Goal: Check status: Check status

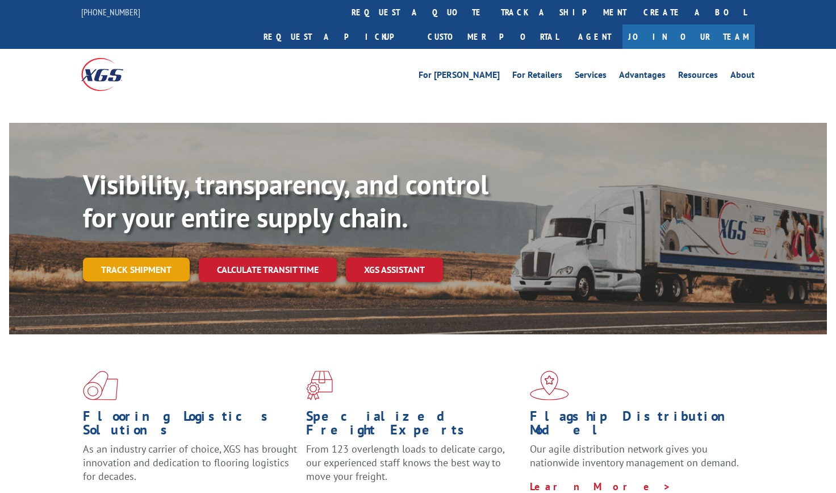
click at [131, 257] on link "Track shipment" at bounding box center [136, 269] width 107 height 24
click at [122, 257] on link "Track shipment" at bounding box center [136, 269] width 107 height 24
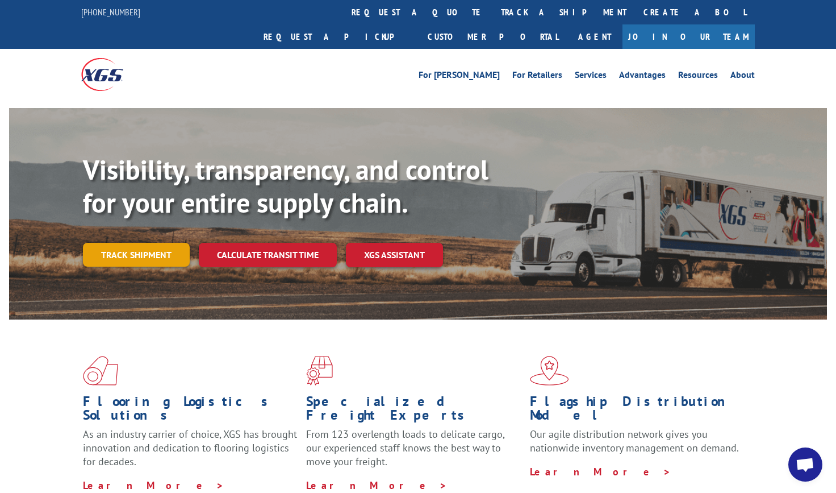
click at [145, 243] on link "Track shipment" at bounding box center [136, 255] width 107 height 24
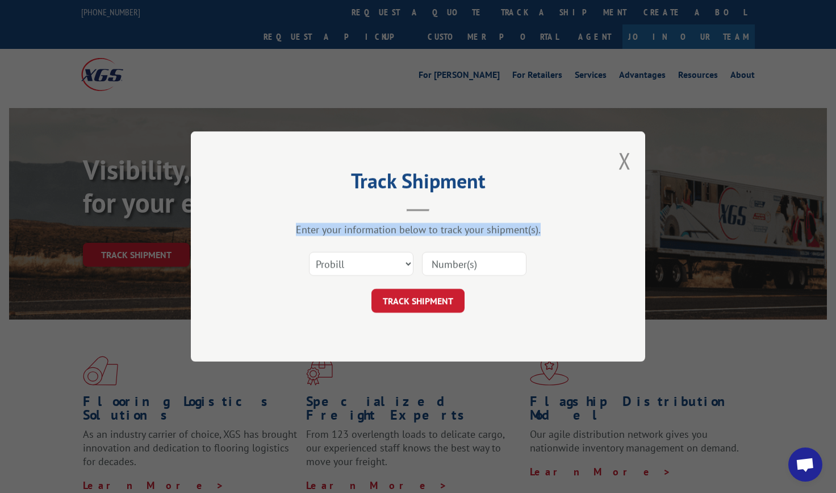
click at [145, 229] on div "Track Shipment Enter your information below to track your shipment(s). Select c…" at bounding box center [418, 246] width 836 height 493
click at [403, 258] on select "Select category... Probill BOL PO" at bounding box center [361, 264] width 105 height 24
select select "bol"
click at [309, 252] on select "Select category... Probill BOL PO" at bounding box center [361, 264] width 105 height 24
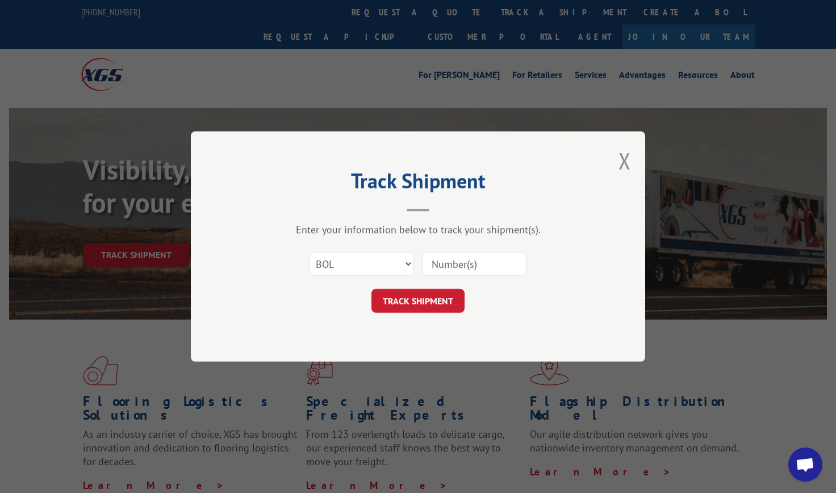
click at [493, 257] on input at bounding box center [474, 264] width 105 height 24
type input "8640074"
click button "TRACK SHIPMENT" at bounding box center [418, 301] width 93 height 24
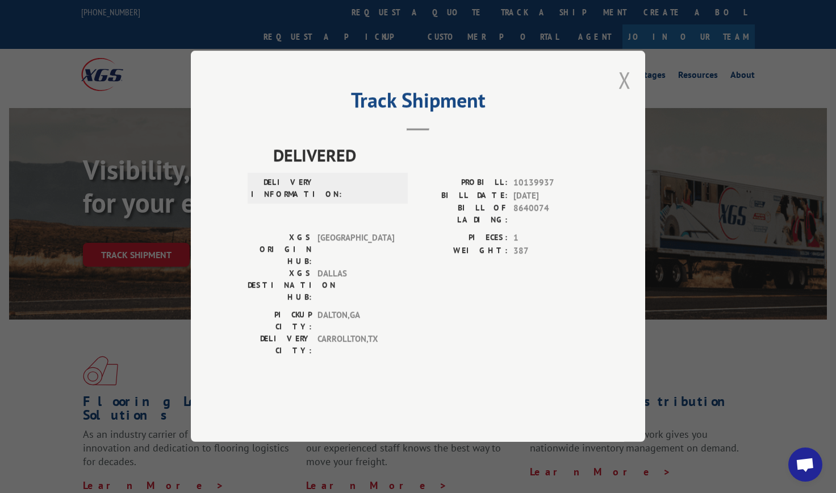
click at [620, 95] on button "Close modal" at bounding box center [625, 80] width 12 height 30
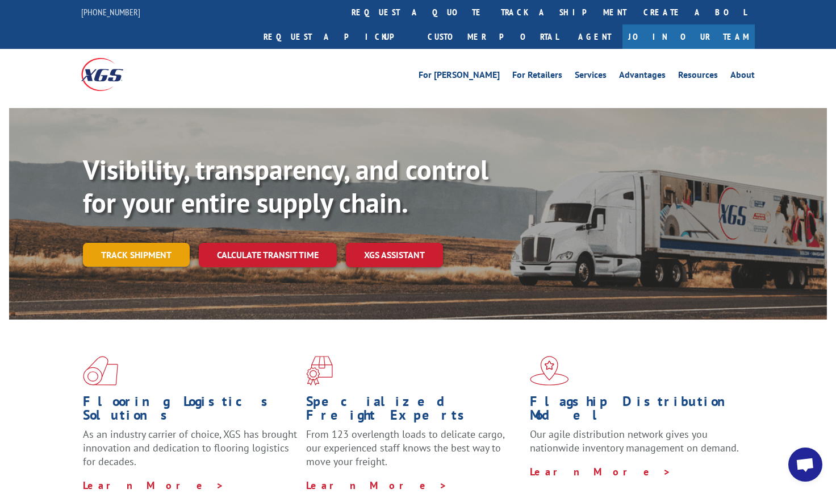
click at [127, 243] on link "Track shipment" at bounding box center [136, 255] width 107 height 24
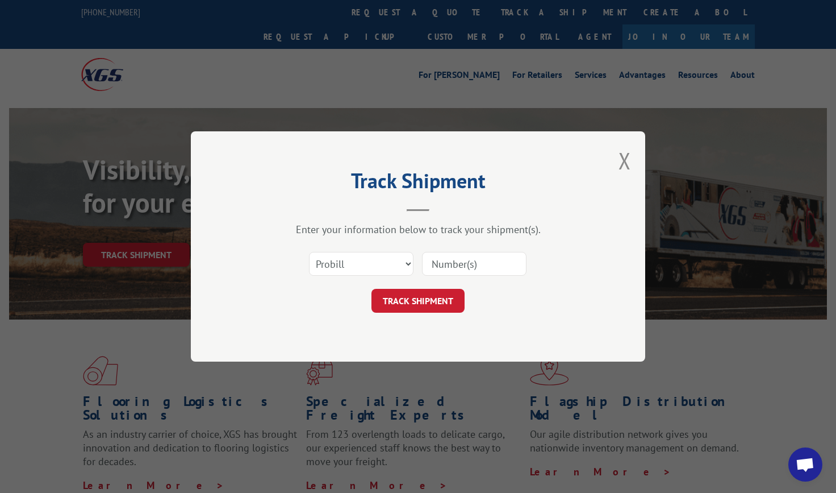
click at [479, 267] on input at bounding box center [474, 264] width 105 height 24
type input "17595330"
click button "TRACK SHIPMENT" at bounding box center [418, 301] width 93 height 24
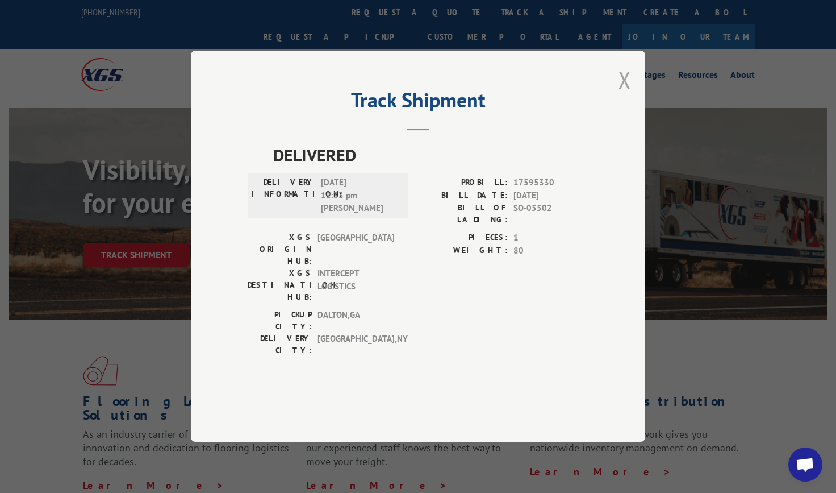
click at [624, 95] on button "Close modal" at bounding box center [625, 80] width 12 height 30
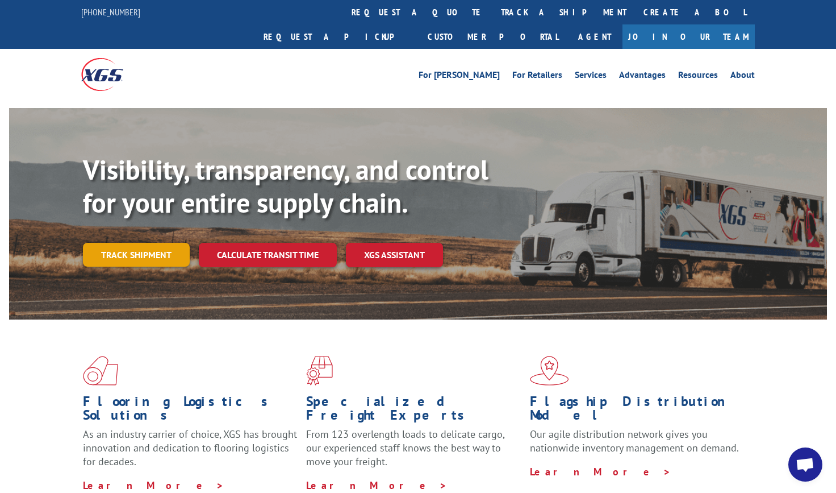
click at [164, 243] on link "Track shipment" at bounding box center [136, 255] width 107 height 24
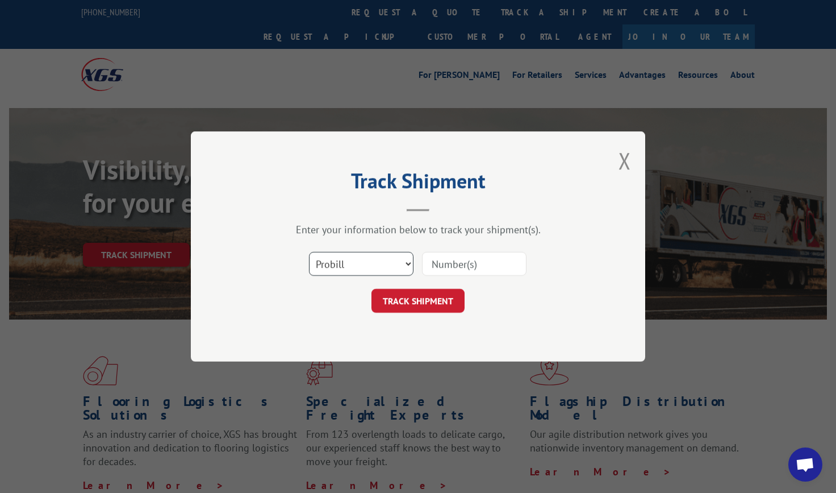
click at [375, 256] on select "Select category... Probill BOL PO" at bounding box center [361, 264] width 105 height 24
select select "bol"
click at [309, 252] on select "Select category... Probill BOL PO" at bounding box center [361, 264] width 105 height 24
click at [487, 272] on input at bounding box center [474, 264] width 105 height 24
type input "346435"
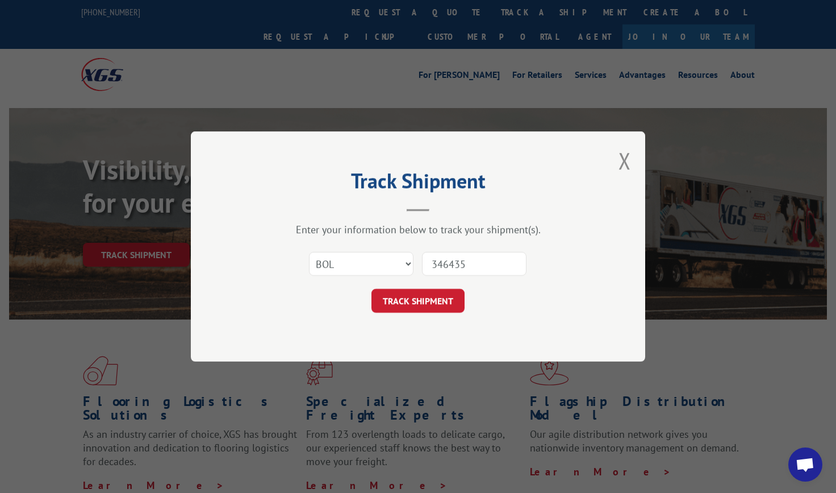
click button "TRACK SHIPMENT" at bounding box center [418, 301] width 93 height 24
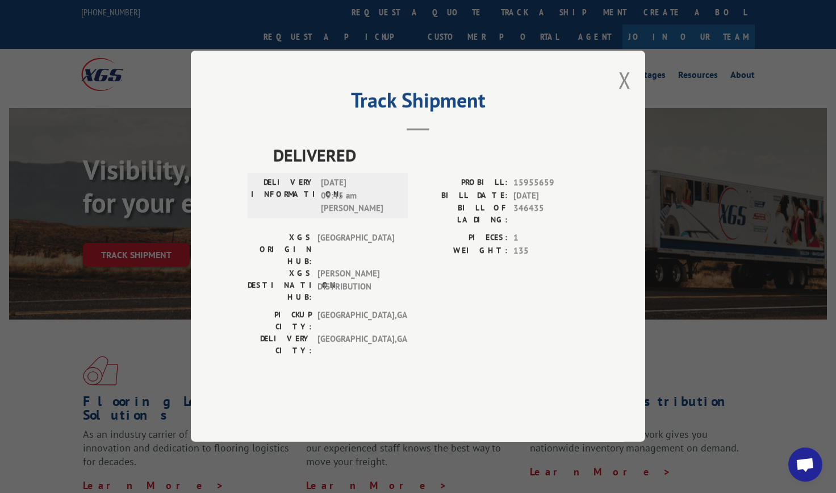
click at [636, 111] on div "Track Shipment DELIVERED DELIVERY INFORMATION: 03/15/2024 09:45 am JASON PROBIL…" at bounding box center [418, 246] width 454 height 391
click at [626, 95] on button "Close modal" at bounding box center [625, 80] width 12 height 30
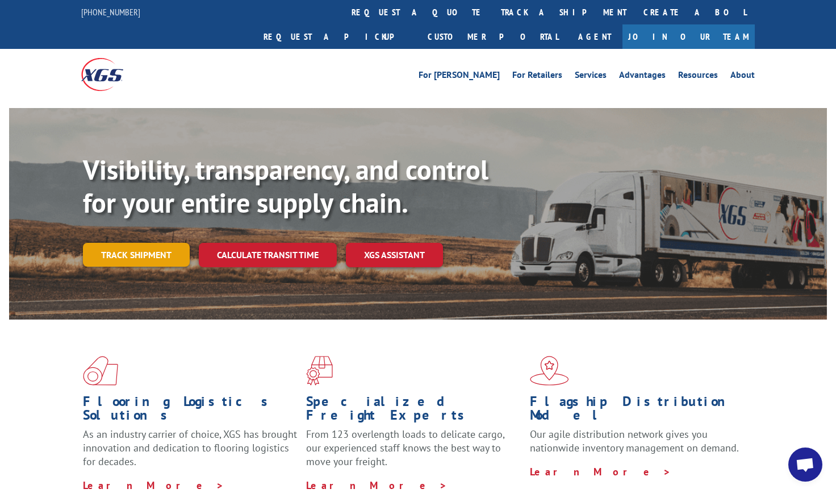
click at [115, 243] on link "Track shipment" at bounding box center [136, 255] width 107 height 24
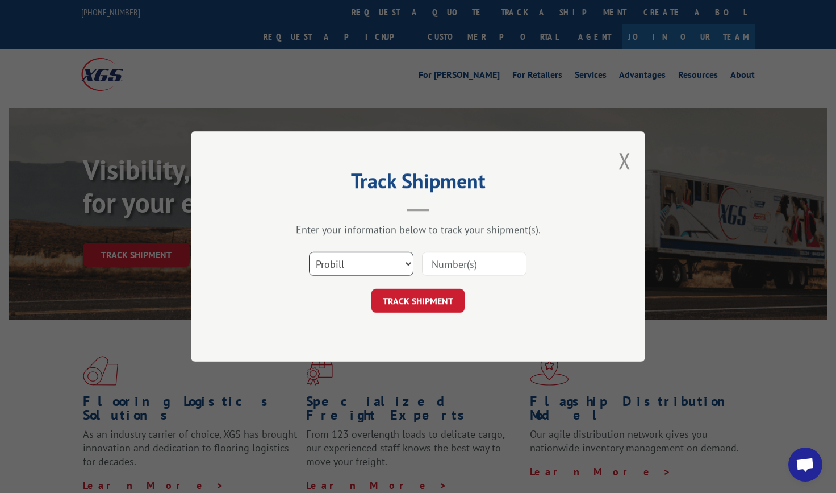
click at [406, 266] on select "Select category... Probill BOL PO" at bounding box center [361, 264] width 105 height 24
select select "bol"
click at [309, 252] on select "Select category... Probill BOL PO" at bounding box center [361, 264] width 105 height 24
click at [490, 265] on input at bounding box center [474, 264] width 105 height 24
type input "8068896"
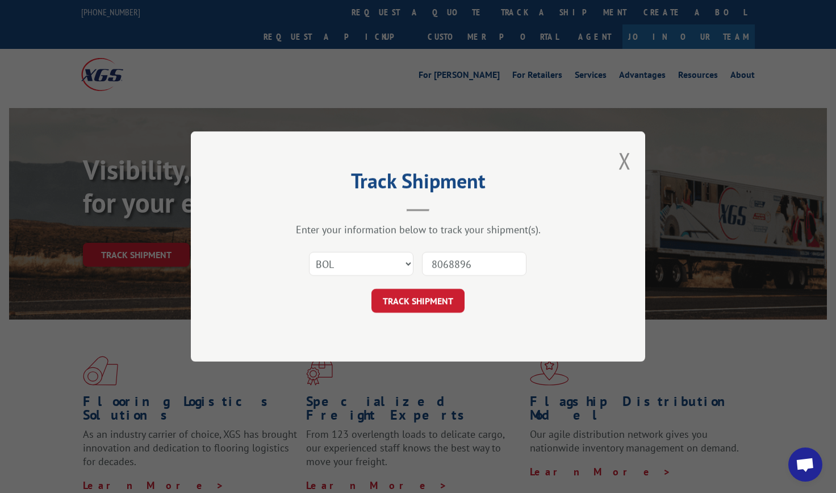
click button "TRACK SHIPMENT" at bounding box center [418, 301] width 93 height 24
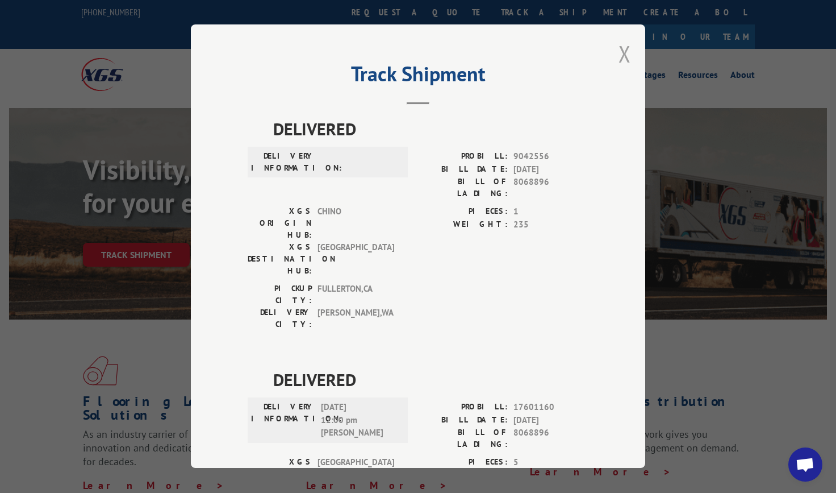
click at [625, 58] on button "Close modal" at bounding box center [625, 54] width 12 height 30
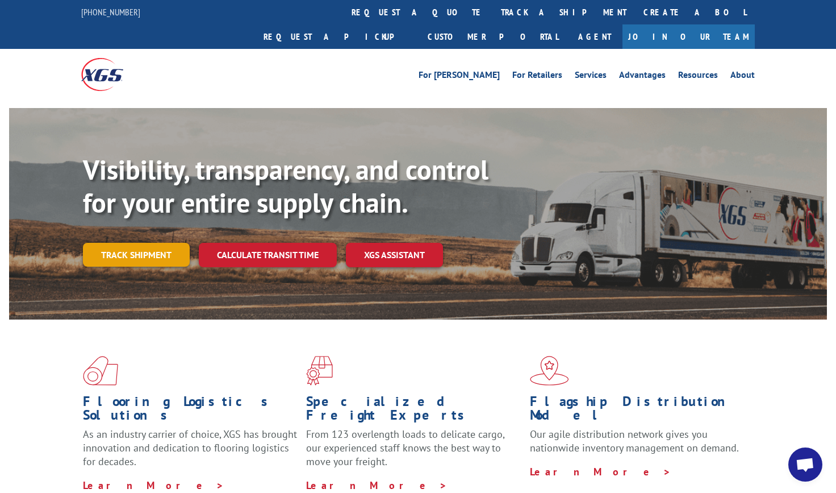
click at [149, 243] on link "Track shipment" at bounding box center [136, 255] width 107 height 24
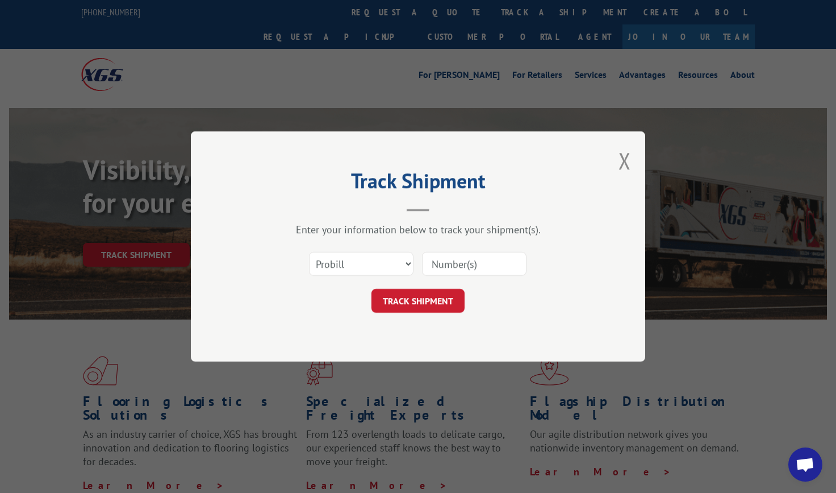
click at [378, 277] on div "Select category... Probill BOL PO" at bounding box center [418, 263] width 341 height 37
click at [378, 273] on select "Select category... Probill BOL PO" at bounding box center [361, 264] width 105 height 24
click at [485, 265] on input at bounding box center [474, 264] width 105 height 24
type input "17601160"
click button "TRACK SHIPMENT" at bounding box center [418, 301] width 93 height 24
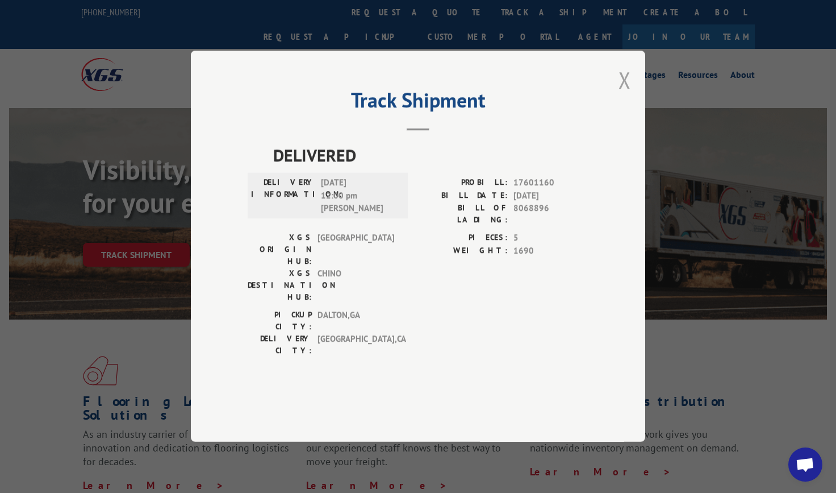
click at [624, 95] on button "Close modal" at bounding box center [625, 80] width 12 height 30
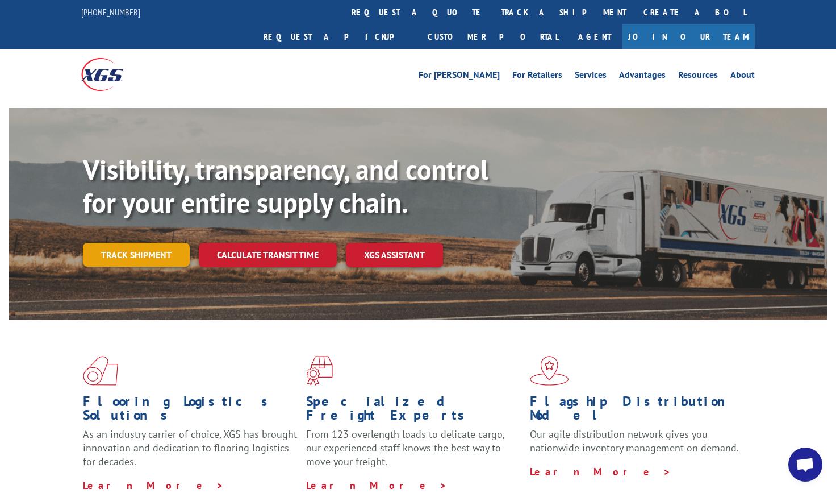
click at [154, 243] on link "Track shipment" at bounding box center [136, 255] width 107 height 24
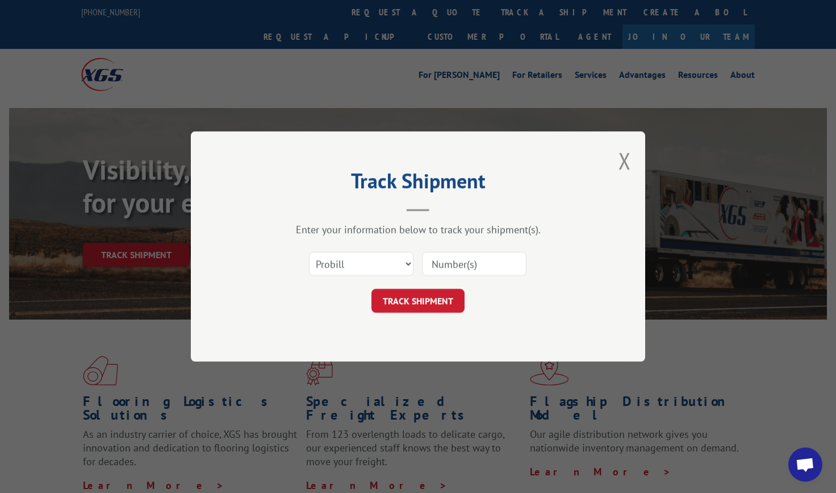
click at [482, 259] on input at bounding box center [474, 264] width 105 height 24
type input "17594644"
click button "TRACK SHIPMENT" at bounding box center [418, 301] width 93 height 24
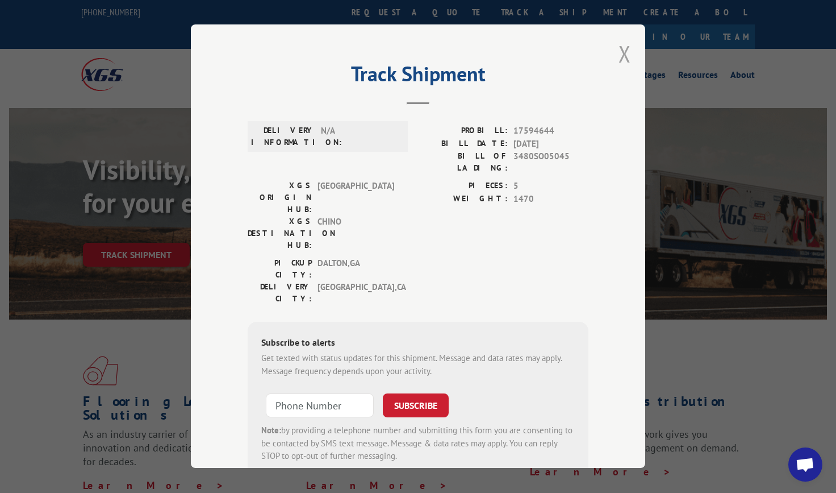
click at [619, 55] on button "Close modal" at bounding box center [625, 54] width 12 height 30
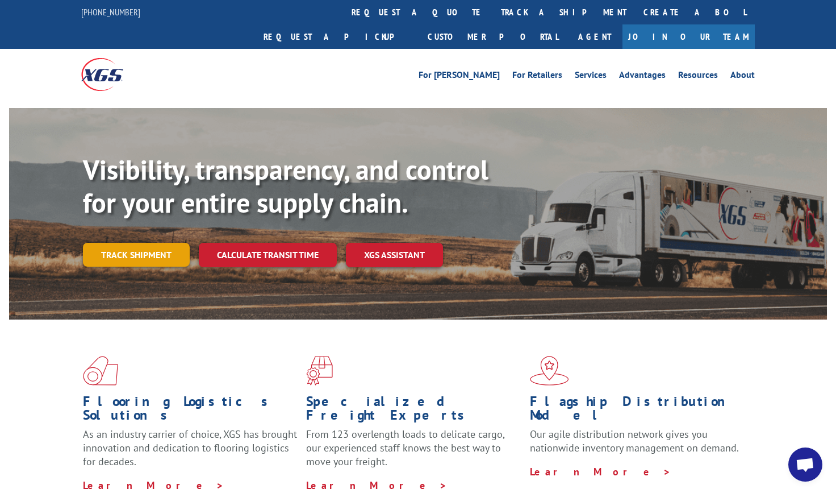
click at [162, 243] on link "Track shipment" at bounding box center [136, 255] width 107 height 24
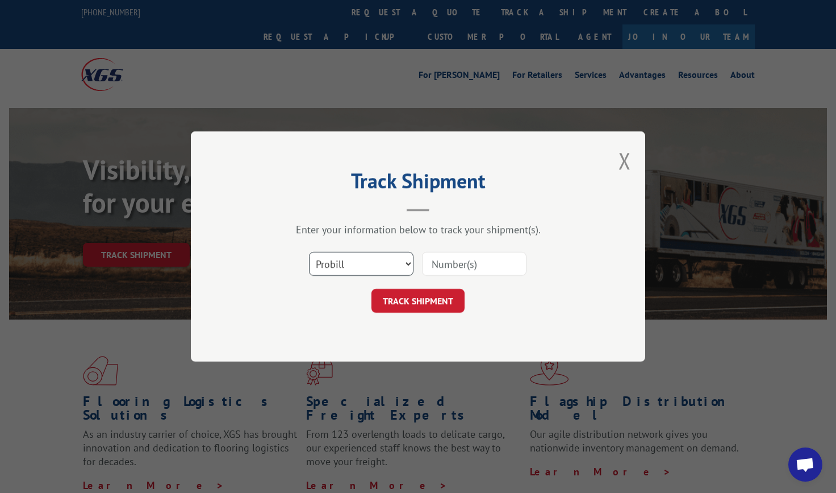
click at [397, 262] on select "Select category... Probill BOL PO" at bounding box center [361, 264] width 105 height 24
select select "bol"
click at [309, 252] on select "Select category... Probill BOL PO" at bounding box center [361, 264] width 105 height 24
click at [496, 266] on input at bounding box center [474, 264] width 105 height 24
type input "8631616"
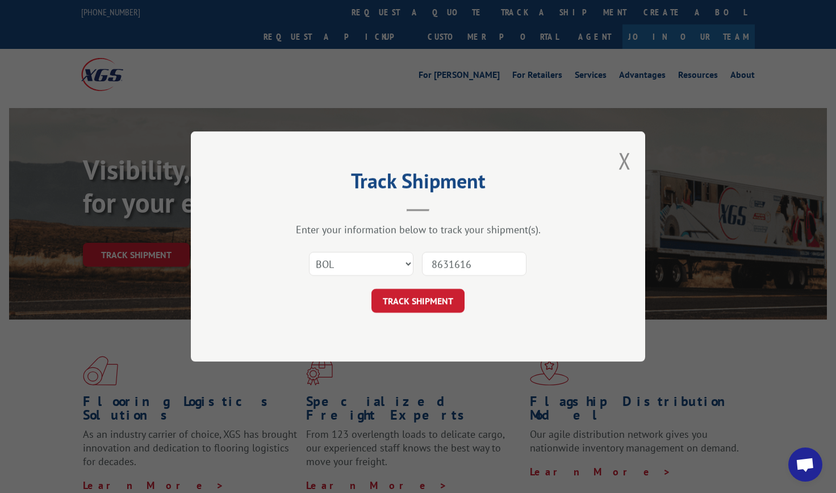
click button "TRACK SHIPMENT" at bounding box center [418, 301] width 93 height 24
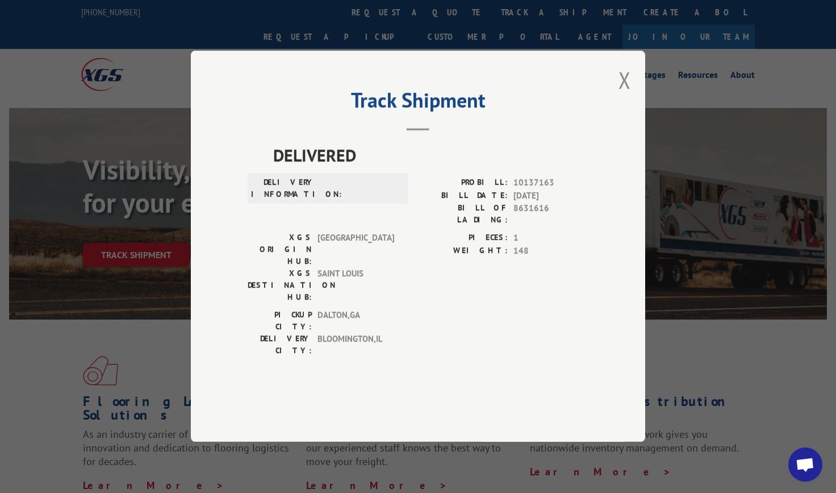
click at [632, 118] on div "Track Shipment DELIVERED DELIVERY INFORMATION: PROBILL: 10137163 BILL DATE: 05/…" at bounding box center [418, 246] width 454 height 391
click at [626, 95] on button "Close modal" at bounding box center [625, 80] width 12 height 30
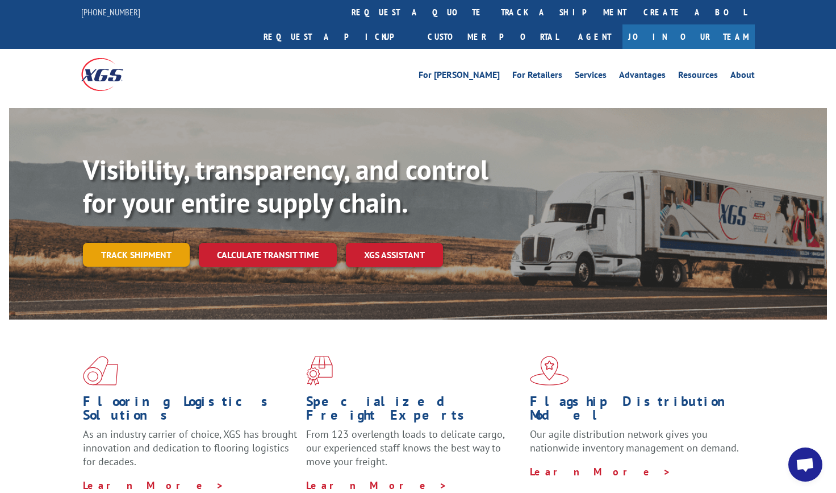
click at [164, 243] on link "Track shipment" at bounding box center [136, 255] width 107 height 24
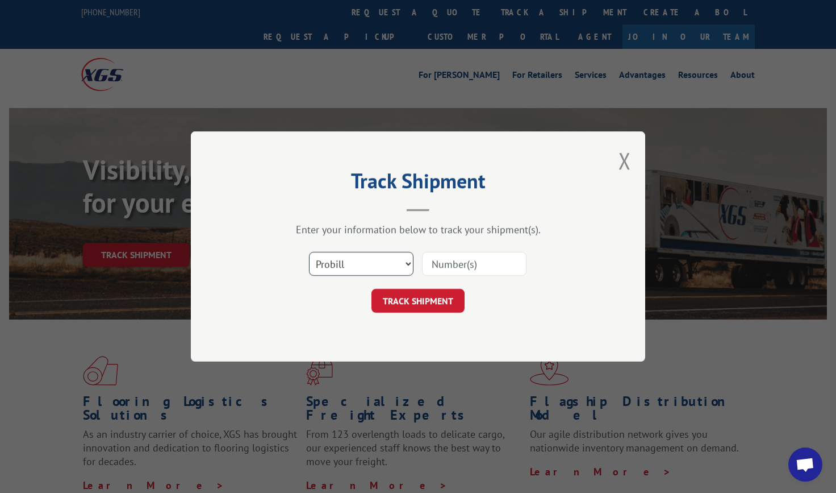
click at [395, 264] on select "Select category... Probill BOL PO" at bounding box center [361, 264] width 105 height 24
select select "bol"
click at [309, 252] on select "Select category... Probill BOL PO" at bounding box center [361, 264] width 105 height 24
click at [512, 261] on input at bounding box center [474, 264] width 105 height 24
type input "8631616"
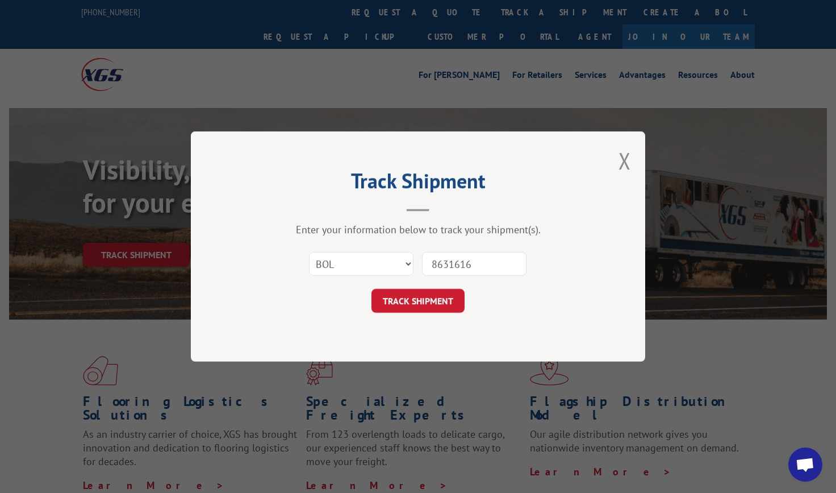
click button "TRACK SHIPMENT" at bounding box center [418, 301] width 93 height 24
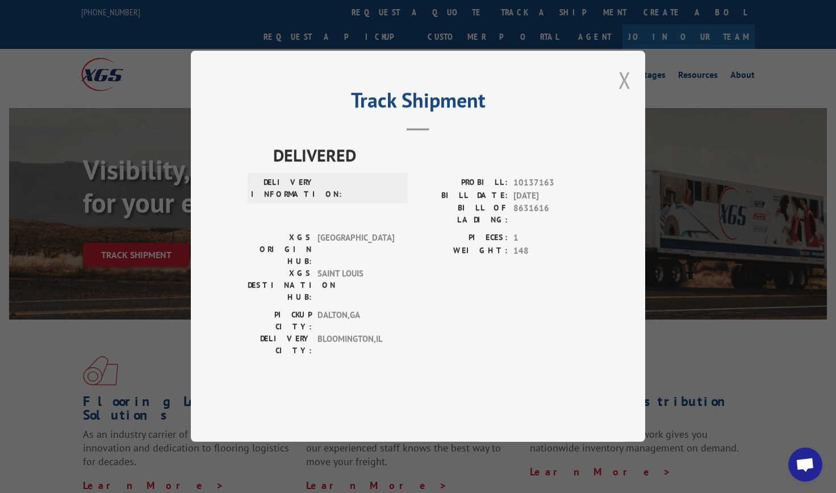
click at [629, 95] on button "Close modal" at bounding box center [625, 80] width 12 height 30
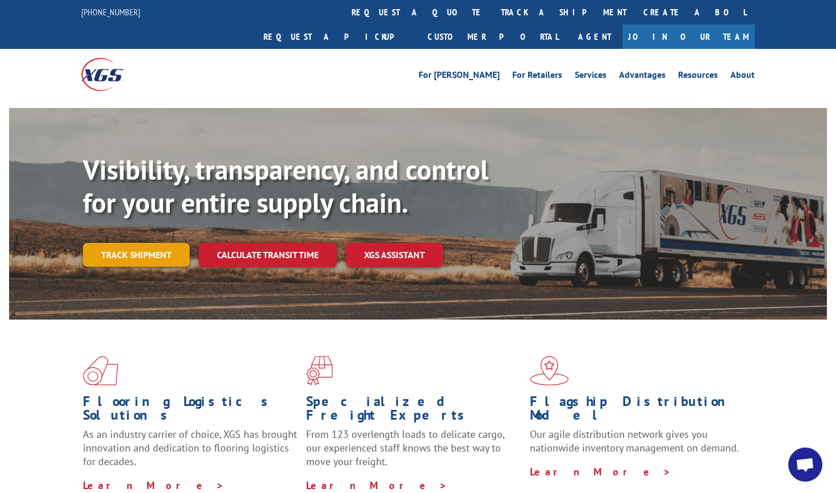
click at [103, 243] on link "Track shipment" at bounding box center [136, 255] width 107 height 24
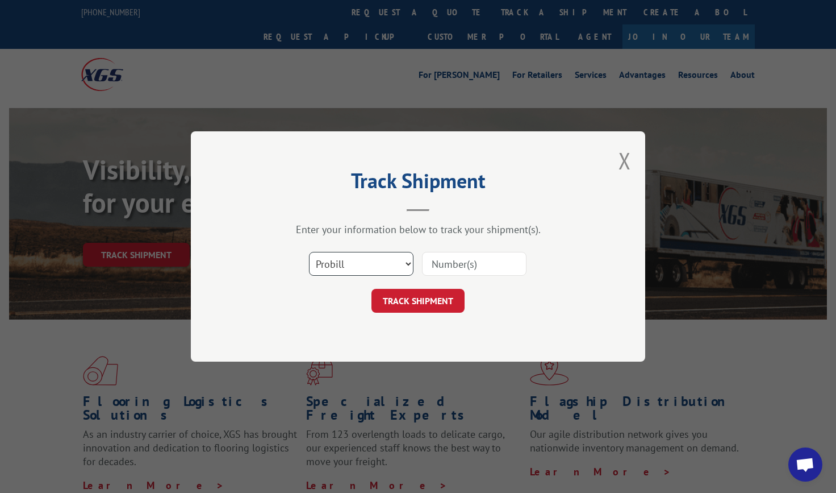
click at [402, 264] on select "Select category... Probill BOL PO" at bounding box center [361, 264] width 105 height 24
select select "bol"
click at [309, 252] on select "Select category... Probill BOL PO" at bounding box center [361, 264] width 105 height 24
click at [497, 258] on input at bounding box center [474, 264] width 105 height 24
type input "8632306"
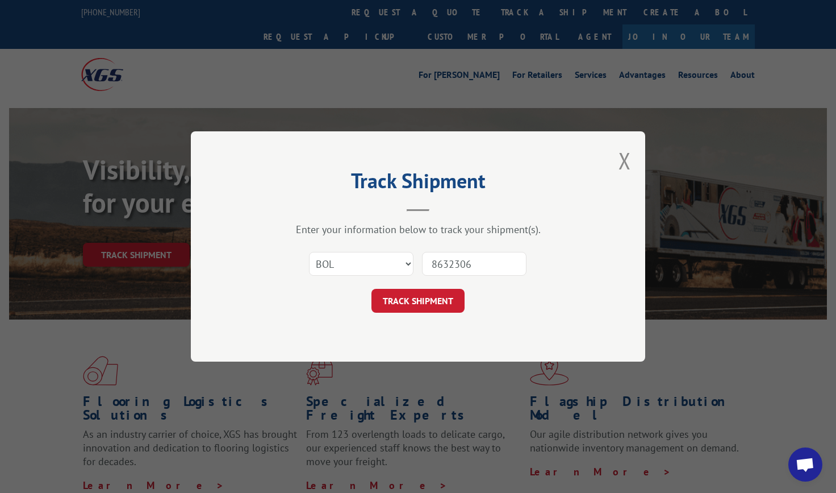
click button "TRACK SHIPMENT" at bounding box center [418, 301] width 93 height 24
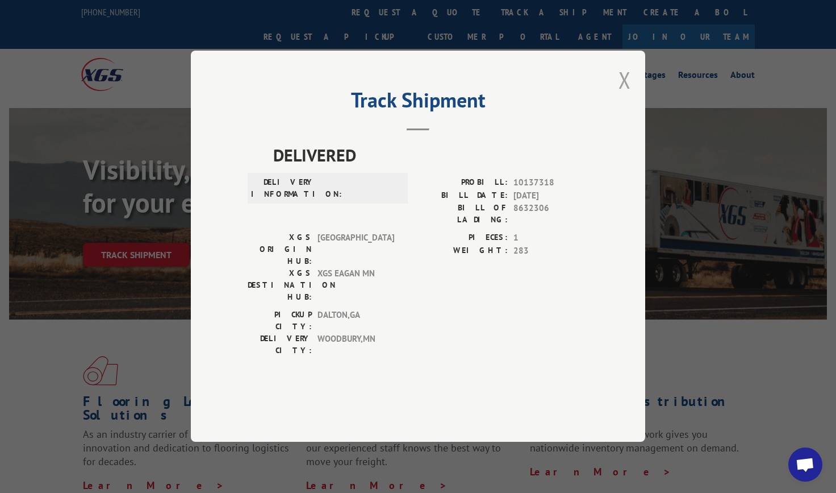
click at [628, 95] on button "Close modal" at bounding box center [625, 80] width 12 height 30
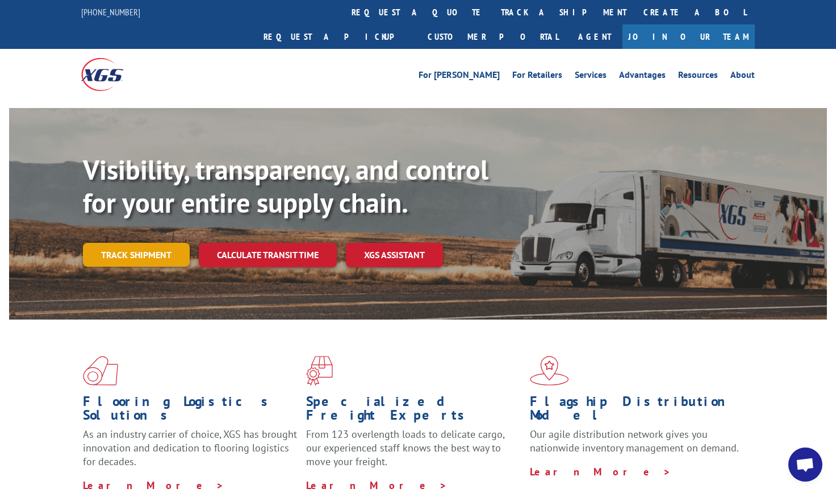
click at [164, 243] on link "Track shipment" at bounding box center [136, 255] width 107 height 24
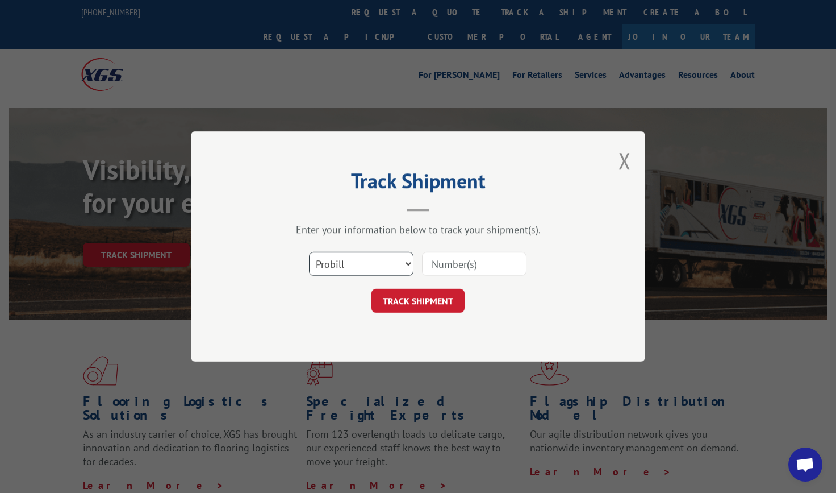
click at [355, 263] on select "Select category... Probill BOL PO" at bounding box center [361, 264] width 105 height 24
select select "bol"
click at [309, 252] on select "Select category... Probill BOL PO" at bounding box center [361, 264] width 105 height 24
click at [518, 269] on input at bounding box center [474, 264] width 105 height 24
type input "8632856"
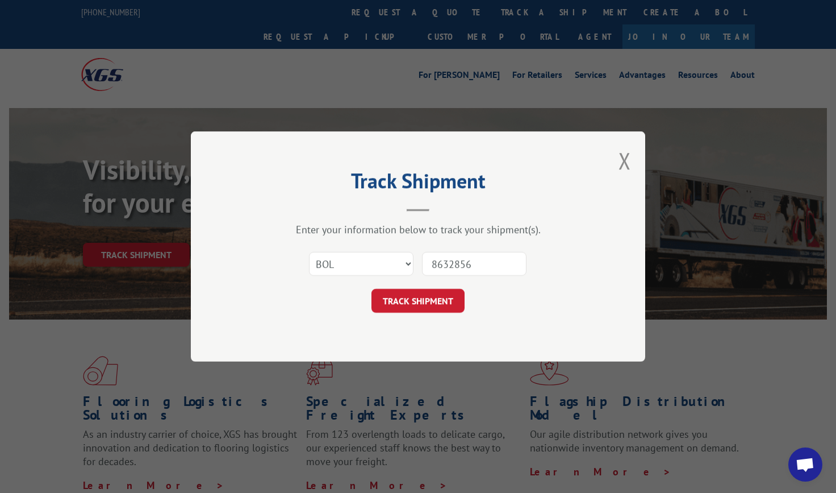
click button "TRACK SHIPMENT" at bounding box center [418, 301] width 93 height 24
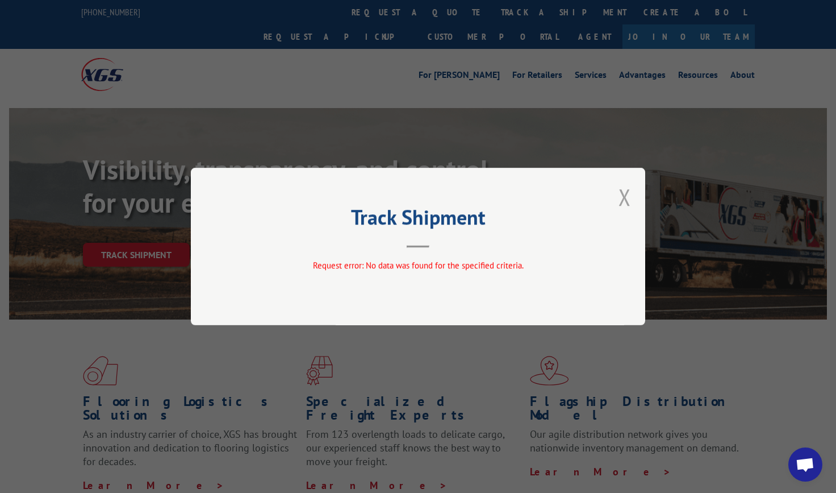
click at [624, 202] on button "Close modal" at bounding box center [625, 197] width 12 height 30
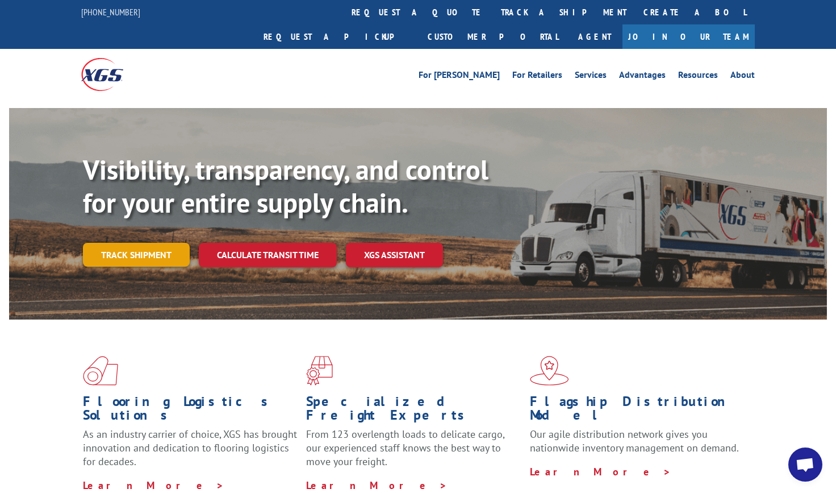
click at [170, 243] on link "Track shipment" at bounding box center [136, 255] width 107 height 24
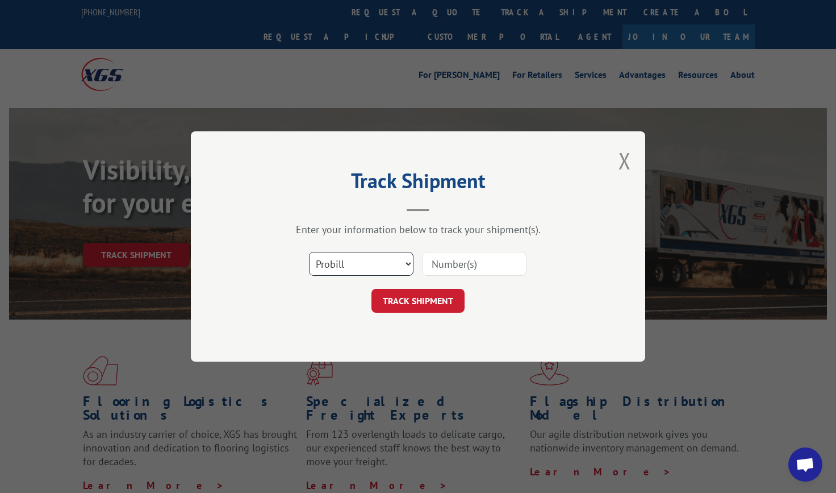
click at [355, 260] on select "Select category... Probill BOL PO" at bounding box center [361, 264] width 105 height 24
select select "bol"
click at [309, 252] on select "Select category... Probill BOL PO" at bounding box center [361, 264] width 105 height 24
click at [478, 269] on input at bounding box center [474, 264] width 105 height 24
type input "8632794"
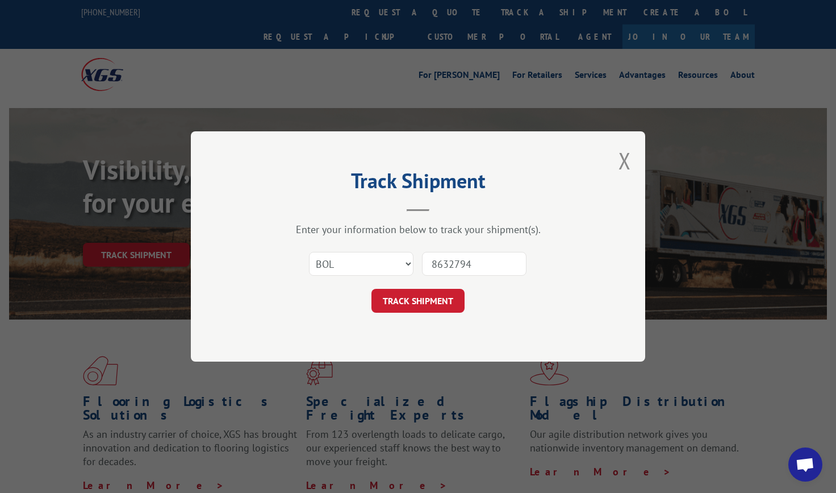
click button "TRACK SHIPMENT" at bounding box center [418, 301] width 93 height 24
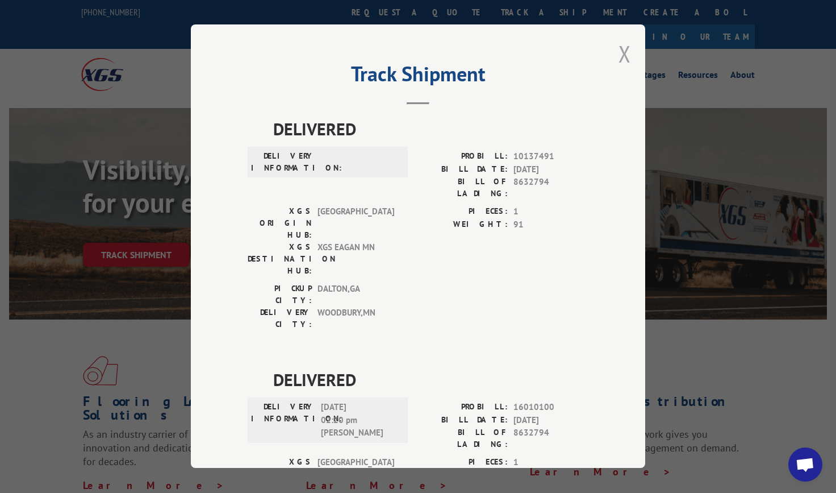
click at [619, 54] on button "Close modal" at bounding box center [625, 54] width 12 height 30
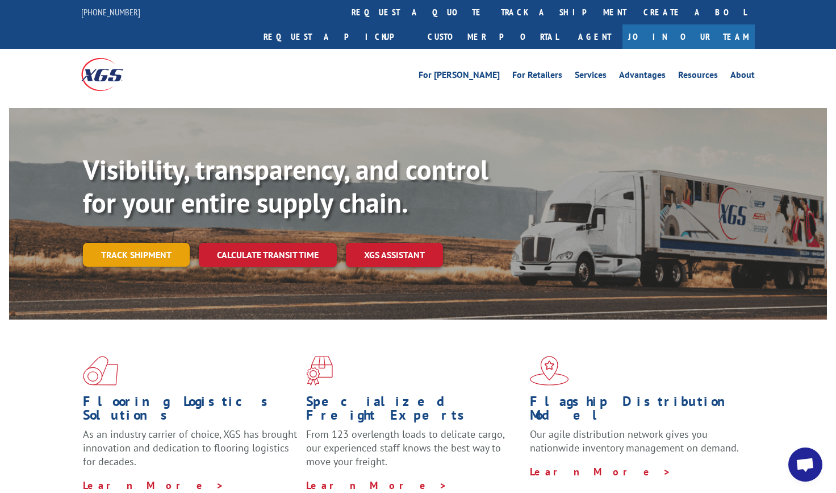
click at [120, 243] on link "Track shipment" at bounding box center [136, 255] width 107 height 24
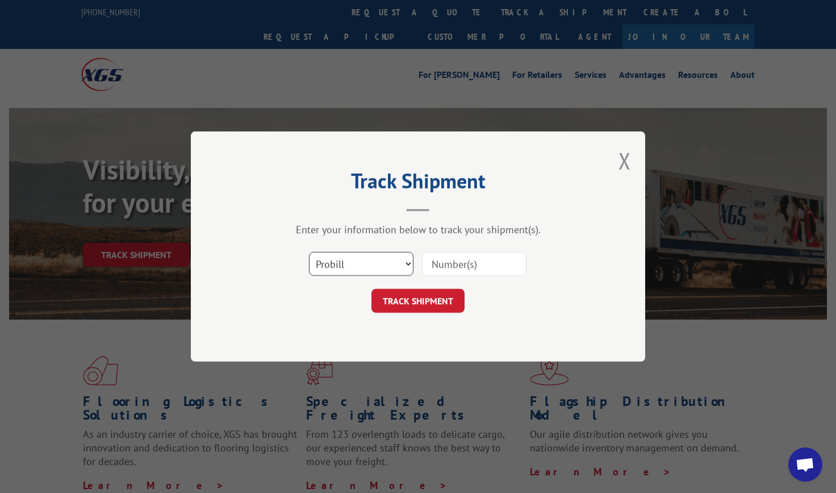
click at [399, 262] on select "Select category... Probill BOL PO" at bounding box center [361, 264] width 105 height 24
select select "bol"
click at [309, 252] on select "Select category... Probill BOL PO" at bounding box center [361, 264] width 105 height 24
click at [479, 272] on input at bounding box center [474, 264] width 105 height 24
type input "8633071"
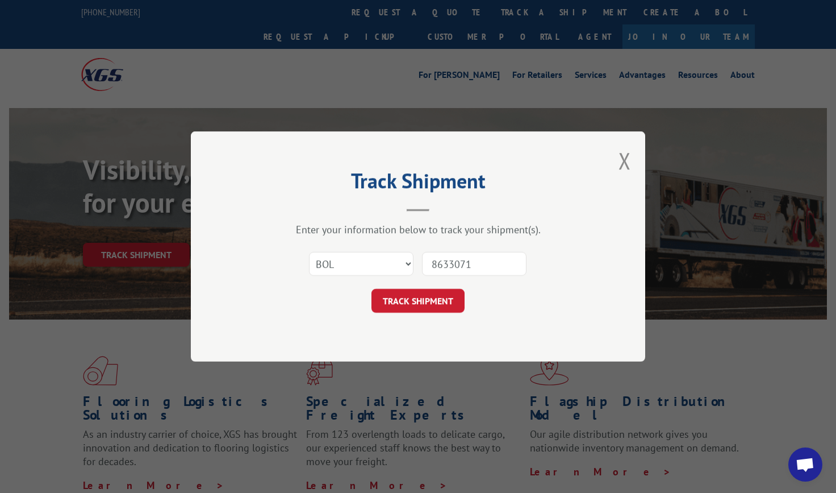
click button "TRACK SHIPMENT" at bounding box center [418, 301] width 93 height 24
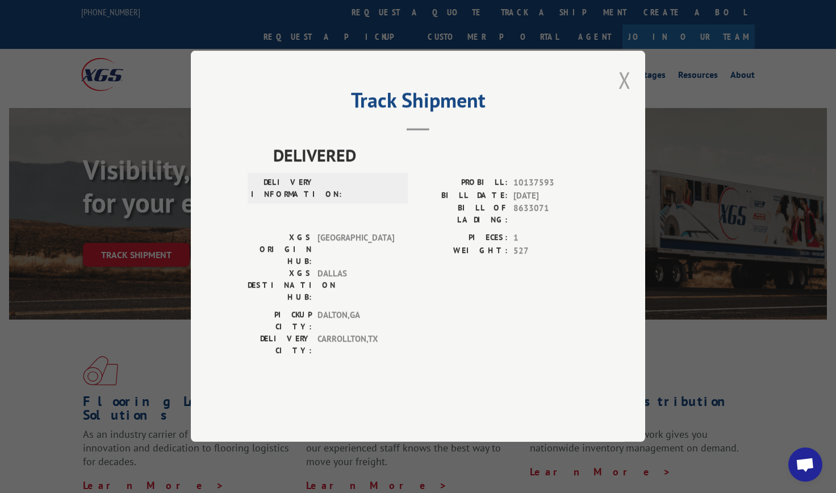
click at [629, 95] on button "Close modal" at bounding box center [625, 80] width 12 height 30
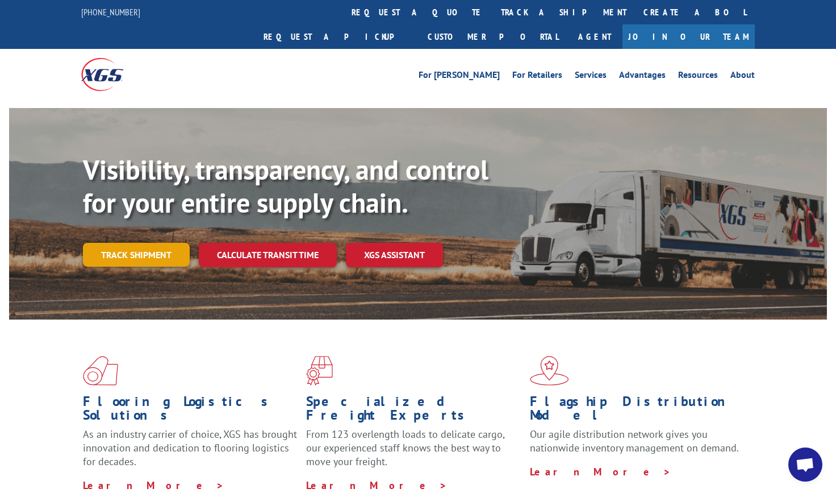
click at [127, 243] on link "Track shipment" at bounding box center [136, 255] width 107 height 24
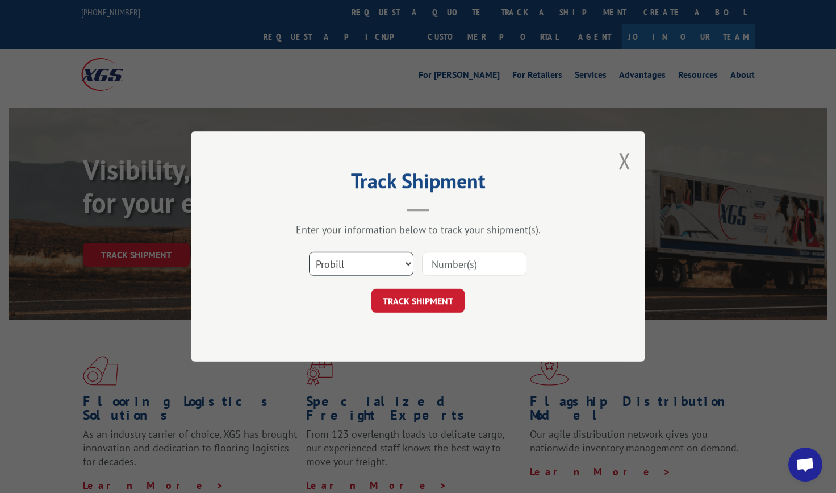
click at [401, 263] on select "Select category... Probill BOL PO" at bounding box center [361, 264] width 105 height 24
select select "bol"
click at [309, 252] on select "Select category... Probill BOL PO" at bounding box center [361, 264] width 105 height 24
click at [487, 265] on input at bounding box center [474, 264] width 105 height 24
type input "8633326"
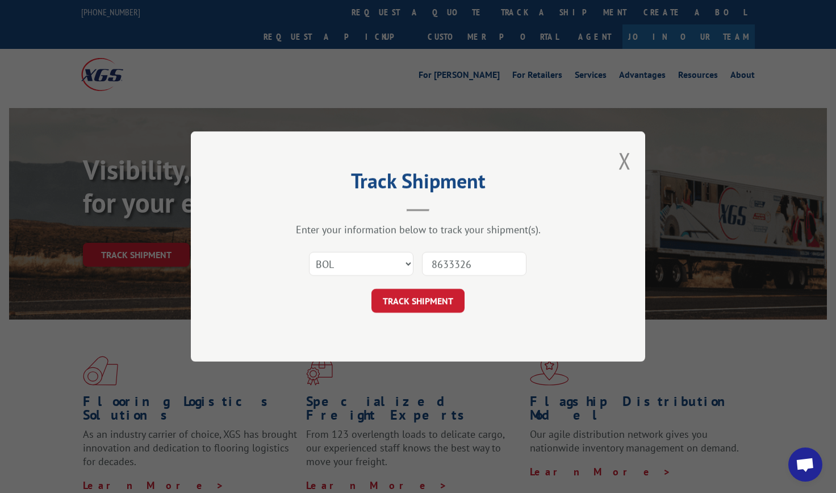
click button "TRACK SHIPMENT" at bounding box center [418, 301] width 93 height 24
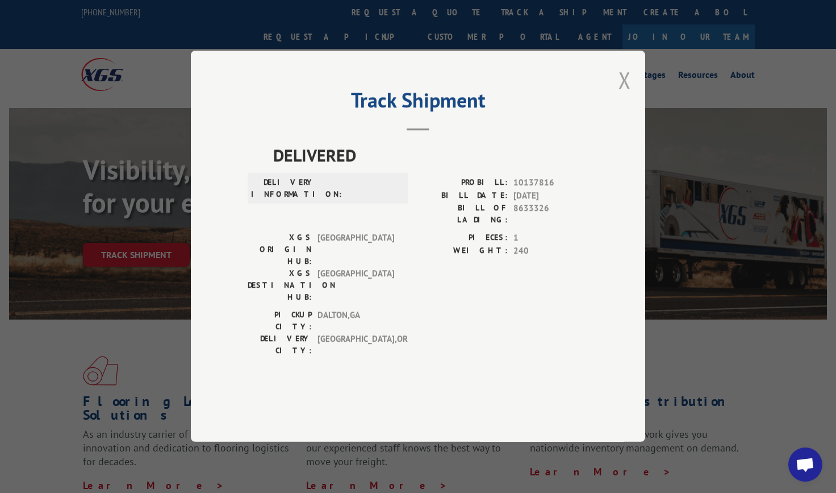
click at [624, 95] on button "Close modal" at bounding box center [625, 80] width 12 height 30
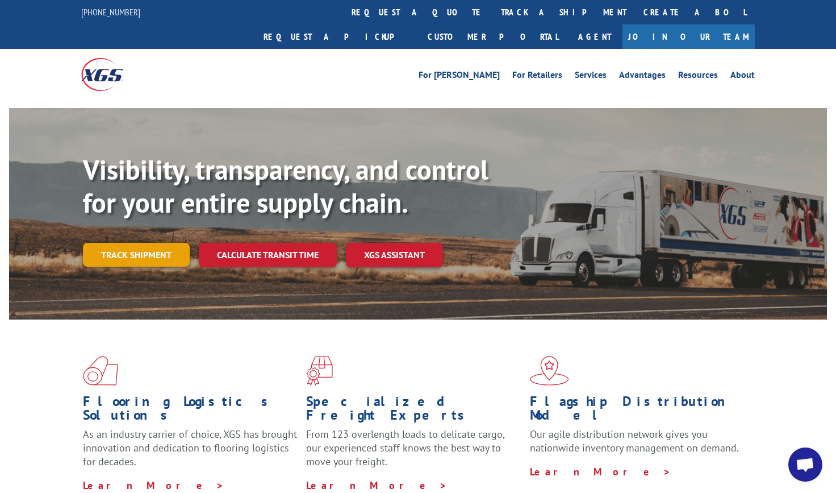
click at [164, 243] on link "Track shipment" at bounding box center [136, 255] width 107 height 24
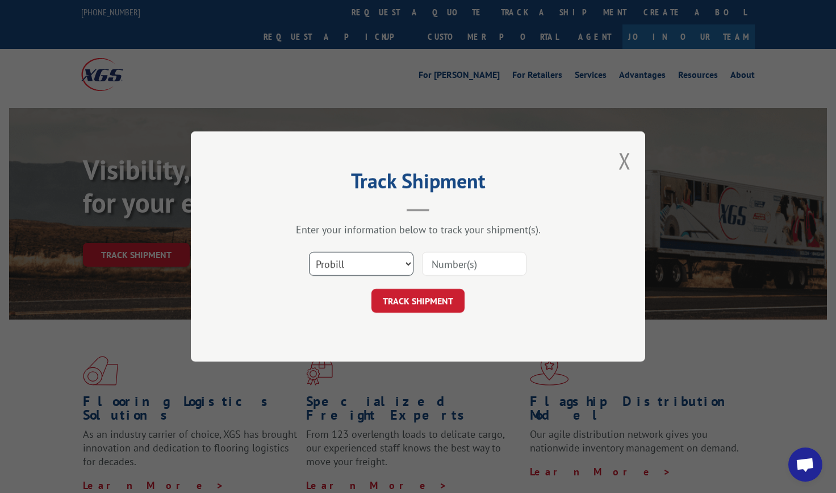
click at [410, 267] on select "Select category... Probill BOL PO" at bounding box center [361, 264] width 105 height 24
select select "bol"
click at [309, 252] on select "Select category... Probill BOL PO" at bounding box center [361, 264] width 105 height 24
click at [489, 262] on input at bounding box center [474, 264] width 105 height 24
type input "8635337"
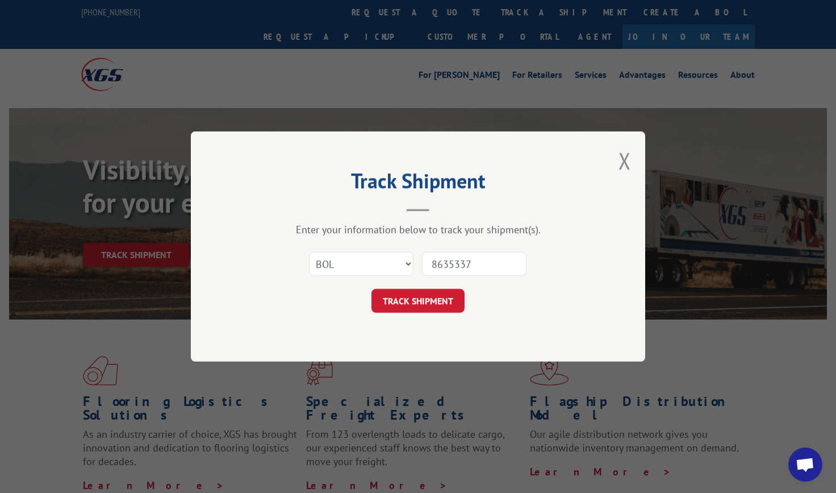
click button "TRACK SHIPMENT" at bounding box center [418, 301] width 93 height 24
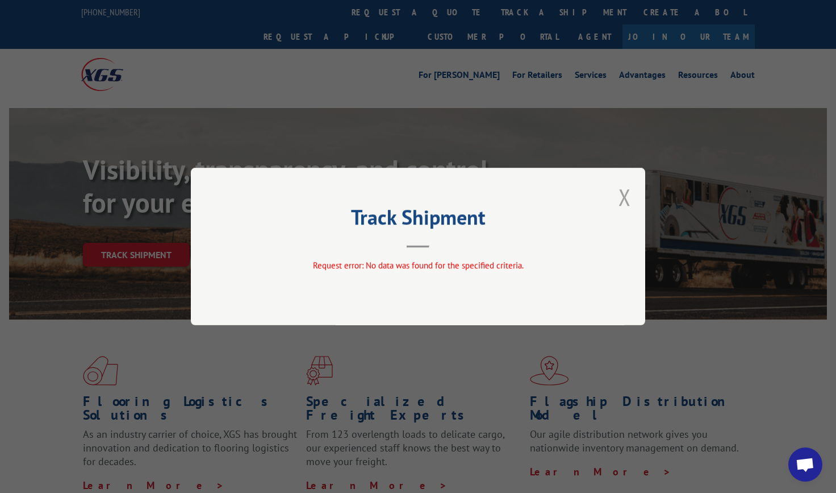
click at [629, 194] on button "Close modal" at bounding box center [625, 197] width 12 height 30
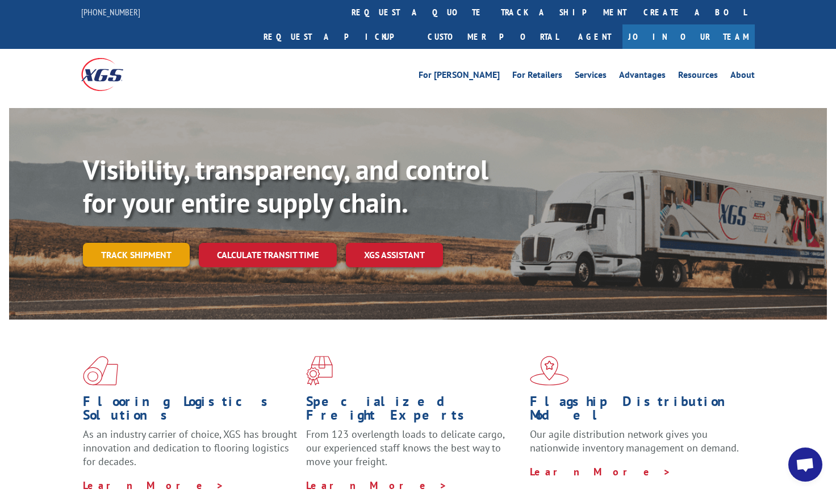
click at [126, 243] on link "Track shipment" at bounding box center [136, 255] width 107 height 24
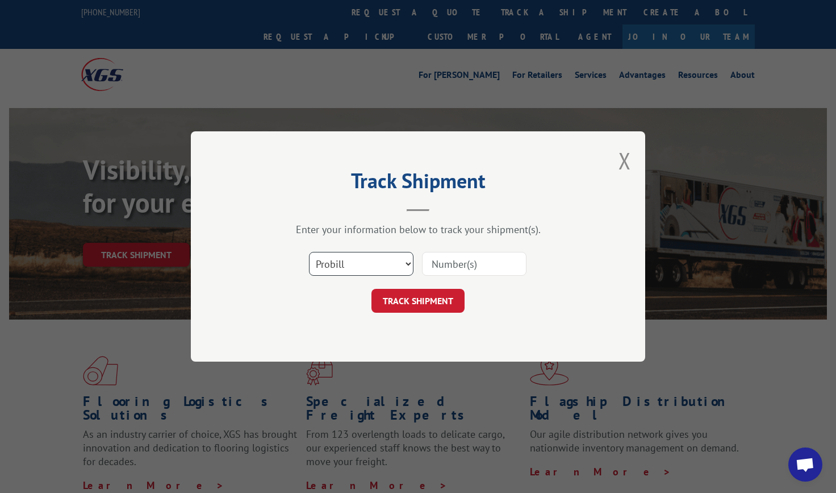
click at [407, 266] on select "Select category... Probill BOL PO" at bounding box center [361, 264] width 105 height 24
select select "bol"
click at [309, 252] on select "Select category... Probill BOL PO" at bounding box center [361, 264] width 105 height 24
click at [482, 260] on input at bounding box center [474, 264] width 105 height 24
type input "8635340"
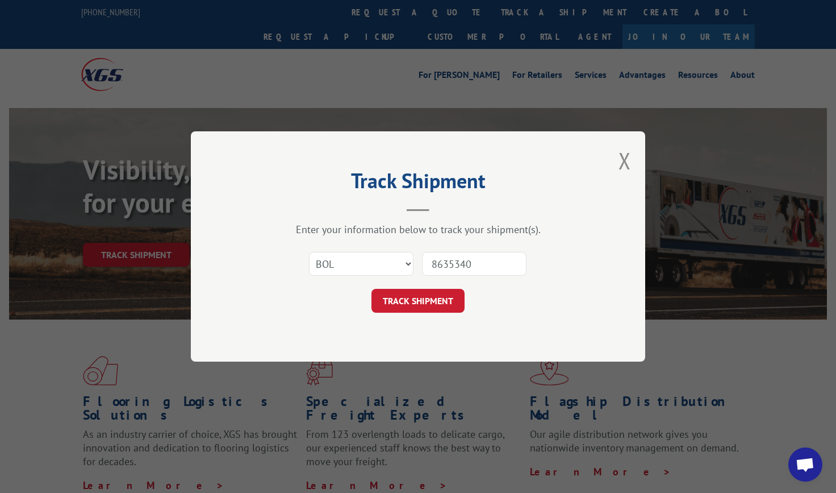
click button "TRACK SHIPMENT" at bounding box center [418, 301] width 93 height 24
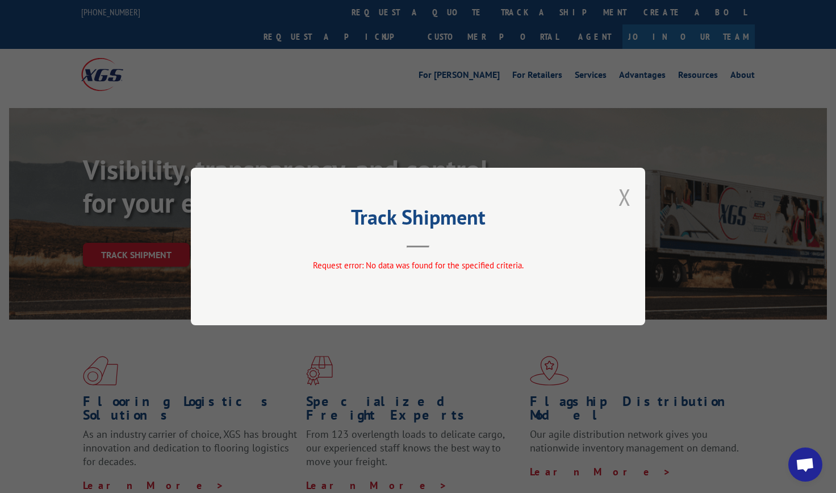
click at [627, 198] on button "Close modal" at bounding box center [625, 197] width 12 height 30
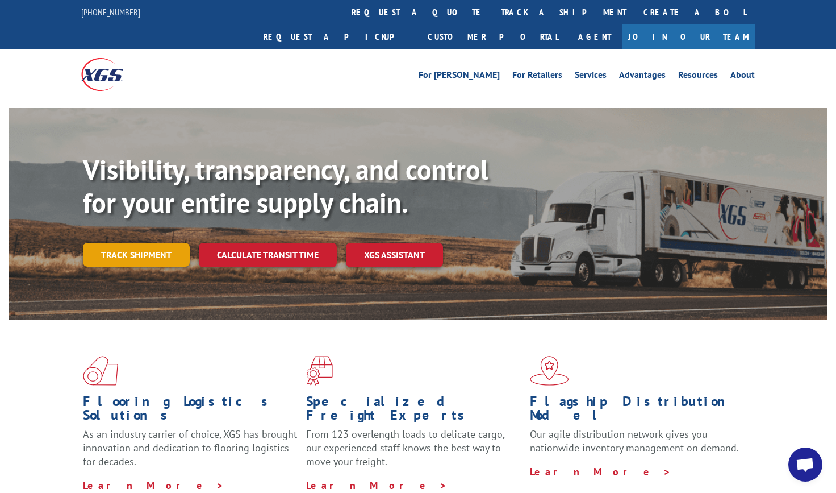
click at [182, 243] on link "Track shipment" at bounding box center [136, 255] width 107 height 24
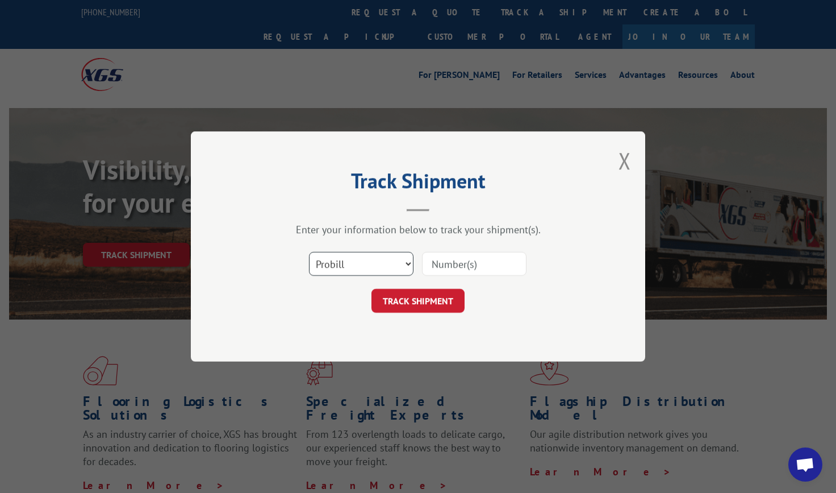
click at [366, 265] on select "Select category... Probill BOL PO" at bounding box center [361, 264] width 105 height 24
select select "bol"
click at [309, 252] on select "Select category... Probill BOL PO" at bounding box center [361, 264] width 105 height 24
click at [499, 265] on input at bounding box center [474, 264] width 105 height 24
type input "8635557"
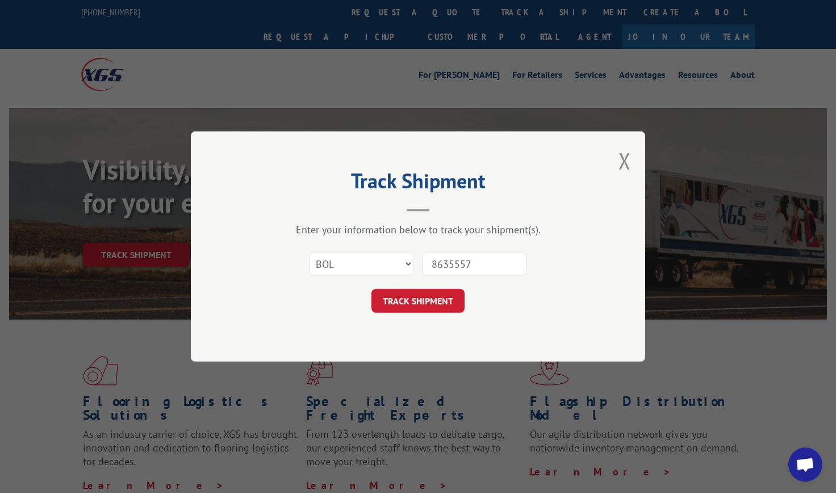
click button "TRACK SHIPMENT" at bounding box center [418, 301] width 93 height 24
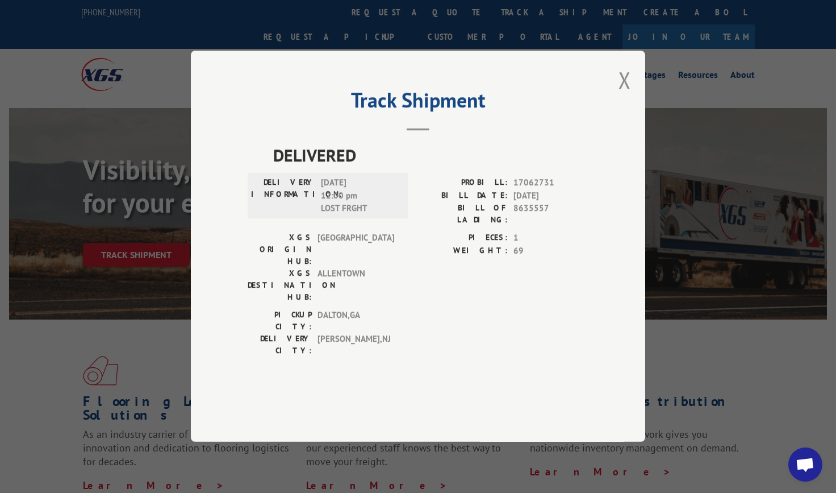
click at [632, 116] on div "Track Shipment DELIVERED DELIVERY INFORMATION: 04/29/2025 12:00 pm LOST FRGHT P…" at bounding box center [418, 246] width 454 height 391
click at [629, 95] on button "Close modal" at bounding box center [625, 80] width 12 height 30
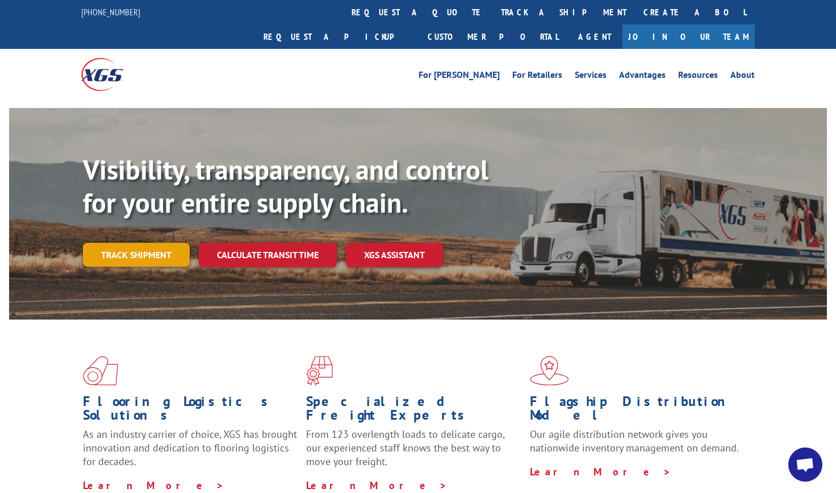
click at [165, 243] on link "Track shipment" at bounding box center [136, 255] width 107 height 24
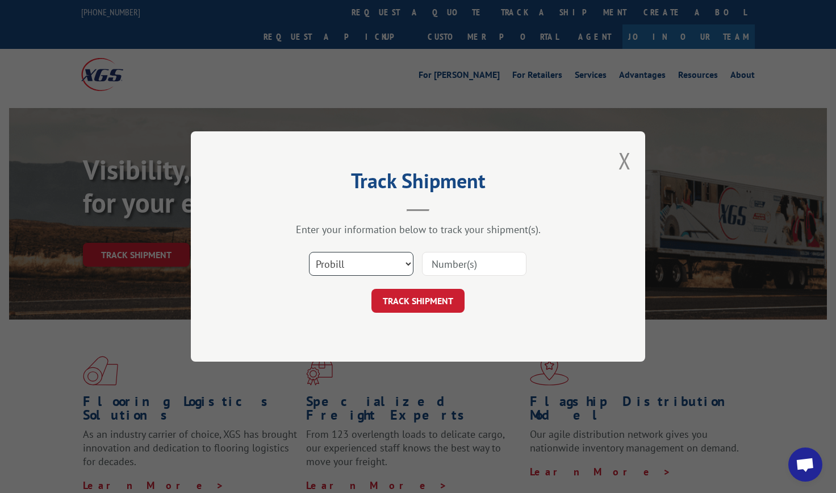
click at [397, 274] on select "Select category... Probill BOL PO" at bounding box center [361, 264] width 105 height 24
select select "bol"
click at [309, 252] on select "Select category... Probill BOL PO" at bounding box center [361, 264] width 105 height 24
click at [508, 261] on input at bounding box center [474, 264] width 105 height 24
type input "8636339"
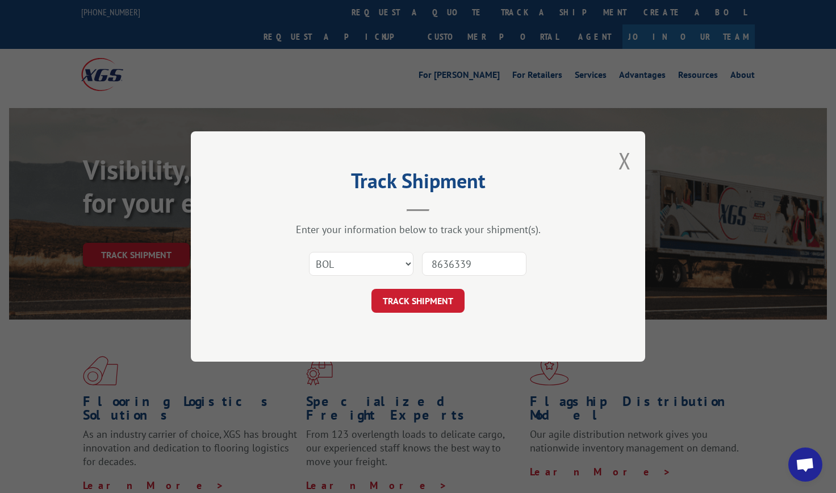
click button "TRACK SHIPMENT" at bounding box center [418, 301] width 93 height 24
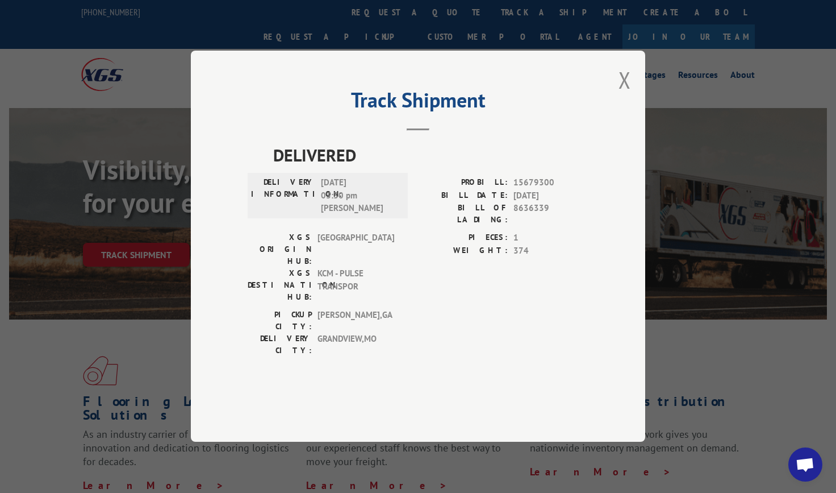
click at [633, 109] on div "Track Shipment DELIVERED DELIVERY INFORMATION: 05/28/2024 03:30 pm J M PROBILL:…" at bounding box center [418, 246] width 454 height 391
click at [622, 95] on button "Close modal" at bounding box center [625, 80] width 12 height 30
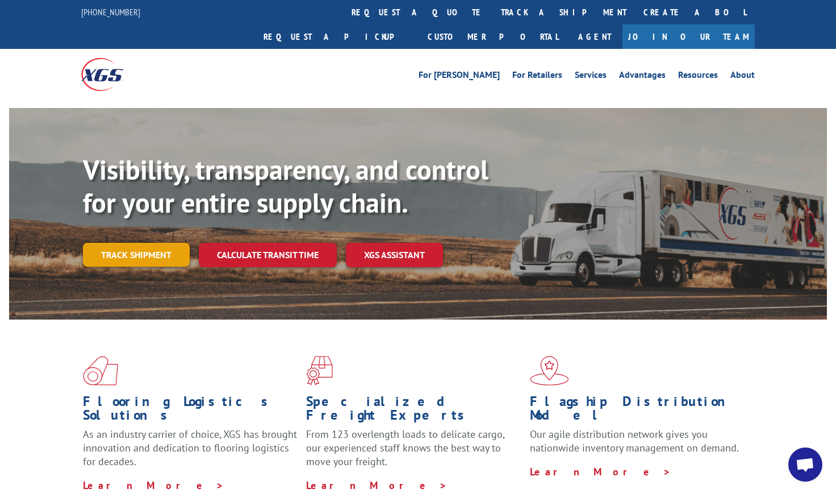
click at [159, 243] on link "Track shipment" at bounding box center [136, 255] width 107 height 24
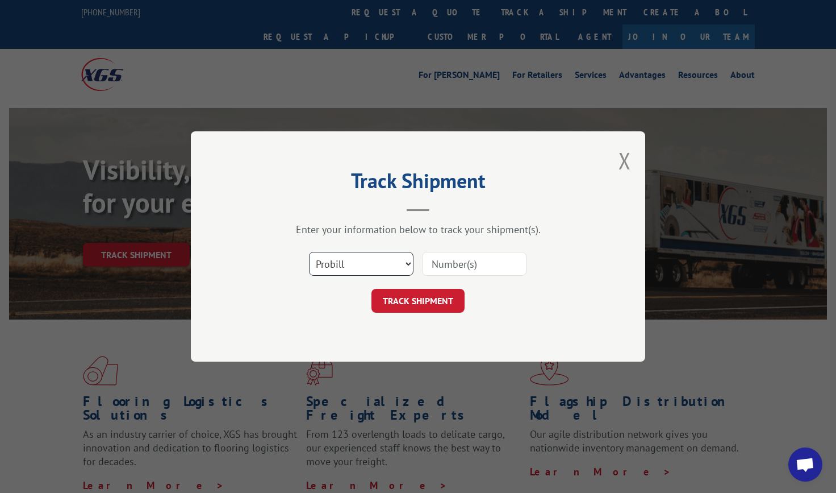
click at [376, 258] on select "Select category... Probill BOL PO" at bounding box center [361, 264] width 105 height 24
select select "bol"
click at [309, 252] on select "Select category... Probill BOL PO" at bounding box center [361, 264] width 105 height 24
click at [488, 270] on input at bounding box center [474, 264] width 105 height 24
type input "8636343"
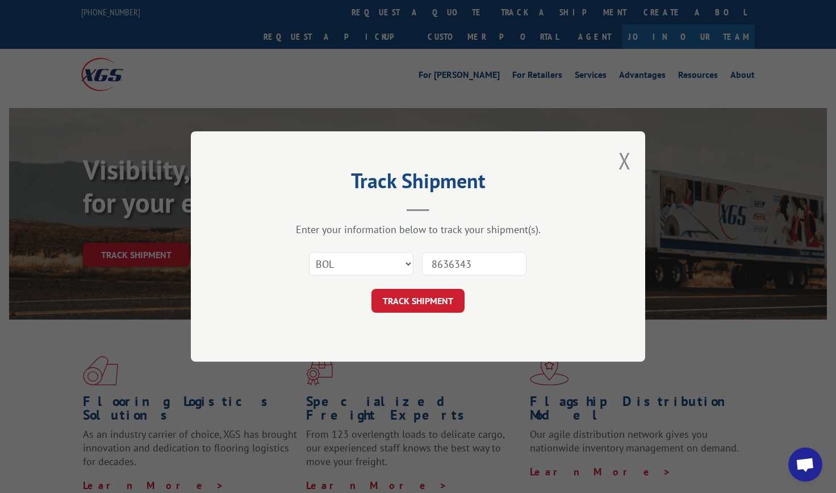
click button "TRACK SHIPMENT" at bounding box center [418, 301] width 93 height 24
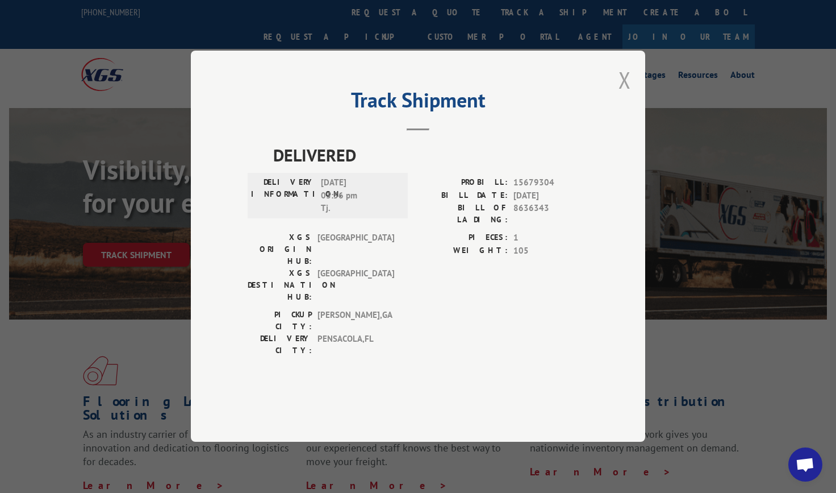
click at [620, 95] on button "Close modal" at bounding box center [625, 80] width 12 height 30
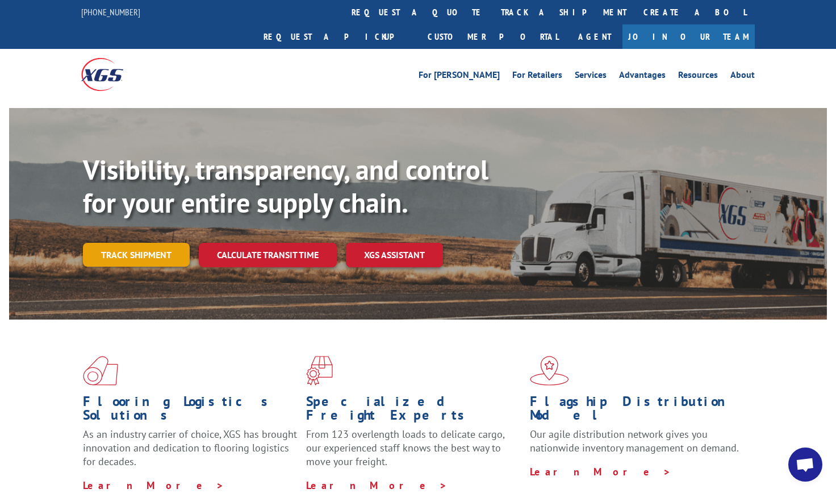
click at [173, 243] on link "Track shipment" at bounding box center [136, 255] width 107 height 24
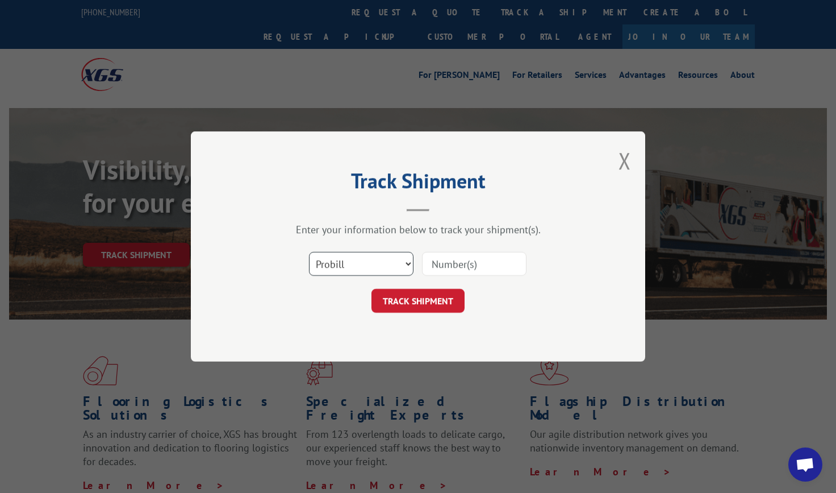
click at [360, 262] on select "Select category... Probill BOL PO" at bounding box center [361, 264] width 105 height 24
select select "bol"
click at [309, 252] on select "Select category... Probill BOL PO" at bounding box center [361, 264] width 105 height 24
click at [483, 268] on input at bounding box center [474, 264] width 105 height 24
type input "8636689"
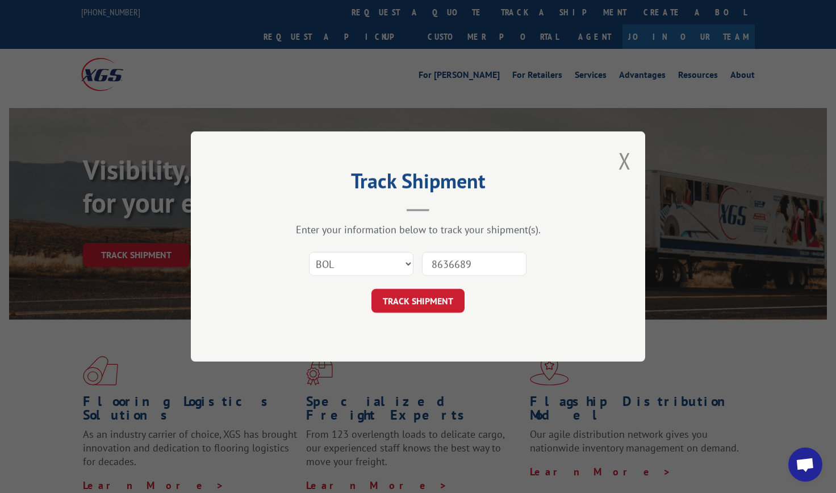
click button "TRACK SHIPMENT" at bounding box center [418, 301] width 93 height 24
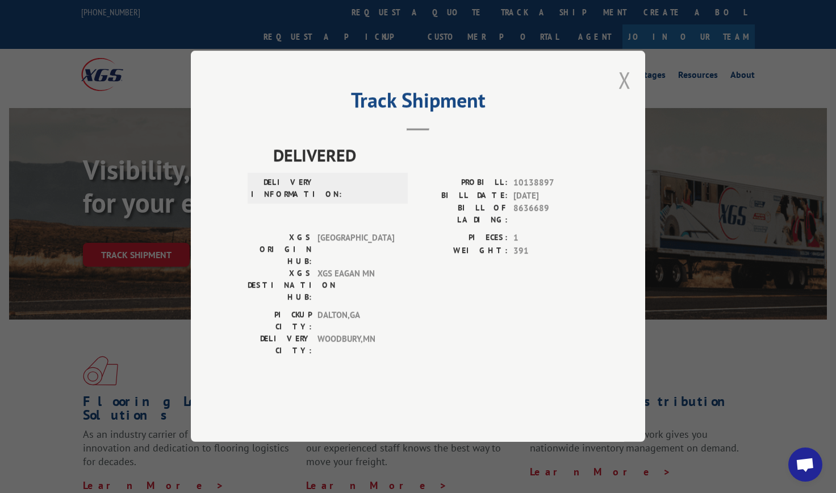
click at [626, 95] on button "Close modal" at bounding box center [625, 80] width 12 height 30
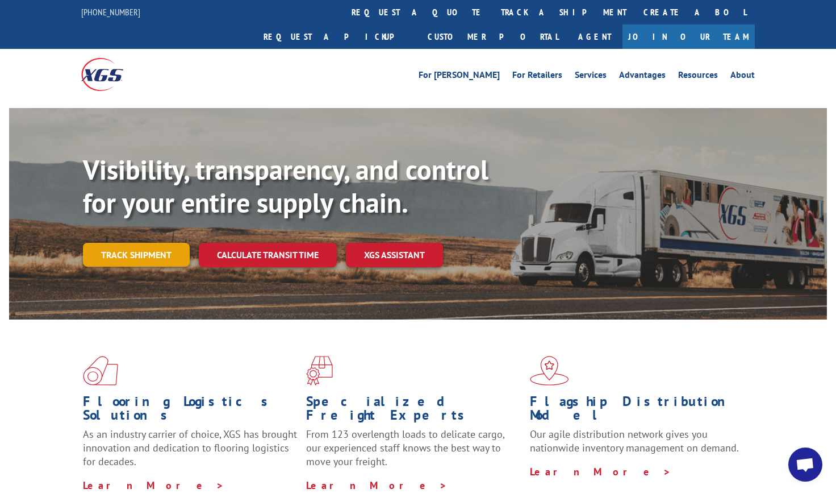
click at [132, 243] on link "Track shipment" at bounding box center [136, 255] width 107 height 24
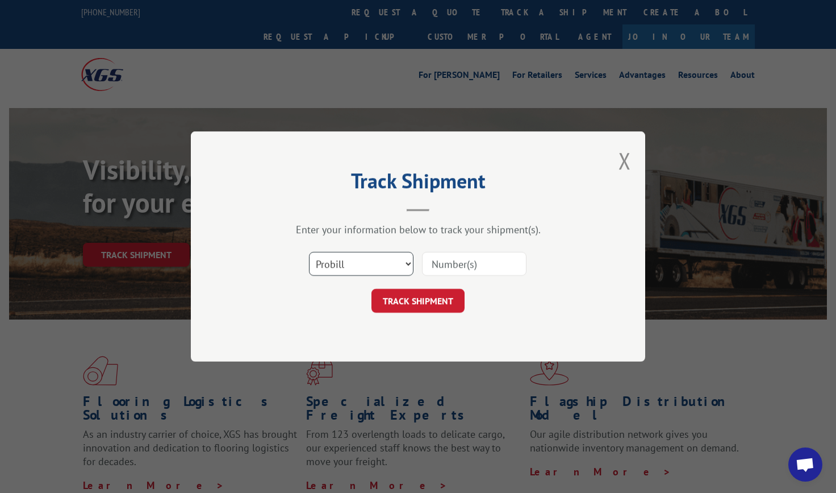
click at [407, 263] on select "Select category... Probill BOL PO" at bounding box center [361, 264] width 105 height 24
select select "bol"
click at [309, 252] on select "Select category... Probill BOL PO" at bounding box center [361, 264] width 105 height 24
click at [473, 268] on input at bounding box center [474, 264] width 105 height 24
type input "8636844"
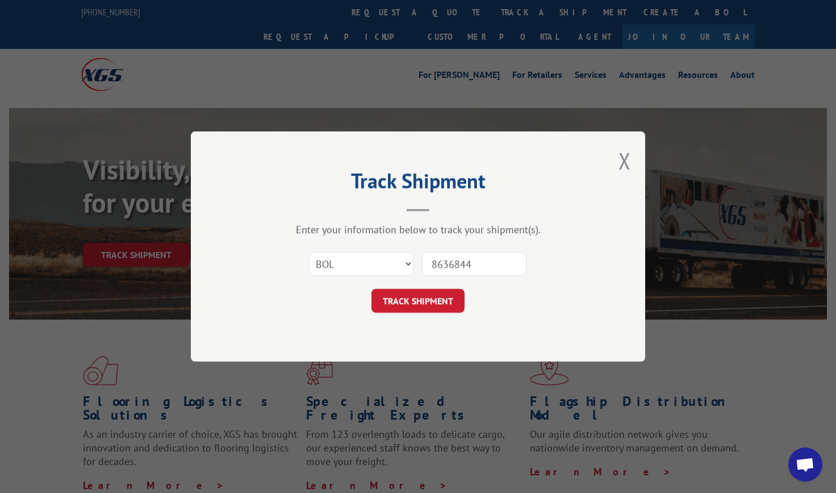
click button "TRACK SHIPMENT" at bounding box center [418, 301] width 93 height 24
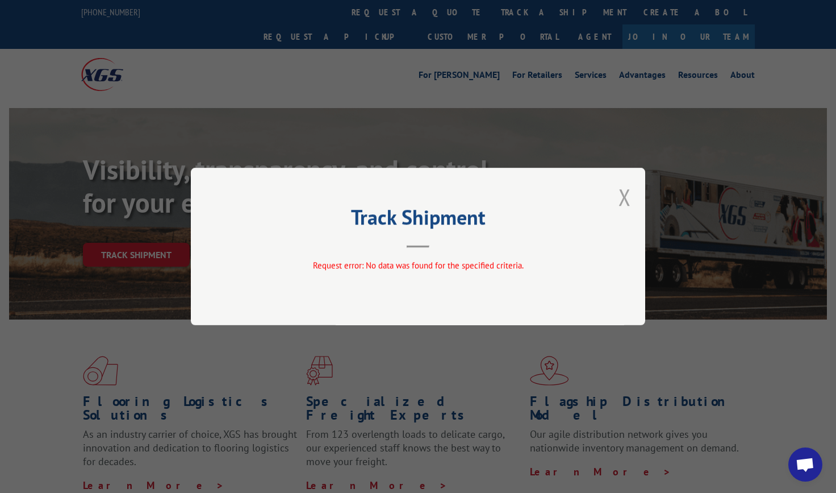
click at [620, 198] on button "Close modal" at bounding box center [625, 197] width 12 height 30
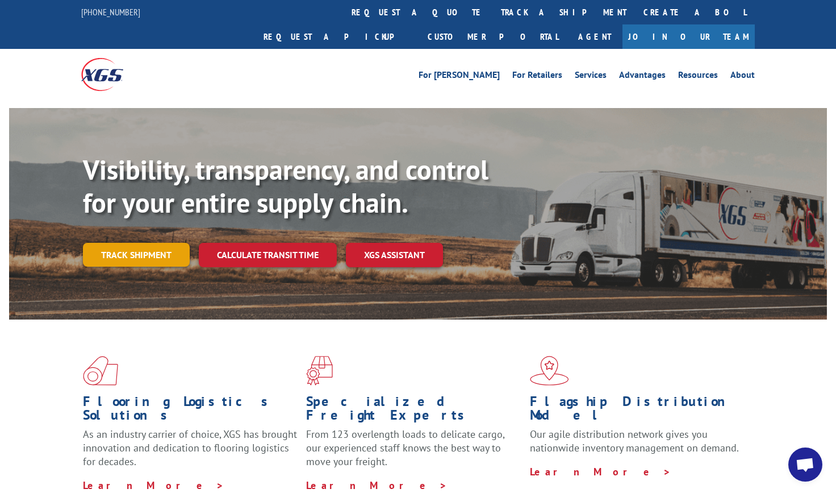
click at [107, 243] on link "Track shipment" at bounding box center [136, 255] width 107 height 24
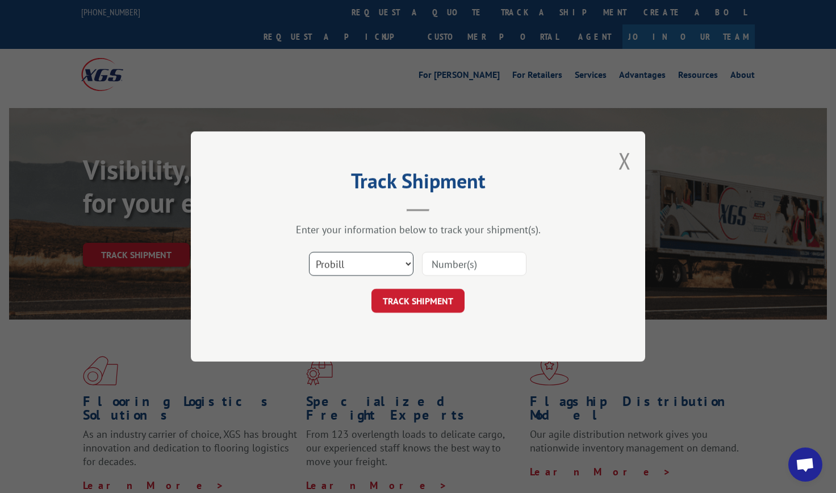
click at [394, 258] on select "Select category... Probill BOL PO" at bounding box center [361, 264] width 105 height 24
select select "bol"
click at [309, 252] on select "Select category... Probill BOL PO" at bounding box center [361, 264] width 105 height 24
click at [498, 262] on input at bounding box center [474, 264] width 105 height 24
type input "8636881"
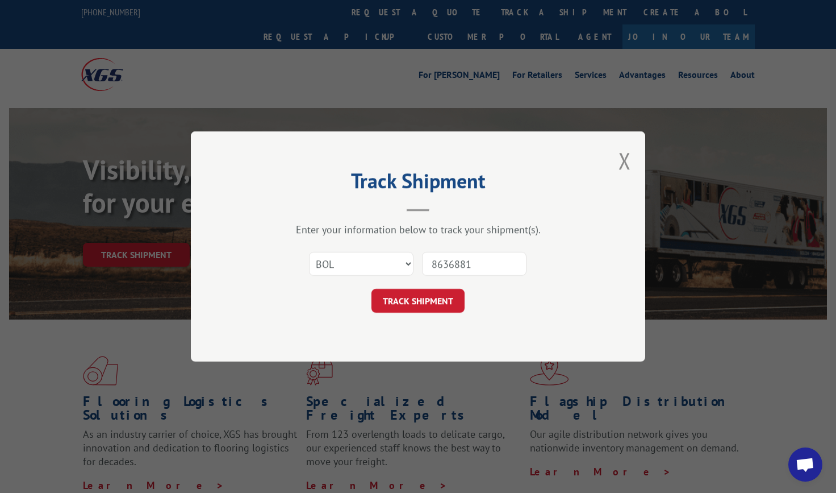
click button "TRACK SHIPMENT" at bounding box center [418, 301] width 93 height 24
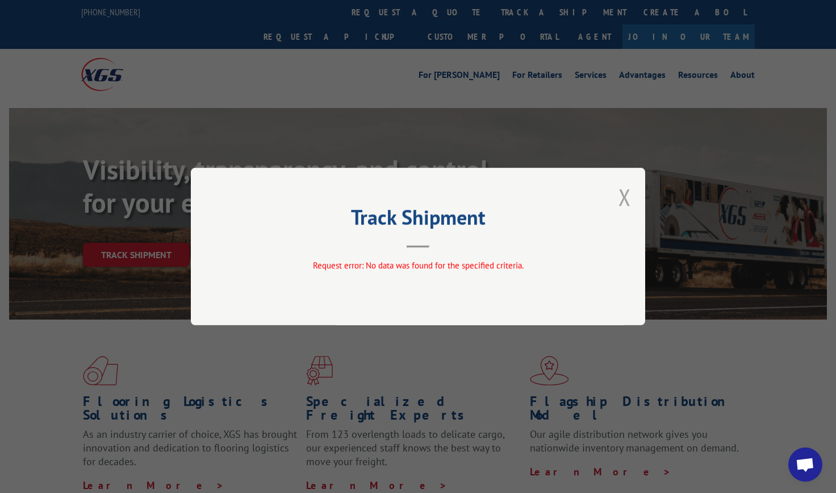
click at [629, 197] on button "Close modal" at bounding box center [625, 197] width 12 height 30
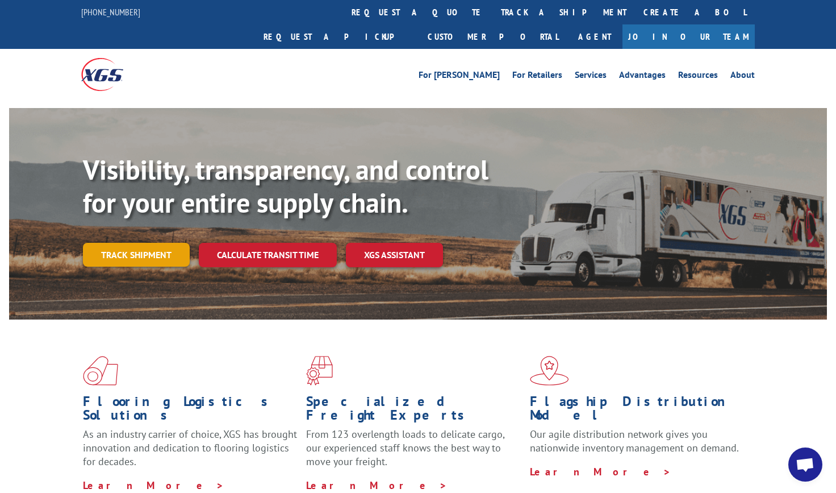
click at [118, 243] on link "Track shipment" at bounding box center [136, 255] width 107 height 24
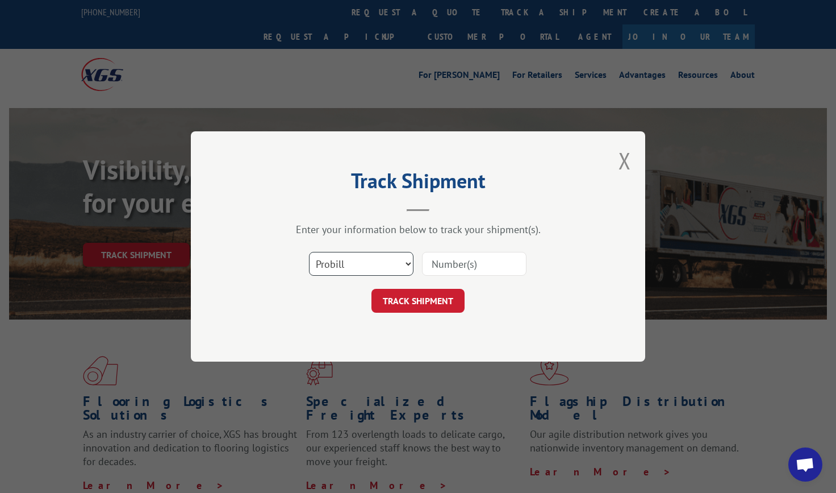
click at [385, 262] on select "Select category... Probill BOL PO" at bounding box center [361, 264] width 105 height 24
select select "bol"
click at [309, 252] on select "Select category... Probill BOL PO" at bounding box center [361, 264] width 105 height 24
click at [496, 268] on input at bounding box center [474, 264] width 105 height 24
type input "8636930"
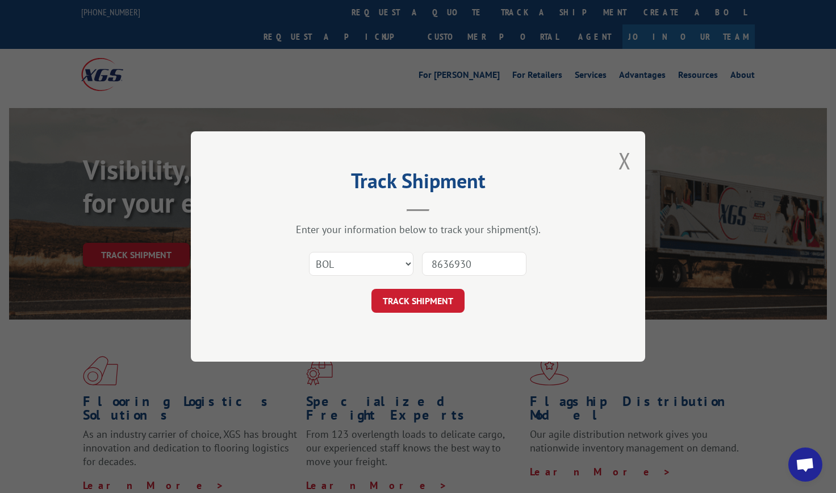
click button "TRACK SHIPMENT" at bounding box center [418, 301] width 93 height 24
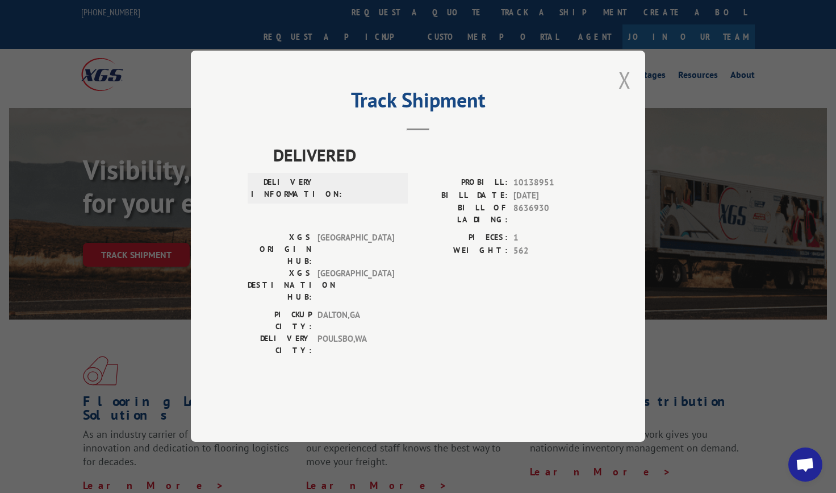
click at [627, 95] on button "Close modal" at bounding box center [625, 80] width 12 height 30
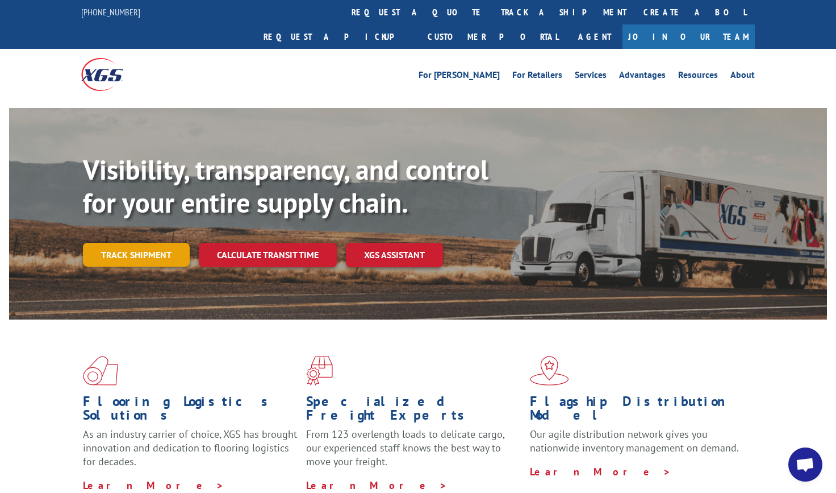
click at [173, 243] on link "Track shipment" at bounding box center [136, 255] width 107 height 24
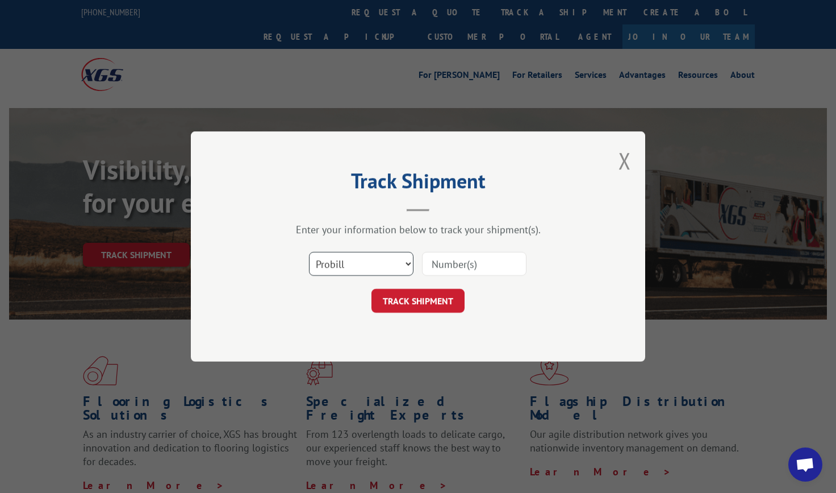
click at [382, 265] on select "Select category... Probill BOL PO" at bounding box center [361, 264] width 105 height 24
select select "bol"
click at [309, 252] on select "Select category... Probill BOL PO" at bounding box center [361, 264] width 105 height 24
click at [483, 267] on input at bounding box center [474, 264] width 105 height 24
type input "8637250"
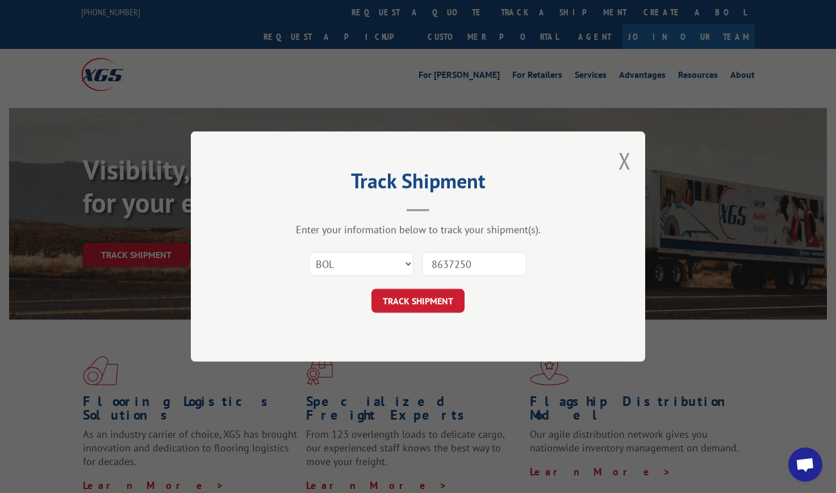
click button "TRACK SHIPMENT" at bounding box center [418, 301] width 93 height 24
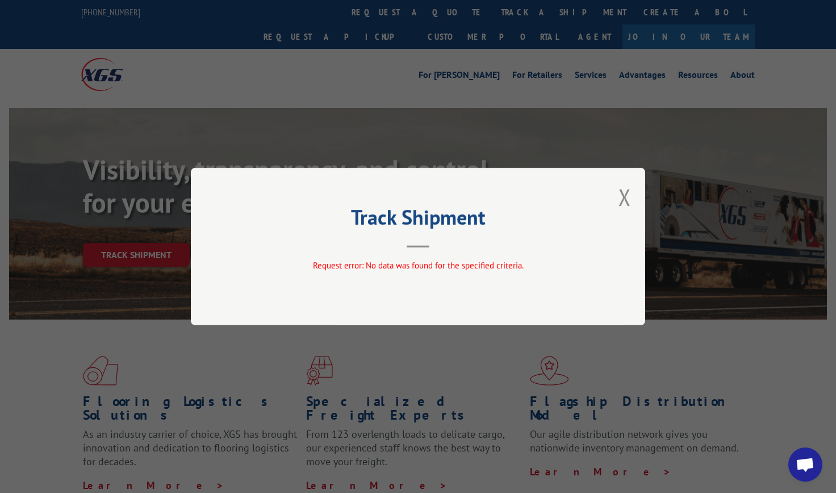
click at [632, 193] on div "Track Shipment Request error: No data was found for the specified criteria." at bounding box center [418, 246] width 454 height 157
click at [629, 196] on button "Close modal" at bounding box center [625, 197] width 12 height 30
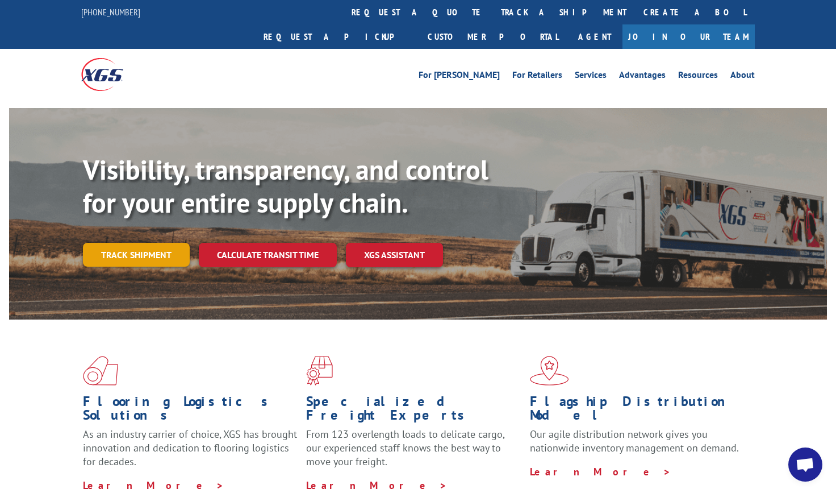
click at [99, 243] on link "Track shipment" at bounding box center [136, 255] width 107 height 24
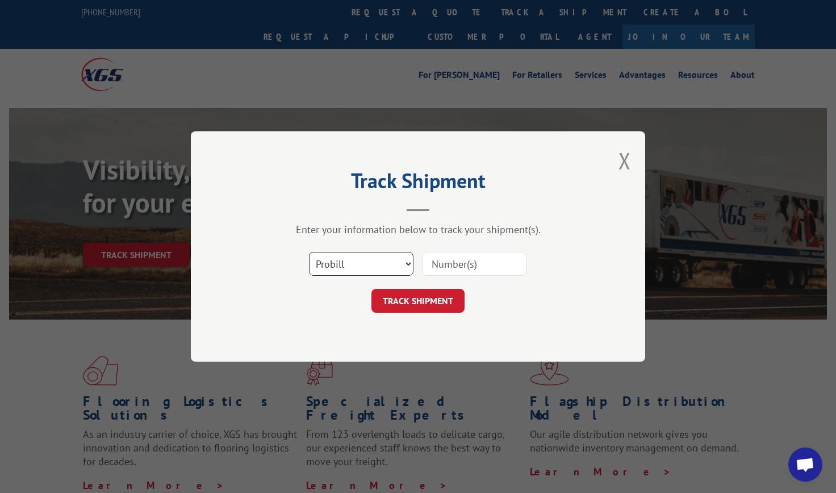
click at [402, 266] on select "Select category... Probill BOL PO" at bounding box center [361, 264] width 105 height 24
select select "bol"
click at [309, 252] on select "Select category... Probill BOL PO" at bounding box center [361, 264] width 105 height 24
click at [510, 266] on input at bounding box center [474, 264] width 105 height 24
type input "8637222"
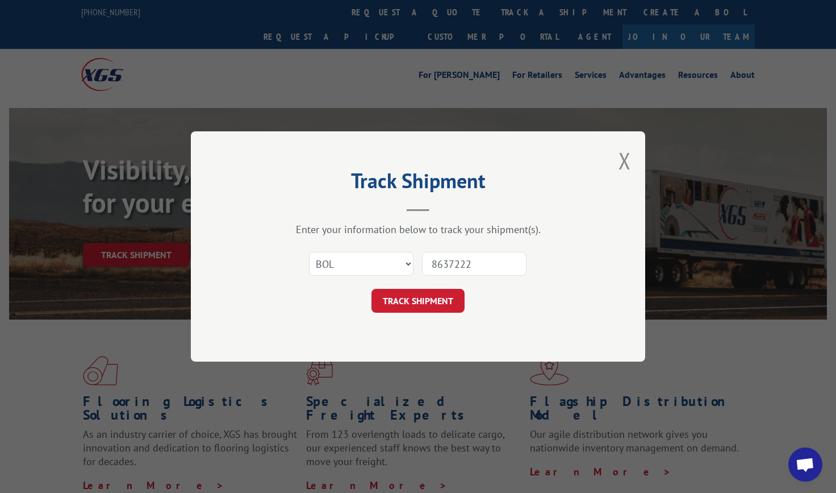
click button "TRACK SHIPMENT" at bounding box center [418, 301] width 93 height 24
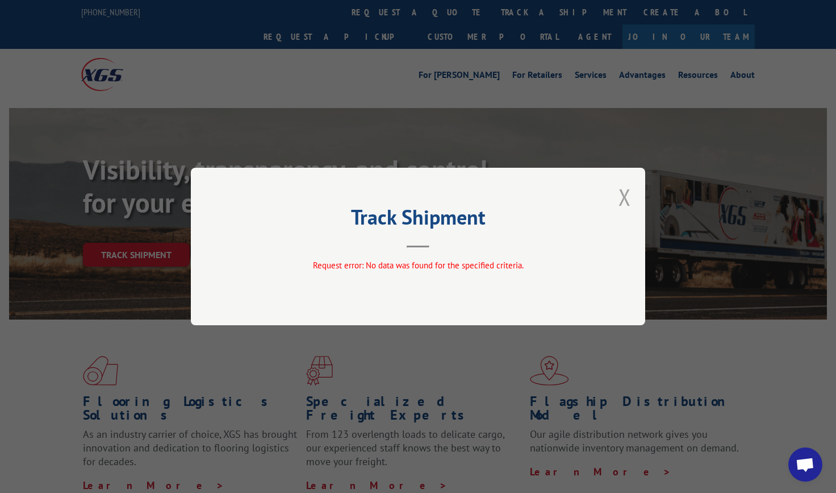
click at [621, 198] on button "Close modal" at bounding box center [625, 197] width 12 height 30
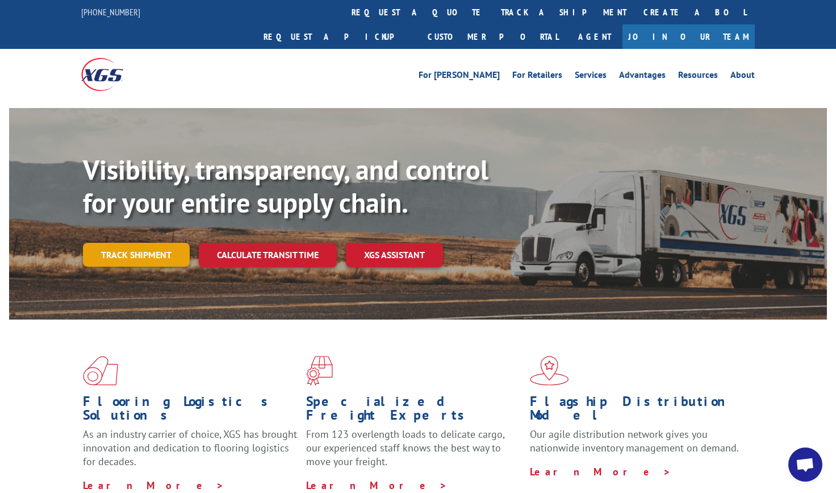
click at [104, 243] on link "Track shipment" at bounding box center [136, 255] width 107 height 24
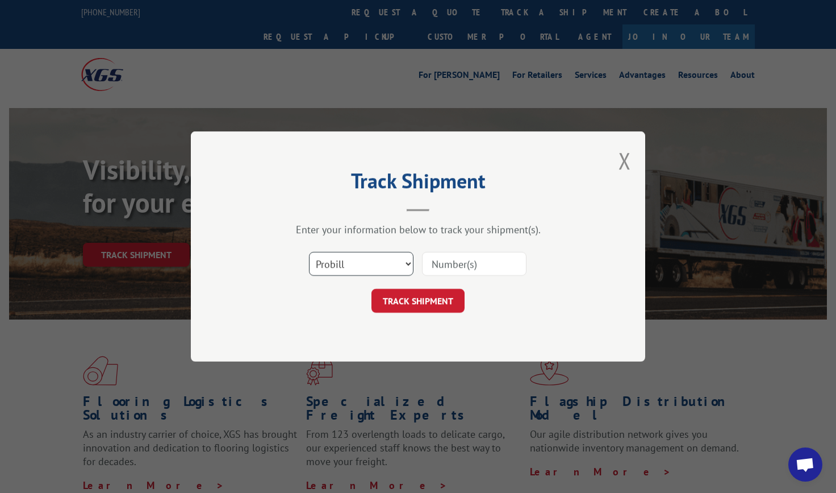
click at [405, 264] on select "Select category... Probill BOL PO" at bounding box center [361, 264] width 105 height 24
select select "bol"
click at [309, 252] on select "Select category... Probill BOL PO" at bounding box center [361, 264] width 105 height 24
click at [485, 271] on input at bounding box center [474, 264] width 105 height 24
type input "8637221"
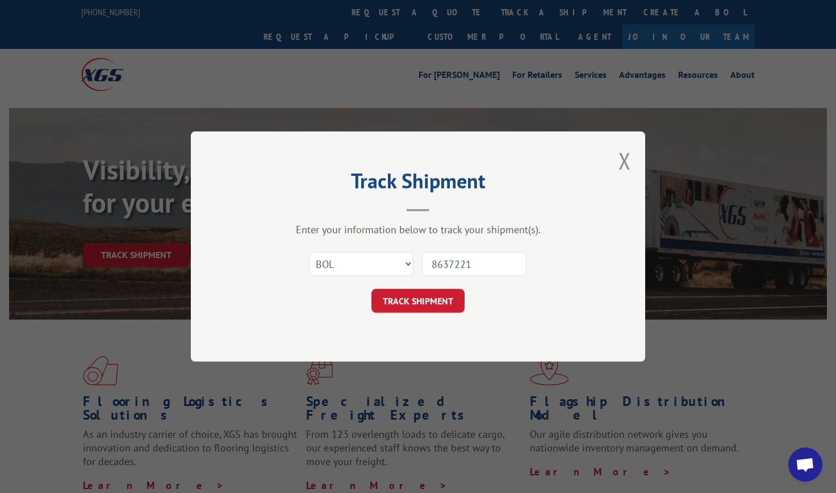
click button "TRACK SHIPMENT" at bounding box center [418, 301] width 93 height 24
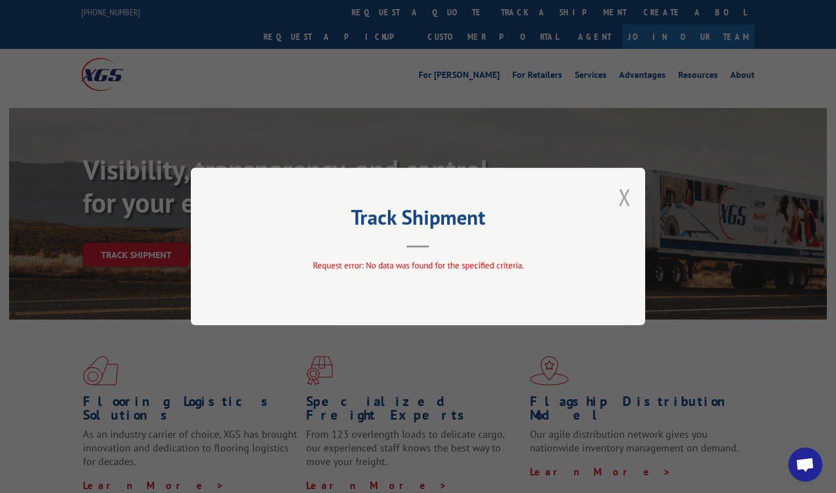
click at [625, 195] on button "Close modal" at bounding box center [625, 197] width 12 height 30
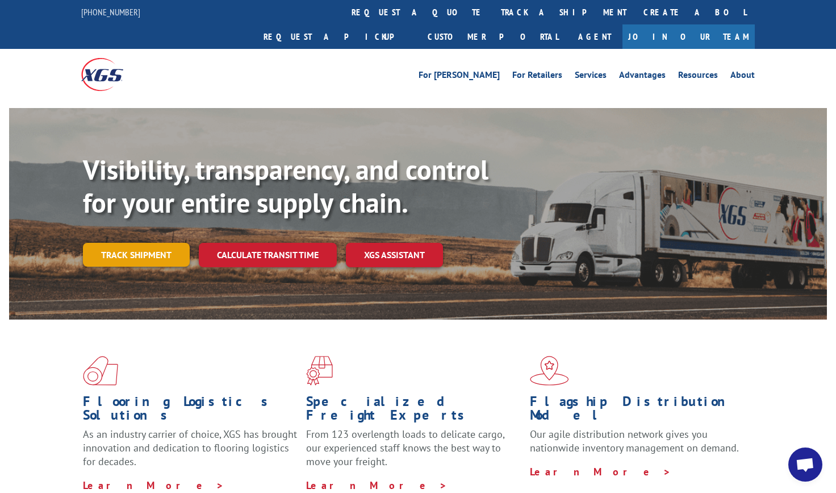
click at [149, 243] on link "Track shipment" at bounding box center [136, 255] width 107 height 24
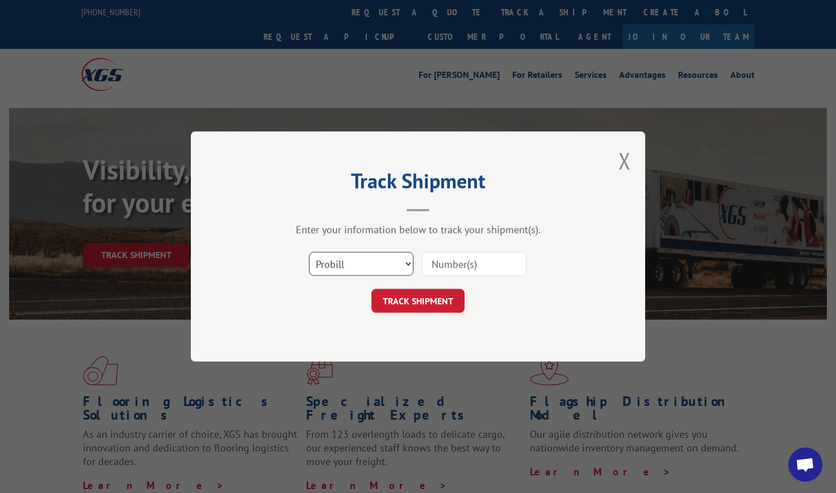
click at [389, 266] on select "Select category... Probill BOL PO" at bounding box center [361, 264] width 105 height 24
select select "bol"
click at [309, 252] on select "Select category... Probill BOL PO" at bounding box center [361, 264] width 105 height 24
click at [479, 268] on input at bounding box center [474, 264] width 105 height 24
type input "8637251"
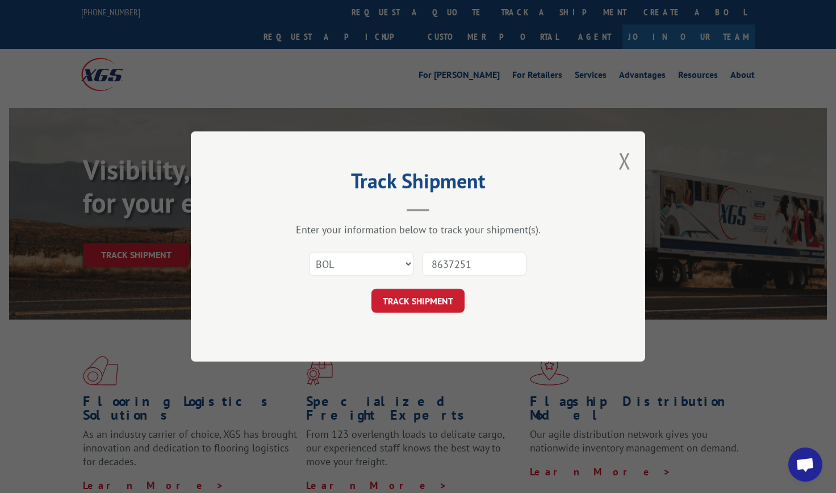
click button "TRACK SHIPMENT" at bounding box center [418, 301] width 93 height 24
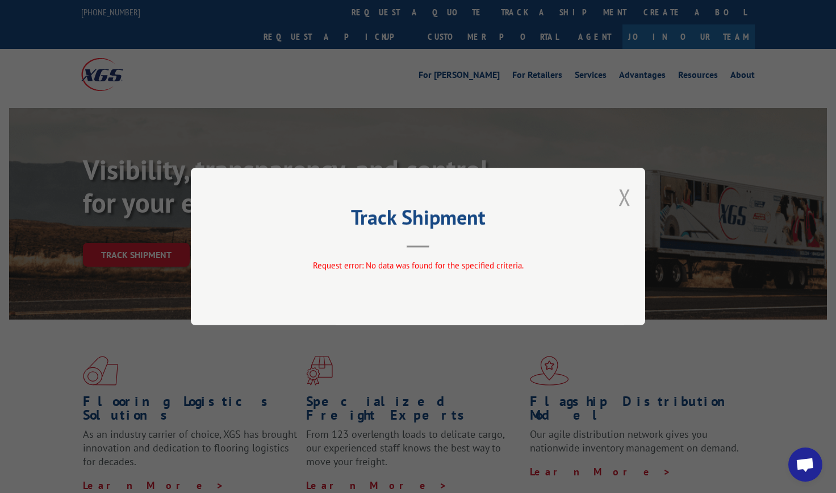
click at [623, 198] on button "Close modal" at bounding box center [625, 197] width 12 height 30
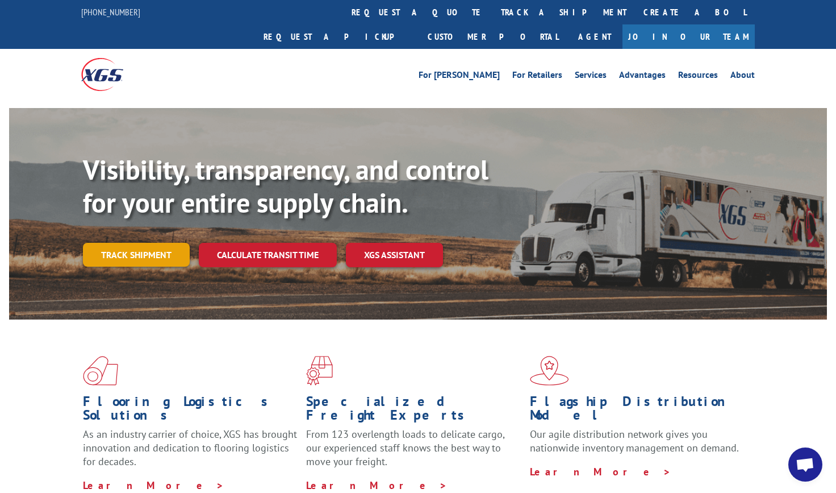
click at [131, 243] on link "Track shipment" at bounding box center [136, 255] width 107 height 24
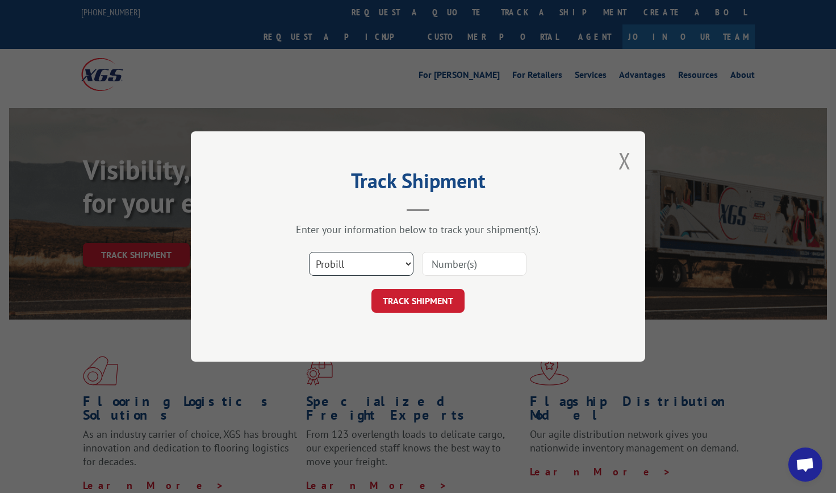
click at [340, 256] on select "Select category... Probill BOL PO" at bounding box center [361, 264] width 105 height 24
select select "bol"
click at [309, 252] on select "Select category... Probill BOL PO" at bounding box center [361, 264] width 105 height 24
click at [485, 265] on input at bounding box center [474, 264] width 105 height 24
type input "8637086"
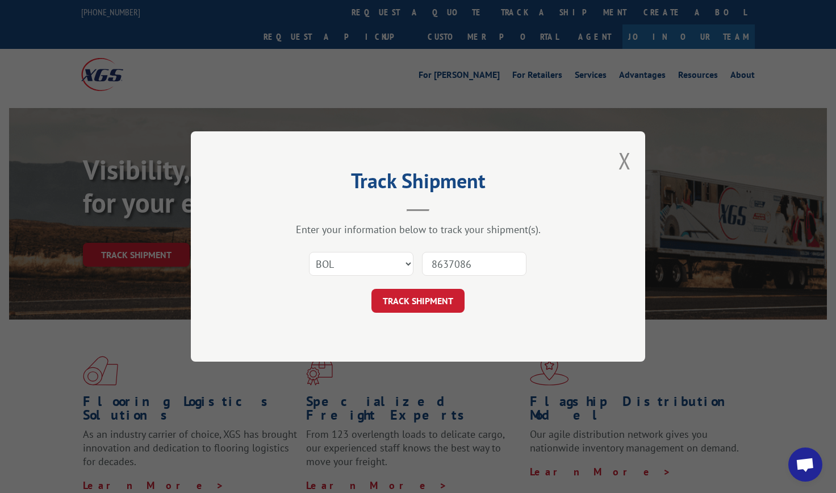
click button "TRACK SHIPMENT" at bounding box center [418, 301] width 93 height 24
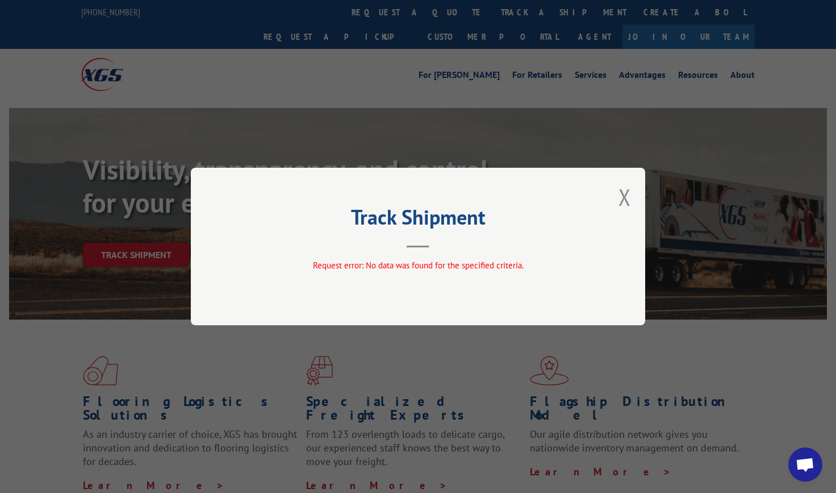
click at [637, 193] on div "Track Shipment Request error: No data was found for the specified criteria." at bounding box center [418, 246] width 454 height 157
click at [632, 195] on div "Track Shipment Request error: No data was found for the specified criteria." at bounding box center [418, 246] width 454 height 157
click at [619, 196] on button "Close modal" at bounding box center [625, 197] width 12 height 30
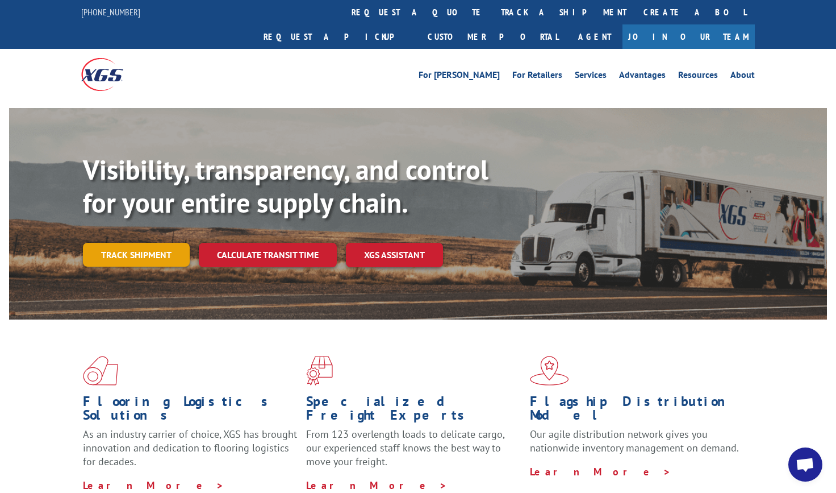
click at [140, 243] on link "Track shipment" at bounding box center [136, 255] width 107 height 24
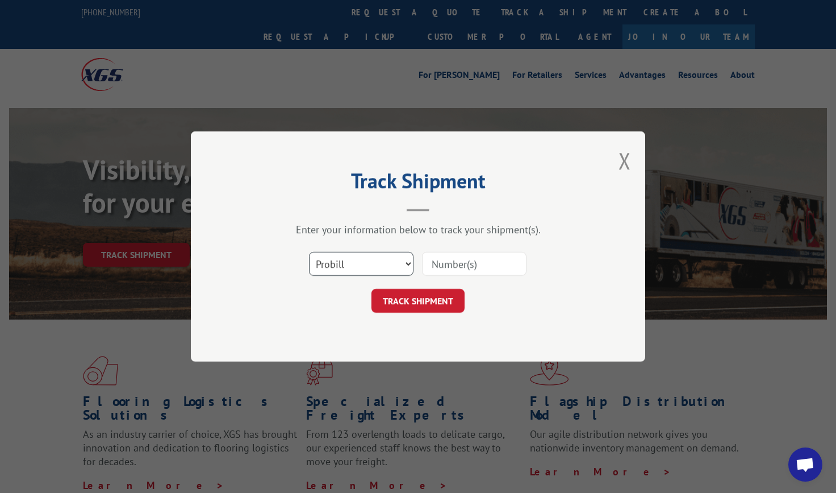
click at [401, 262] on select "Select category... Probill BOL PO" at bounding box center [361, 264] width 105 height 24
select select "bol"
click at [309, 252] on select "Select category... Probill BOL PO" at bounding box center [361, 264] width 105 height 24
click at [487, 266] on input at bounding box center [474, 264] width 105 height 24
type input "0100176"
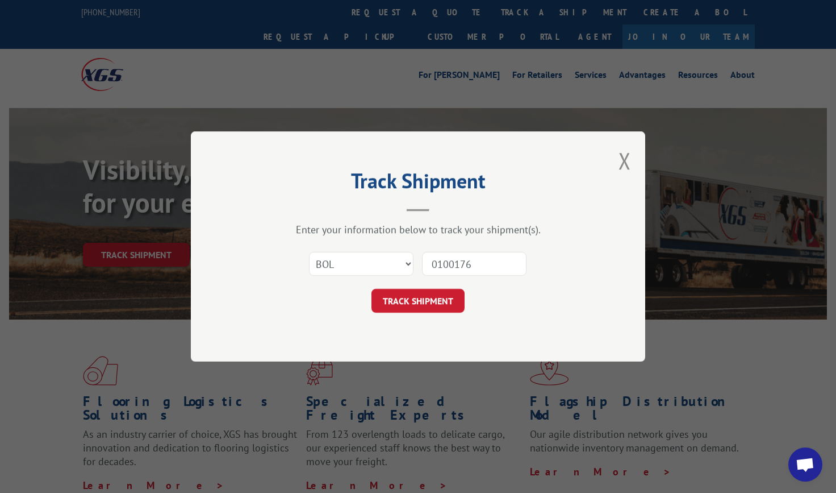
click button "TRACK SHIPMENT" at bounding box center [418, 301] width 93 height 24
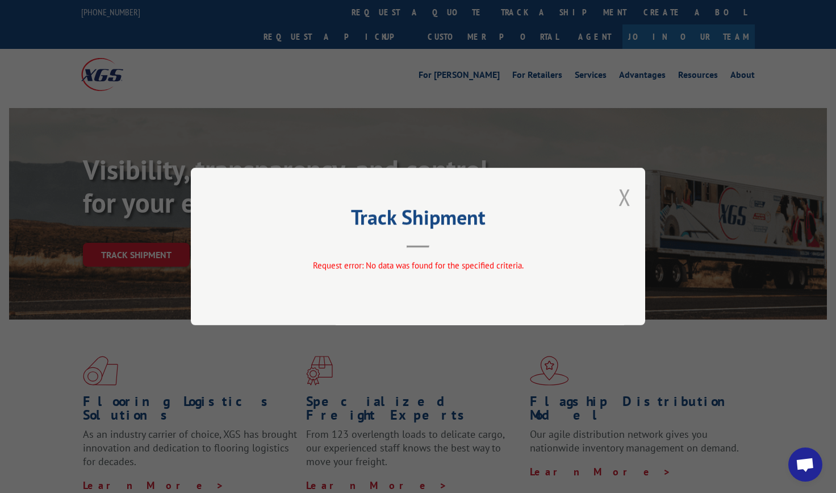
click at [627, 195] on button "Close modal" at bounding box center [625, 197] width 12 height 30
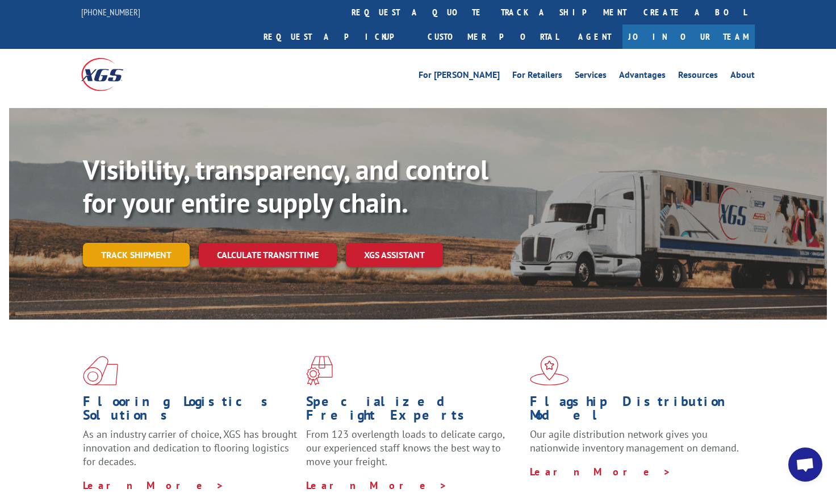
click at [154, 243] on link "Track shipment" at bounding box center [136, 255] width 107 height 24
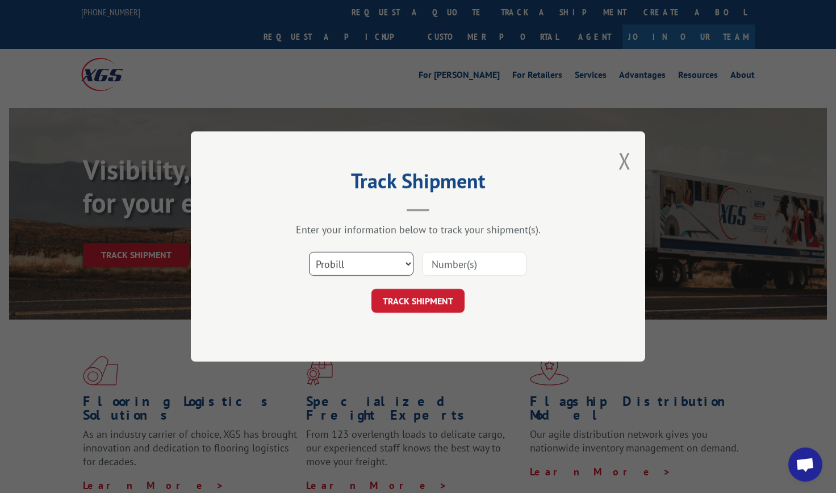
click at [396, 268] on select "Select category... Probill BOL PO" at bounding box center [361, 264] width 105 height 24
select select "bol"
click at [309, 252] on select "Select category... Probill BOL PO" at bounding box center [361, 264] width 105 height 24
click at [499, 268] on input at bounding box center [474, 264] width 105 height 24
type input "8637326"
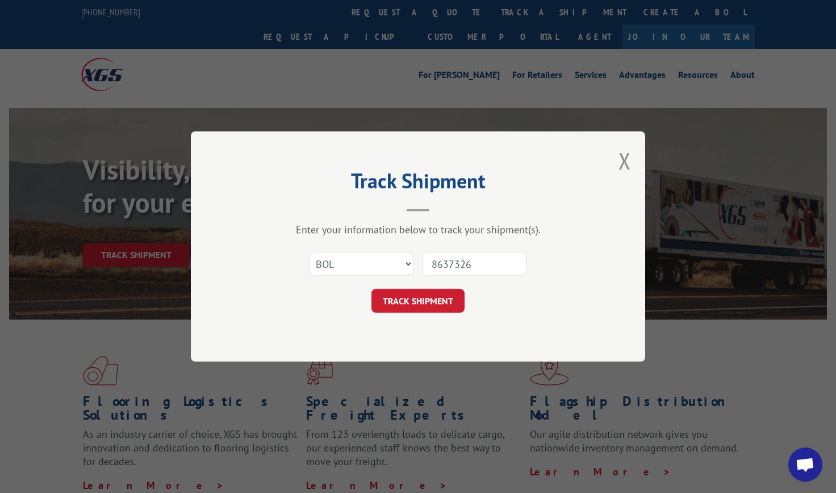
click button "TRACK SHIPMENT" at bounding box center [418, 301] width 93 height 24
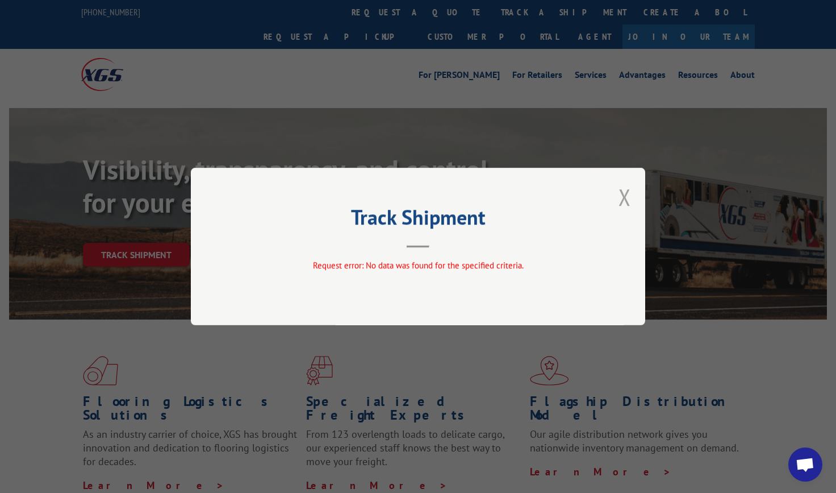
click at [630, 198] on button "Close modal" at bounding box center [625, 197] width 12 height 30
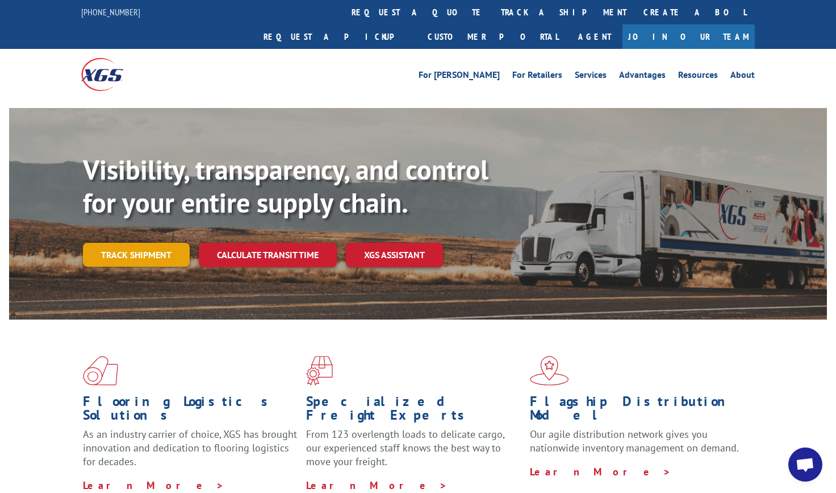
click at [143, 243] on link "Track shipment" at bounding box center [136, 255] width 107 height 24
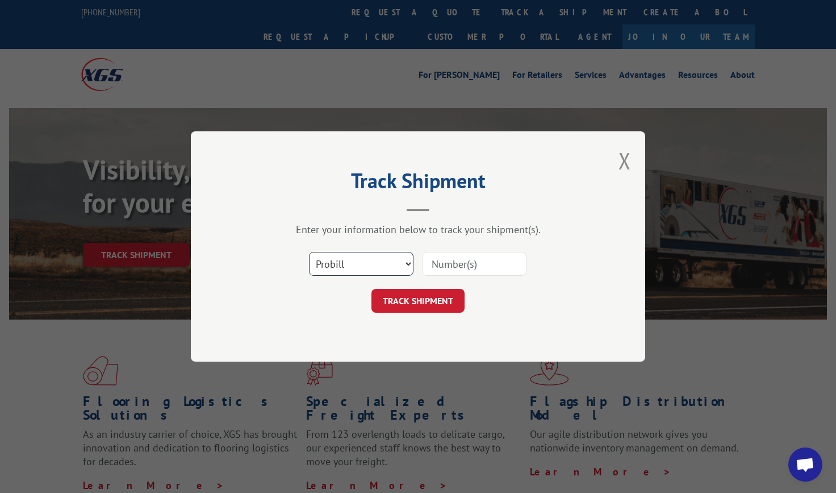
click at [375, 264] on select "Select category... Probill BOL PO" at bounding box center [361, 264] width 105 height 24
select select "bol"
click at [309, 252] on select "Select category... Probill BOL PO" at bounding box center [361, 264] width 105 height 24
click at [488, 269] on input at bounding box center [474, 264] width 105 height 24
type input "8637380"
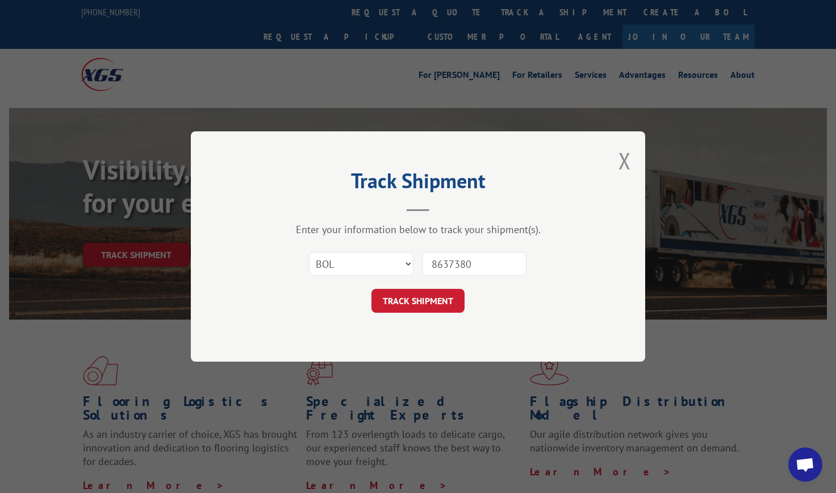
click button "TRACK SHIPMENT" at bounding box center [418, 301] width 93 height 24
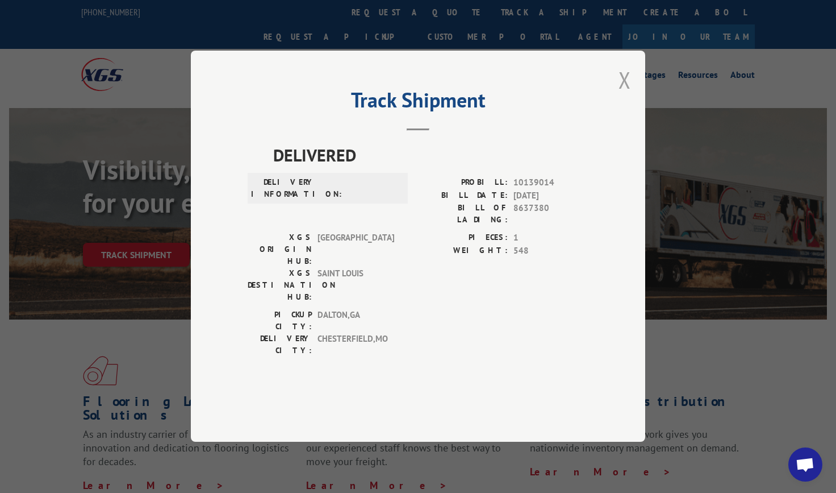
click at [622, 95] on button "Close modal" at bounding box center [625, 80] width 12 height 30
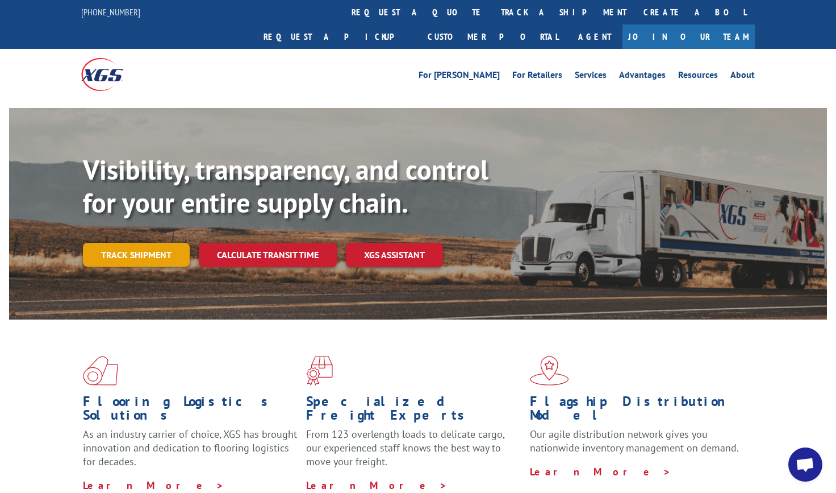
click at [136, 243] on link "Track shipment" at bounding box center [136, 255] width 107 height 24
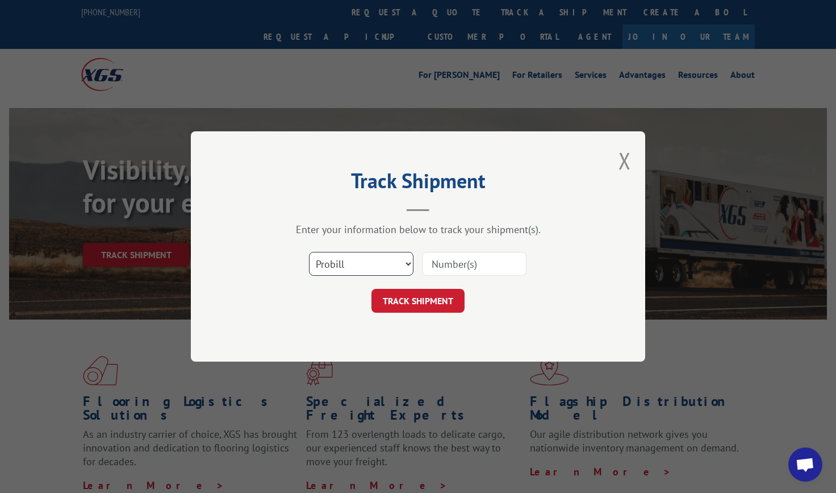
click at [345, 260] on select "Select category... Probill BOL PO" at bounding box center [361, 264] width 105 height 24
select select "bol"
click at [309, 252] on select "Select category... Probill BOL PO" at bounding box center [361, 264] width 105 height 24
click at [479, 268] on input at bounding box center [474, 264] width 105 height 24
type input "8637613"
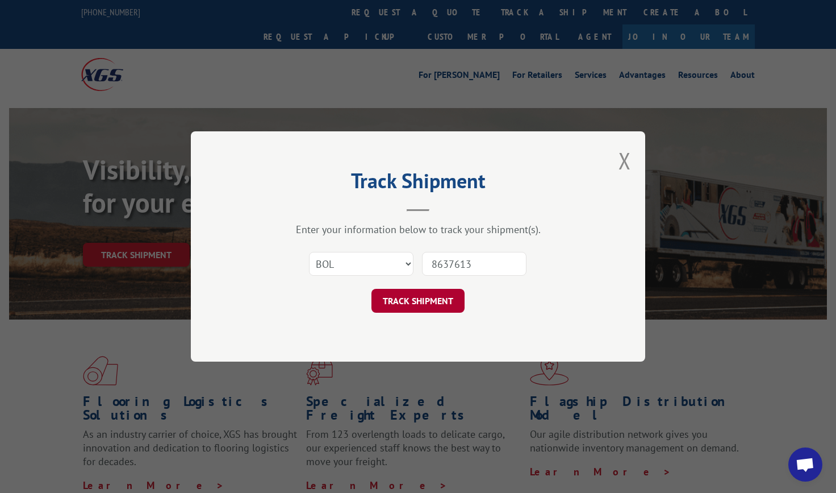
click at [458, 298] on button "TRACK SHIPMENT" at bounding box center [418, 301] width 93 height 24
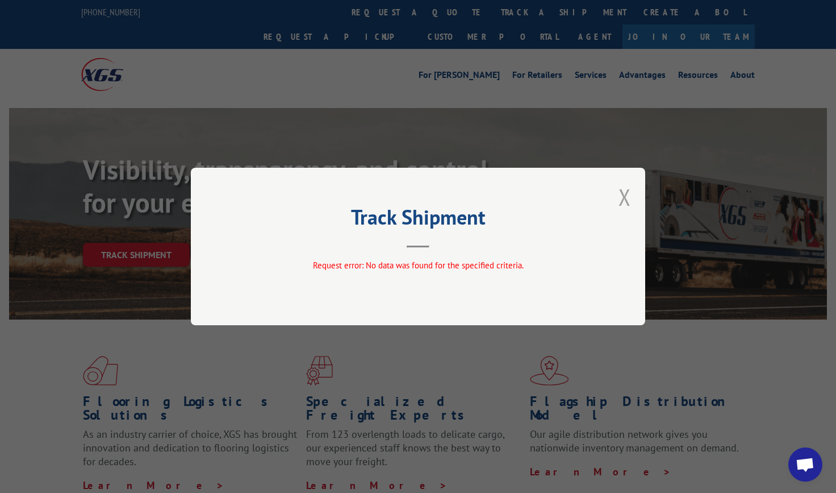
click at [628, 197] on button "Close modal" at bounding box center [625, 197] width 12 height 30
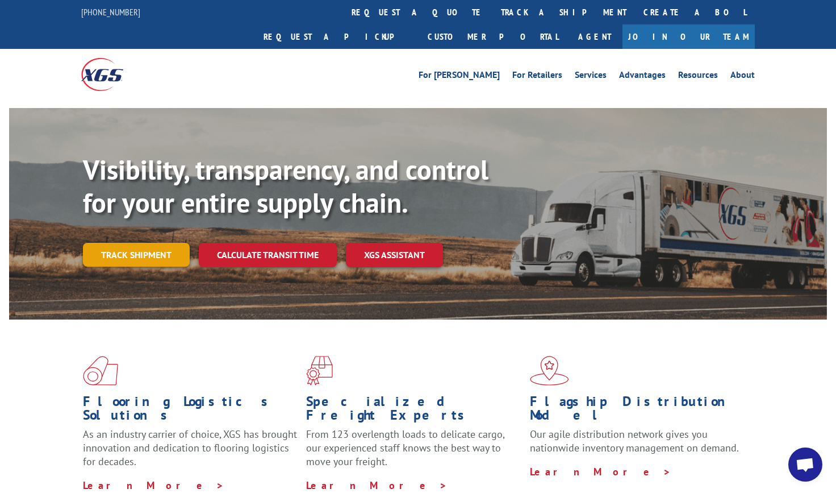
click at [152, 243] on link "Track shipment" at bounding box center [136, 255] width 107 height 24
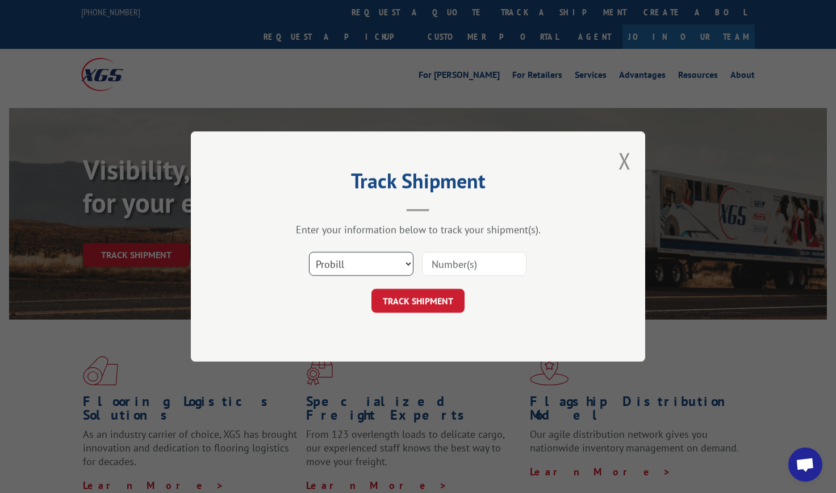
click at [365, 262] on select "Select category... Probill BOL PO" at bounding box center [361, 264] width 105 height 24
select select "bol"
click at [309, 252] on select "Select category... Probill BOL PO" at bounding box center [361, 264] width 105 height 24
click at [501, 266] on input at bounding box center [474, 264] width 105 height 24
type input "8637886"
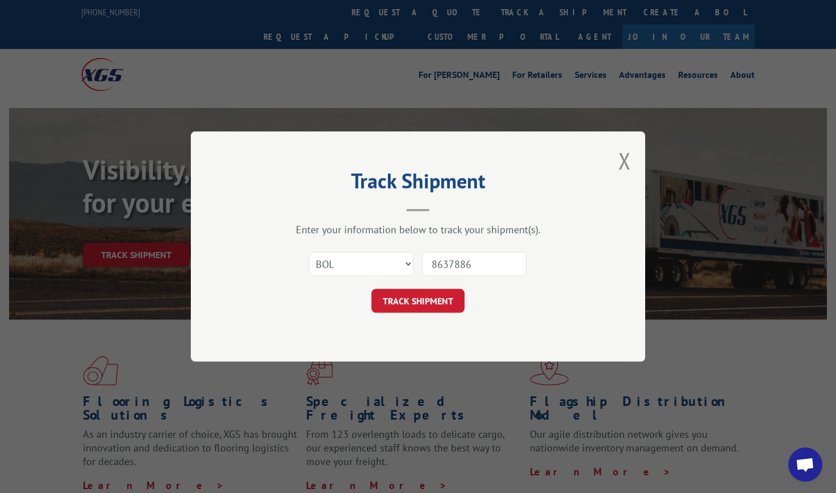
click button "TRACK SHIPMENT" at bounding box center [418, 301] width 93 height 24
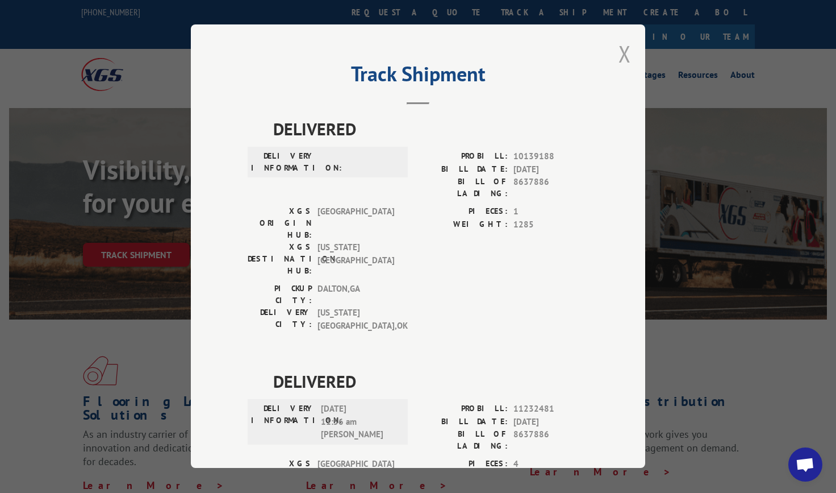
click at [622, 59] on button "Close modal" at bounding box center [625, 54] width 12 height 30
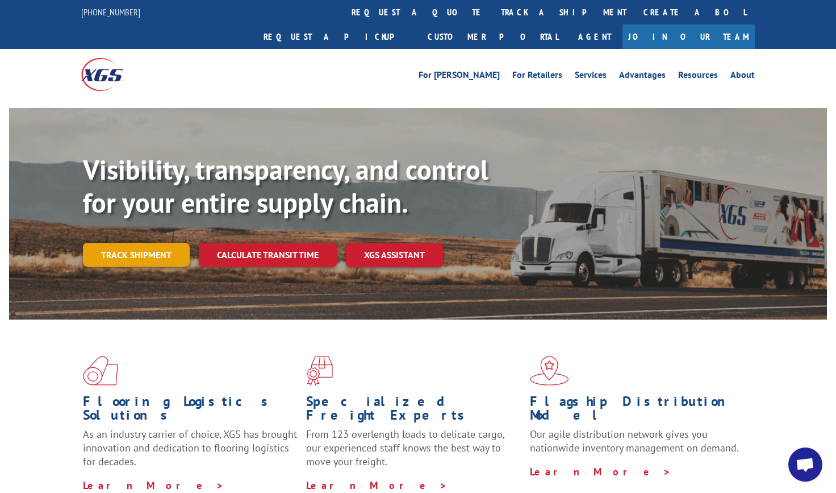
click at [130, 243] on link "Track shipment" at bounding box center [136, 255] width 107 height 24
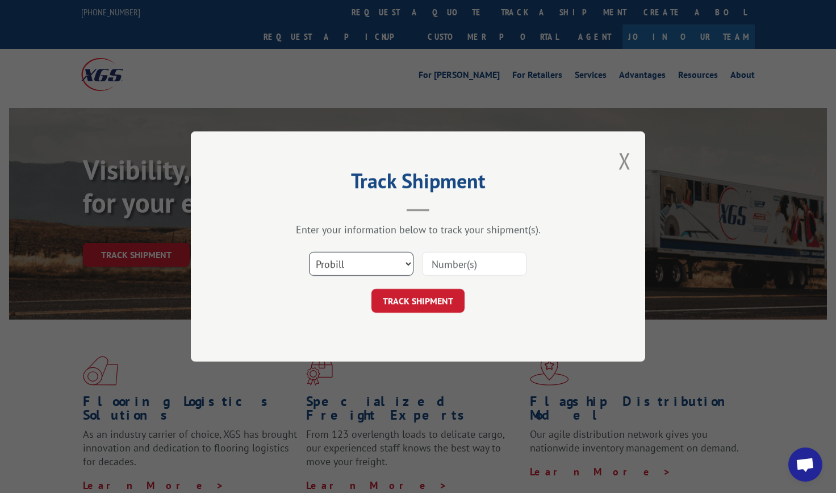
click at [363, 264] on select "Select category... Probill BOL PO" at bounding box center [361, 264] width 105 height 24
select select "bol"
click at [309, 252] on select "Select category... Probill BOL PO" at bounding box center [361, 264] width 105 height 24
click at [500, 269] on input at bounding box center [474, 264] width 105 height 24
type input "8637889"
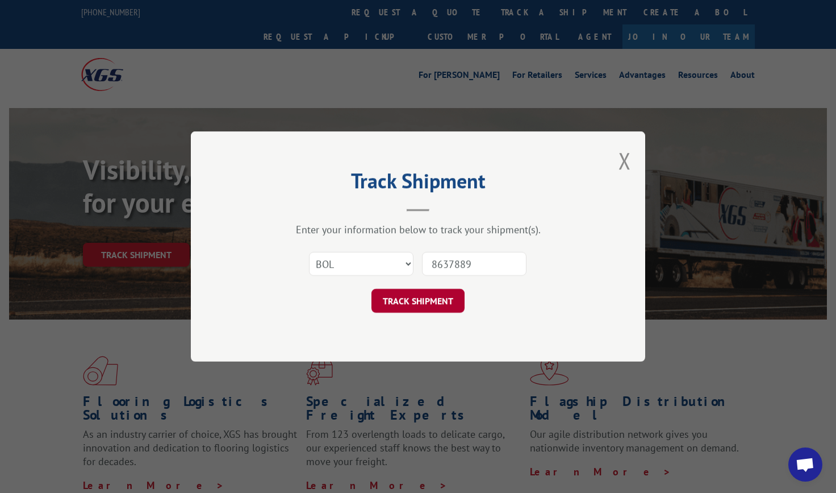
click at [410, 293] on button "TRACK SHIPMENT" at bounding box center [418, 301] width 93 height 24
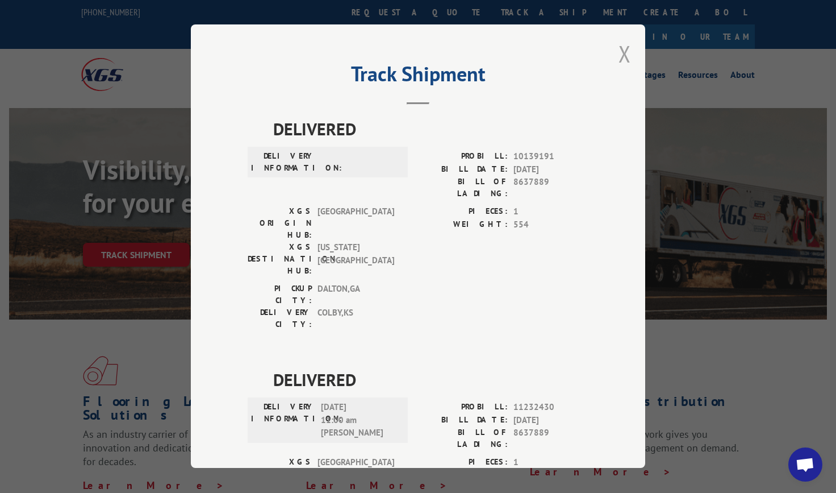
click at [620, 55] on button "Close modal" at bounding box center [625, 54] width 12 height 30
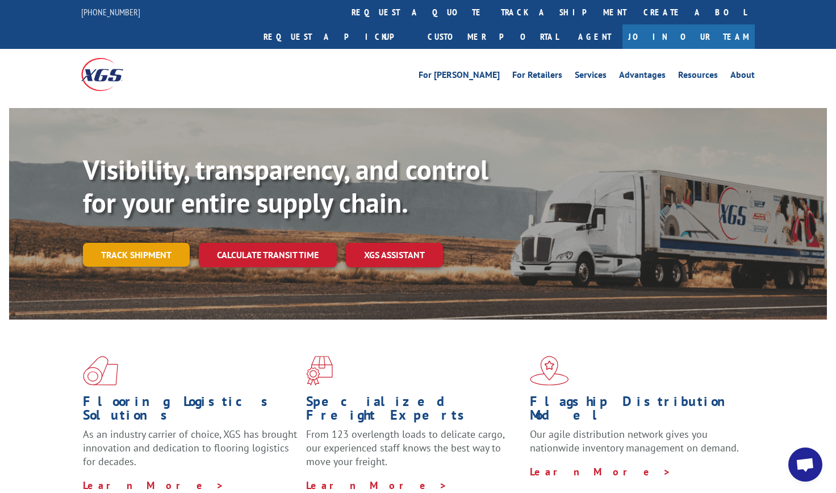
click at [115, 243] on link "Track shipment" at bounding box center [136, 255] width 107 height 24
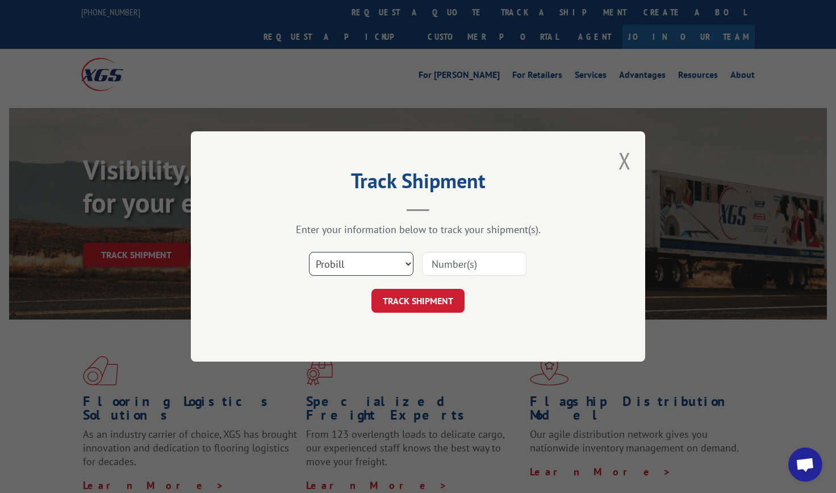
click at [399, 270] on select "Select category... Probill BOL PO" at bounding box center [361, 264] width 105 height 24
select select "bol"
click at [309, 252] on select "Select category... Probill BOL PO" at bounding box center [361, 264] width 105 height 24
click at [510, 262] on input at bounding box center [474, 264] width 105 height 24
type input "8637779"
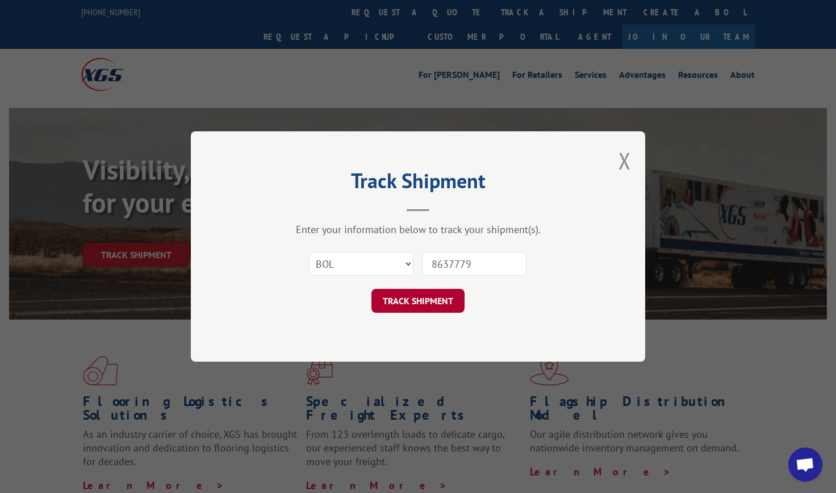
click at [406, 297] on button "TRACK SHIPMENT" at bounding box center [418, 301] width 93 height 24
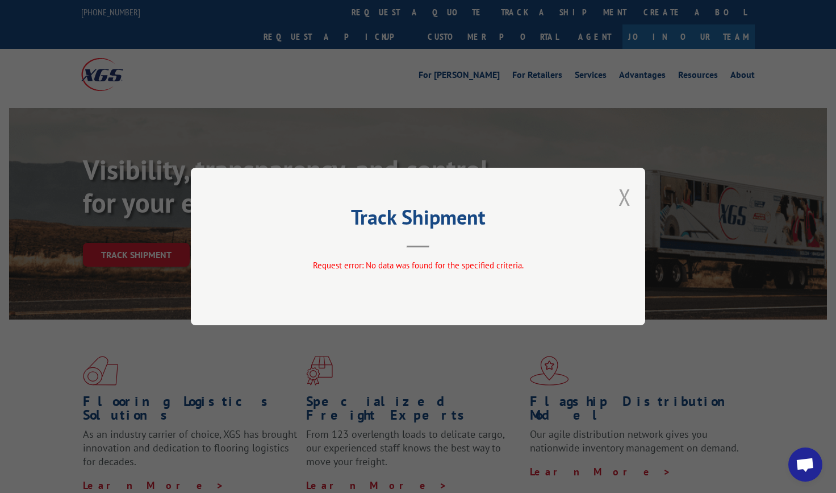
click at [629, 196] on button "Close modal" at bounding box center [625, 197] width 12 height 30
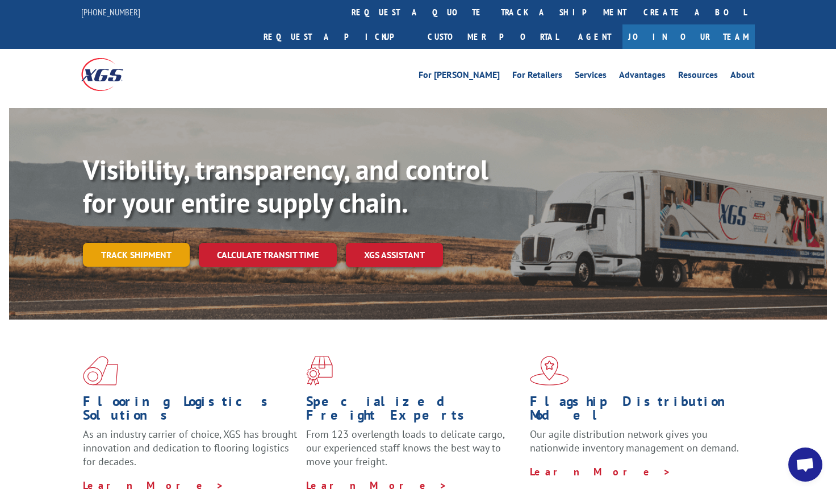
click at [119, 243] on link "Track shipment" at bounding box center [136, 255] width 107 height 24
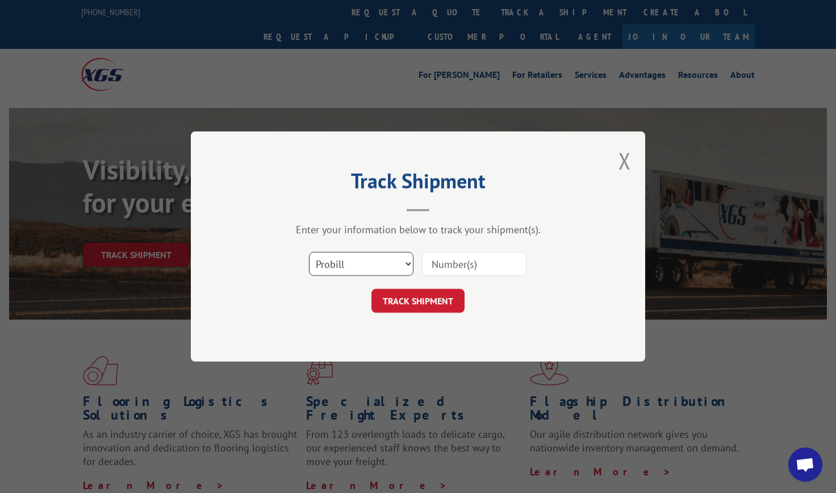
click at [337, 267] on select "Select category... Probill BOL PO" at bounding box center [361, 264] width 105 height 24
select select "bol"
click at [309, 252] on select "Select category... Probill BOL PO" at bounding box center [361, 264] width 105 height 24
click at [485, 264] on input at bounding box center [474, 264] width 105 height 24
type input "8637673"
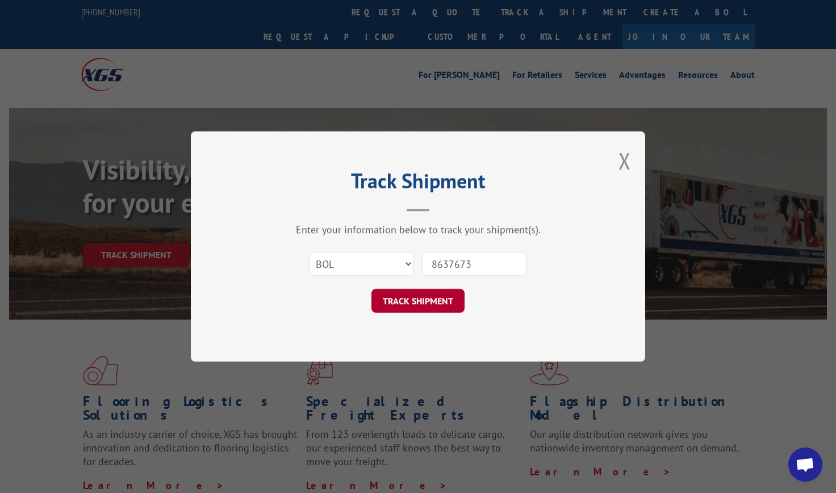
click at [449, 301] on button "TRACK SHIPMENT" at bounding box center [418, 301] width 93 height 24
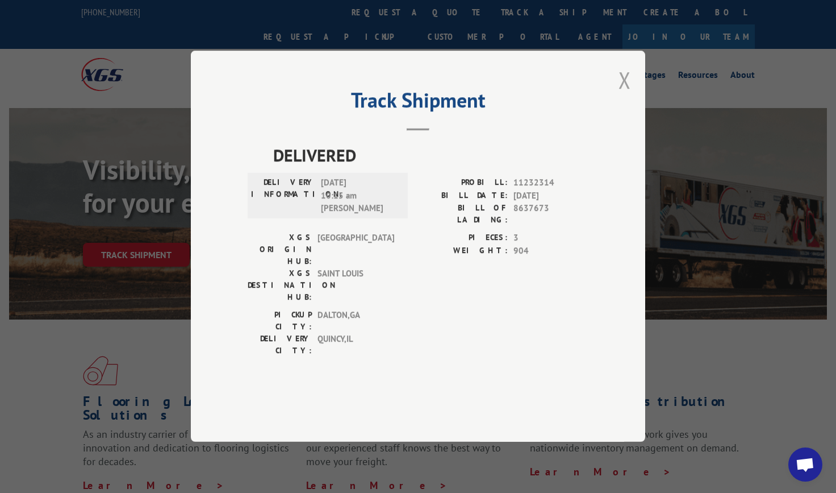
click at [629, 95] on button "Close modal" at bounding box center [625, 80] width 12 height 30
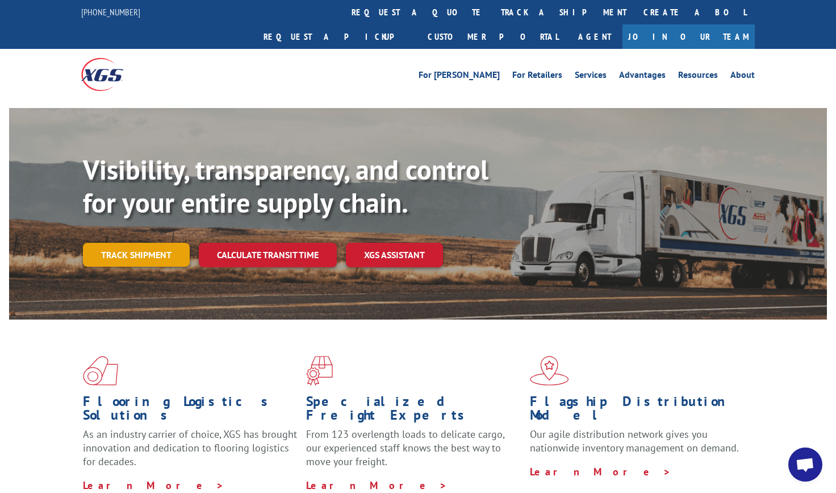
click at [144, 243] on link "Track shipment" at bounding box center [136, 255] width 107 height 24
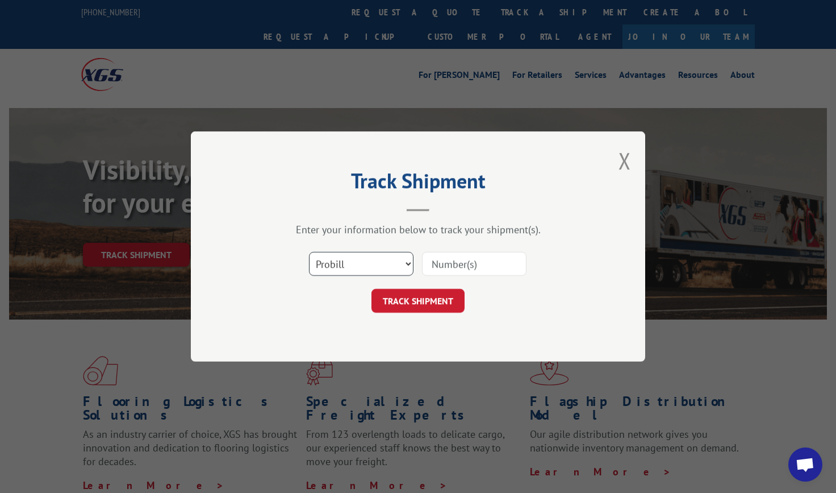
click at [320, 265] on select "Select category... Probill BOL PO" at bounding box center [361, 264] width 105 height 24
select select "bol"
click at [309, 252] on select "Select category... Probill BOL PO" at bounding box center [361, 264] width 105 height 24
click at [498, 272] on input at bounding box center [474, 264] width 105 height 24
type input "8637962"
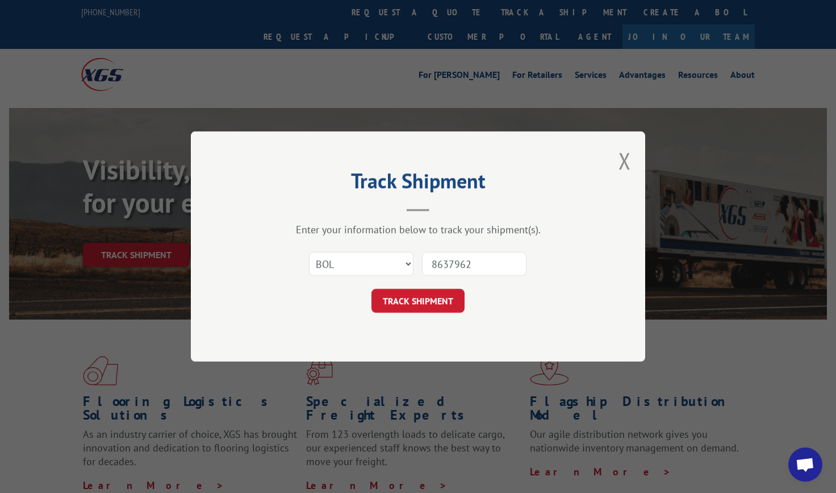
click button "TRACK SHIPMENT" at bounding box center [418, 301] width 93 height 24
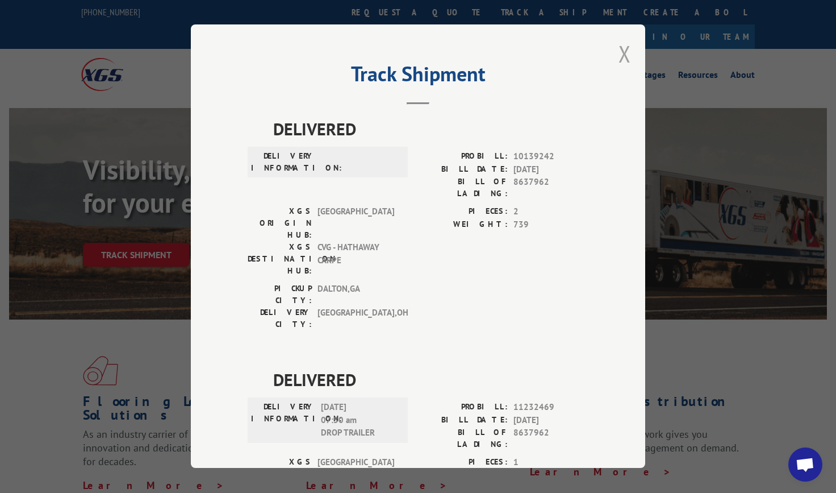
click at [619, 55] on button "Close modal" at bounding box center [625, 54] width 12 height 30
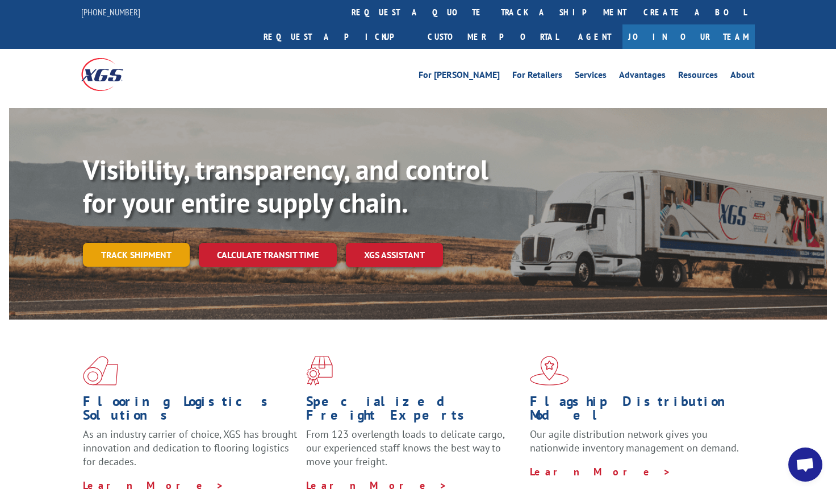
click at [129, 243] on link "Track shipment" at bounding box center [136, 255] width 107 height 24
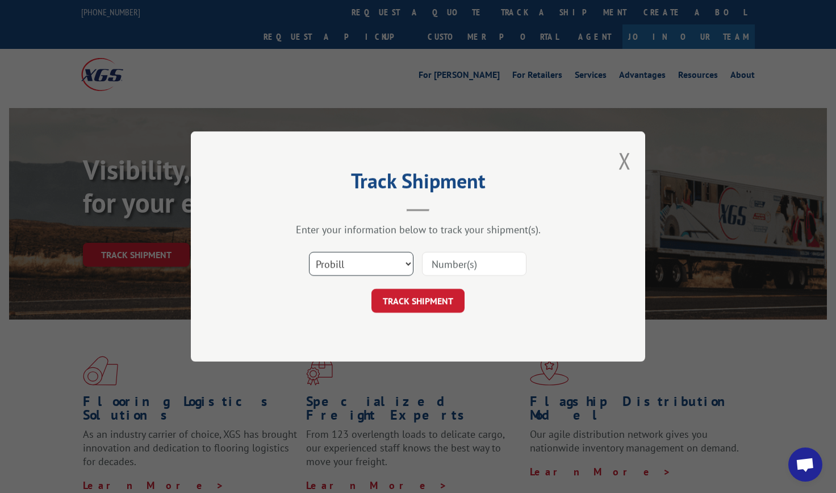
click at [376, 260] on select "Select category... Probill BOL PO" at bounding box center [361, 264] width 105 height 24
select select "bol"
click at [309, 252] on select "Select category... Probill BOL PO" at bounding box center [361, 264] width 105 height 24
click at [482, 265] on input at bounding box center [474, 264] width 105 height 24
type input "8638242"
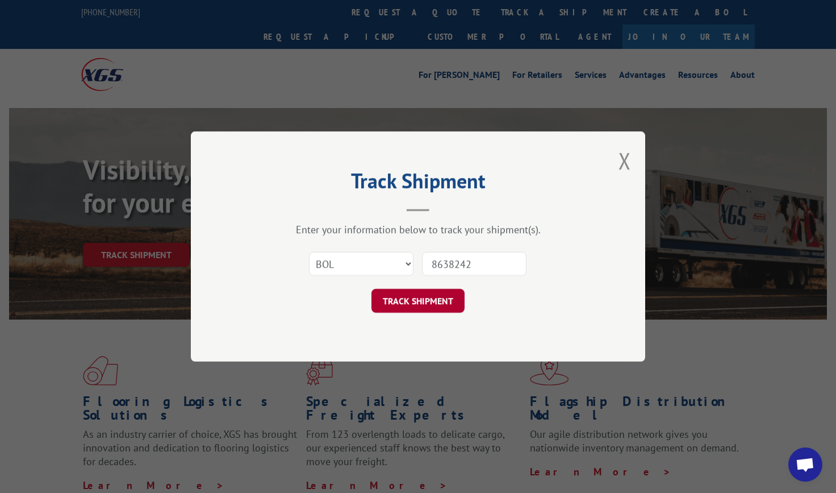
click at [404, 302] on button "TRACK SHIPMENT" at bounding box center [418, 301] width 93 height 24
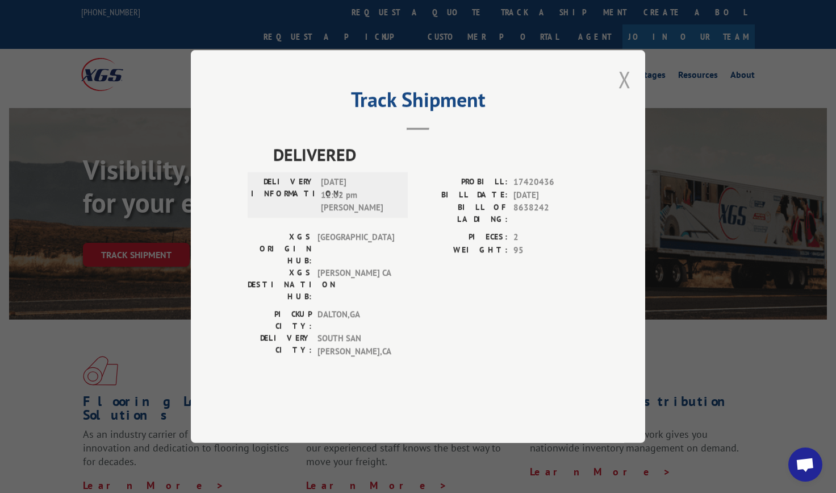
click at [624, 94] on button "Close modal" at bounding box center [625, 79] width 12 height 30
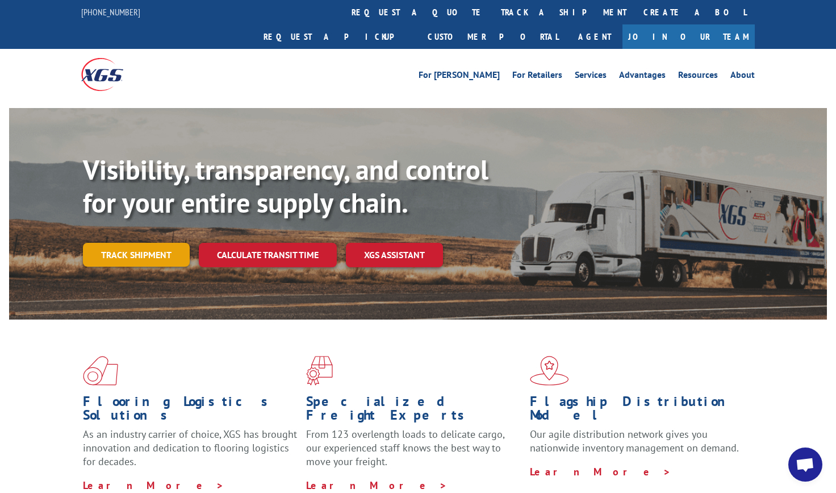
click at [151, 243] on link "Track shipment" at bounding box center [136, 255] width 107 height 24
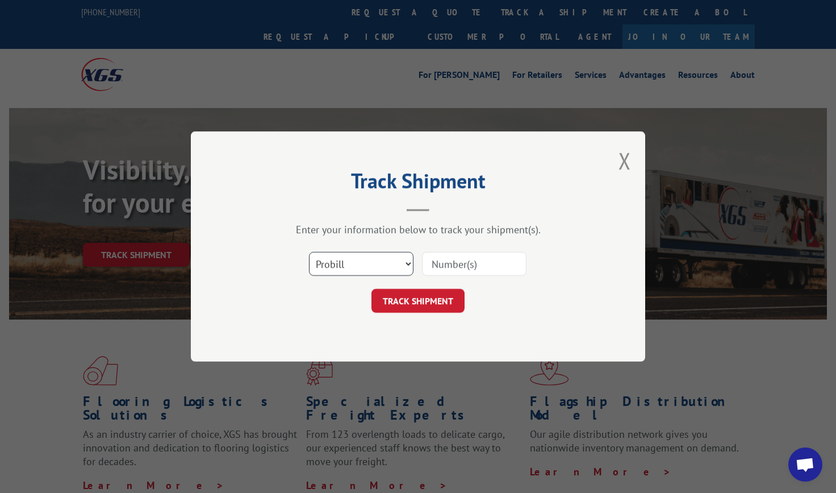
click at [354, 268] on select "Select category... Probill BOL PO" at bounding box center [361, 264] width 105 height 24
select select "bol"
click at [309, 252] on select "Select category... Probill BOL PO" at bounding box center [361, 264] width 105 height 24
click at [511, 259] on input at bounding box center [474, 264] width 105 height 24
type input "8638243"
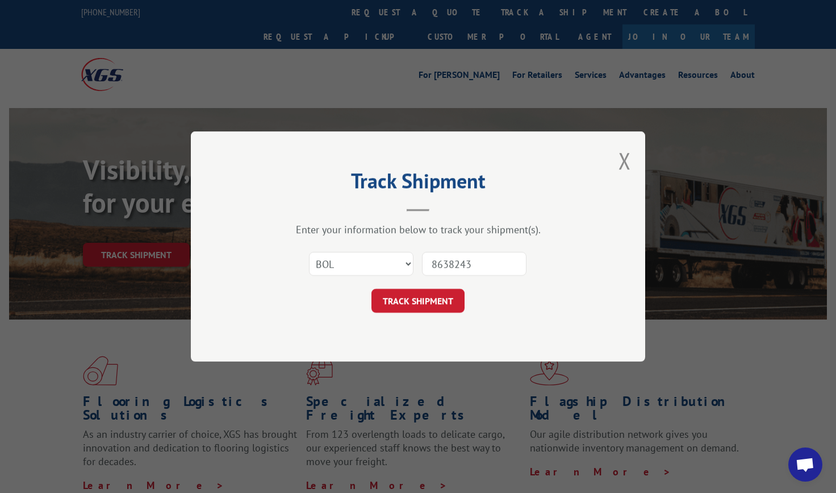
click button "TRACK SHIPMENT" at bounding box center [418, 301] width 93 height 24
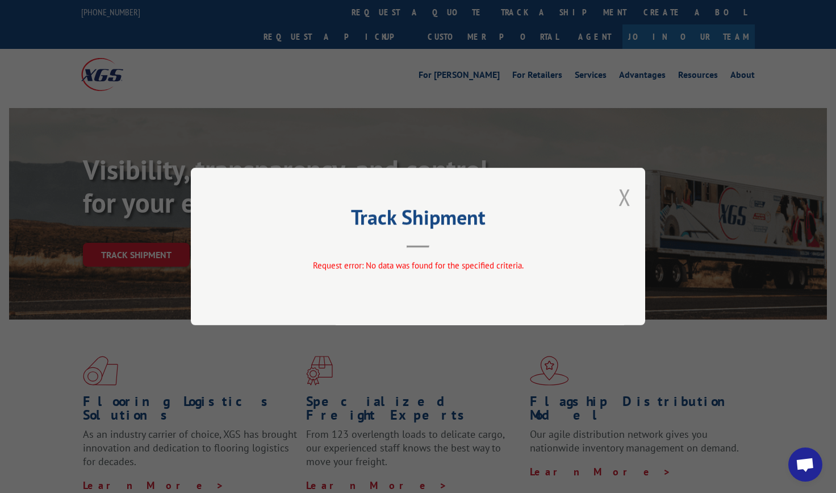
click at [626, 193] on button "Close modal" at bounding box center [625, 197] width 12 height 30
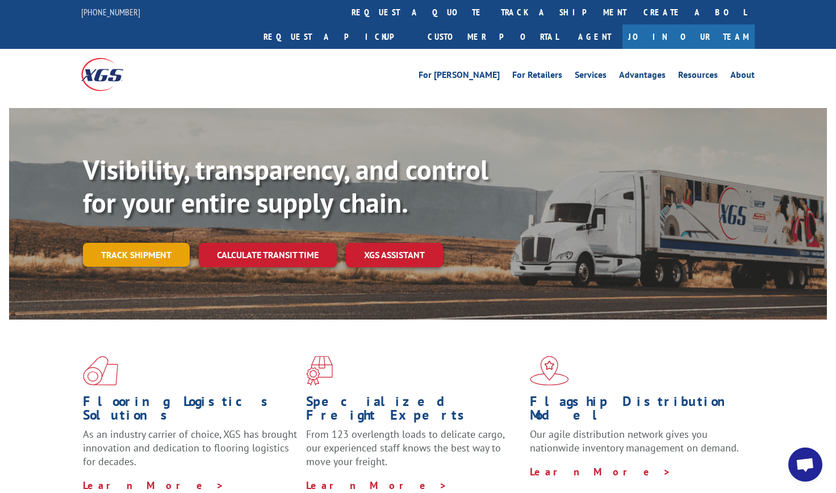
click at [170, 243] on link "Track shipment" at bounding box center [136, 255] width 107 height 24
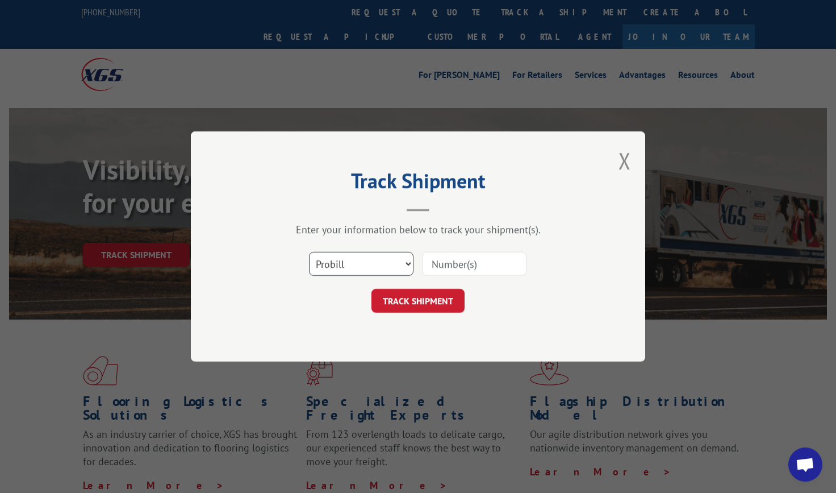
click at [351, 263] on select "Select category... Probill BOL PO" at bounding box center [361, 264] width 105 height 24
select select "bol"
click at [309, 252] on select "Select category... Probill BOL PO" at bounding box center [361, 264] width 105 height 24
click at [493, 261] on input at bounding box center [474, 264] width 105 height 24
type input "8638480"
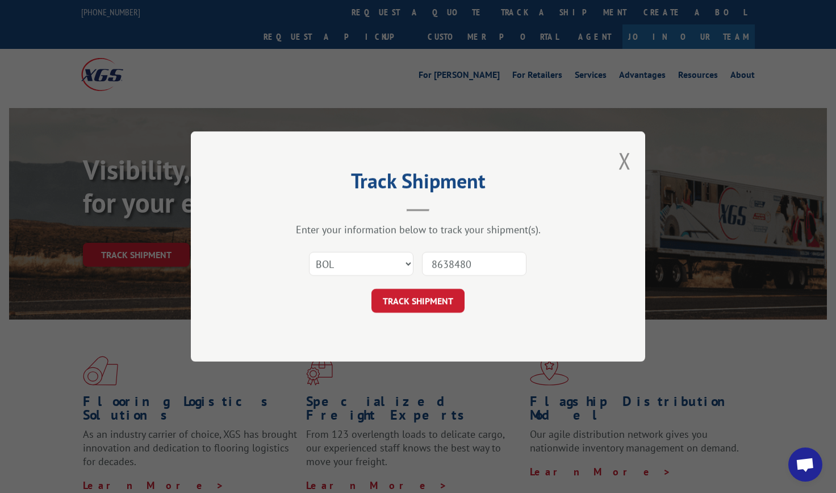
click button "TRACK SHIPMENT" at bounding box center [418, 301] width 93 height 24
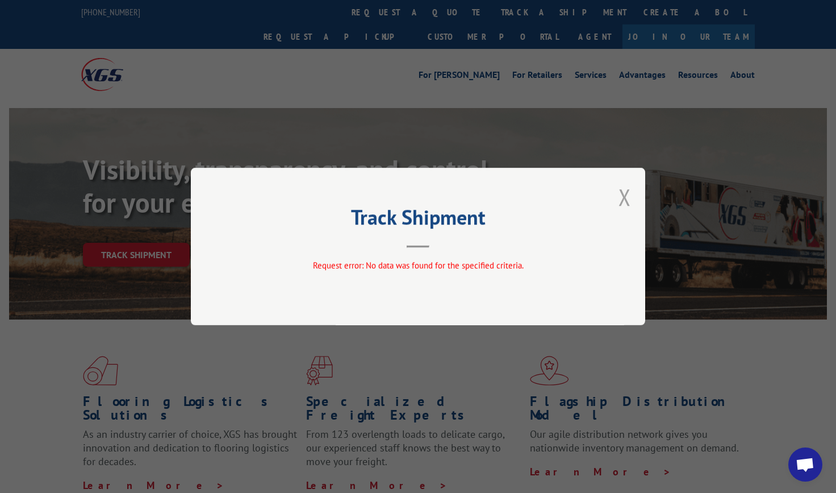
click at [630, 199] on button "Close modal" at bounding box center [625, 197] width 12 height 30
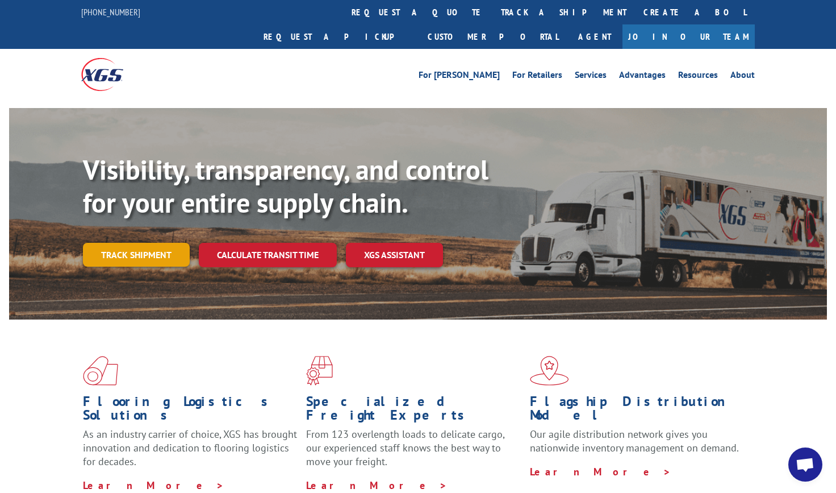
click at [147, 243] on link "Track shipment" at bounding box center [136, 255] width 107 height 24
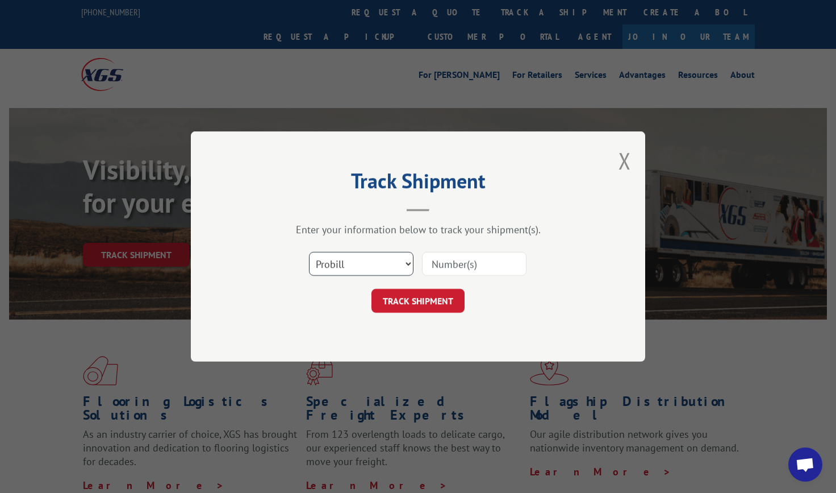
click at [377, 268] on select "Select category... Probill BOL PO" at bounding box center [361, 264] width 105 height 24
select select "bol"
click at [309, 252] on select "Select category... Probill BOL PO" at bounding box center [361, 264] width 105 height 24
click at [513, 265] on input at bounding box center [474, 264] width 105 height 24
type input "8638398"
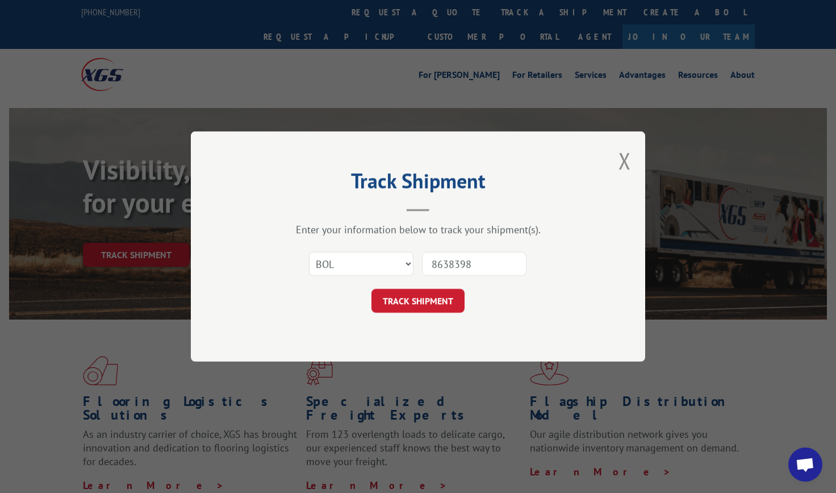
click button "TRACK SHIPMENT" at bounding box center [418, 301] width 93 height 24
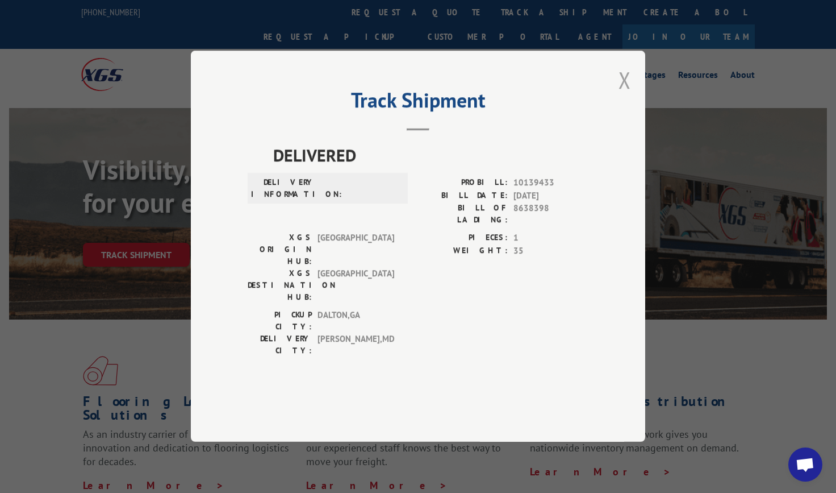
click at [626, 95] on button "Close modal" at bounding box center [625, 80] width 12 height 30
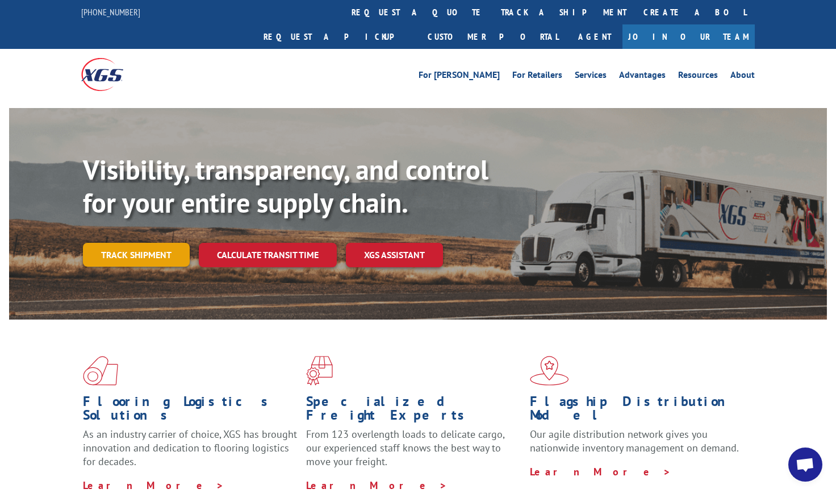
click at [152, 243] on link "Track shipment" at bounding box center [136, 255] width 107 height 24
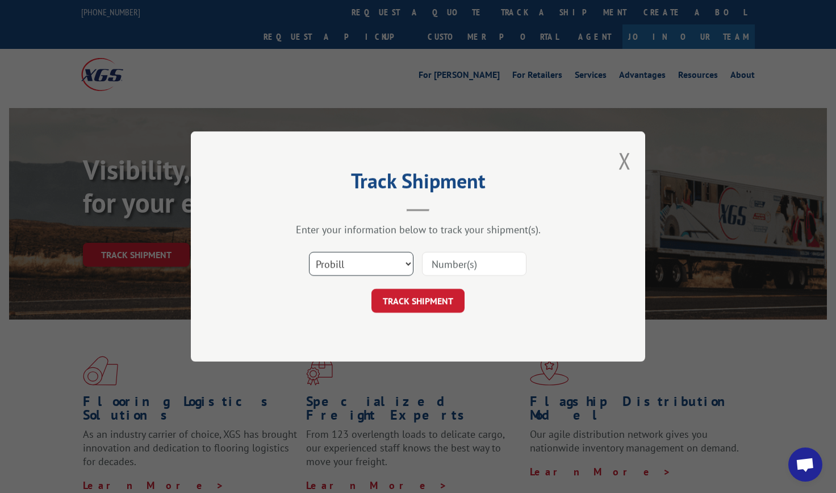
click at [348, 268] on select "Select category... Probill BOL PO" at bounding box center [361, 264] width 105 height 24
select select "bol"
click at [309, 252] on select "Select category... Probill BOL PO" at bounding box center [361, 264] width 105 height 24
click at [481, 265] on input at bounding box center [474, 264] width 105 height 24
type input "8638454"
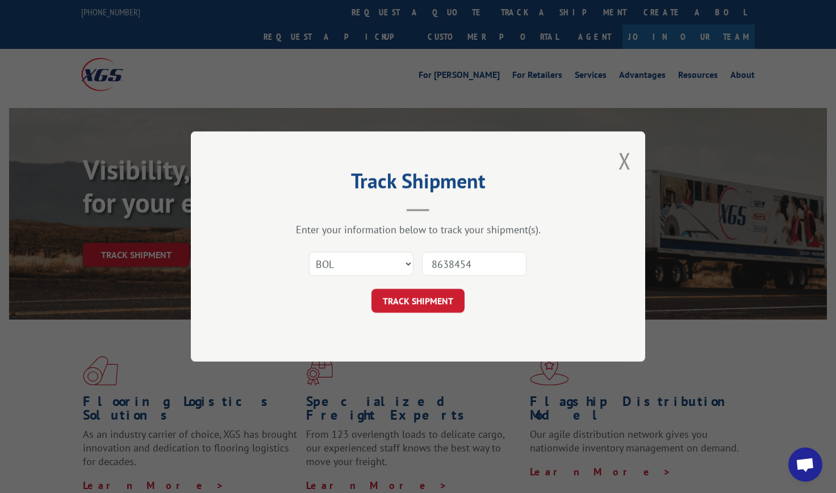
click button "TRACK SHIPMENT" at bounding box center [418, 301] width 93 height 24
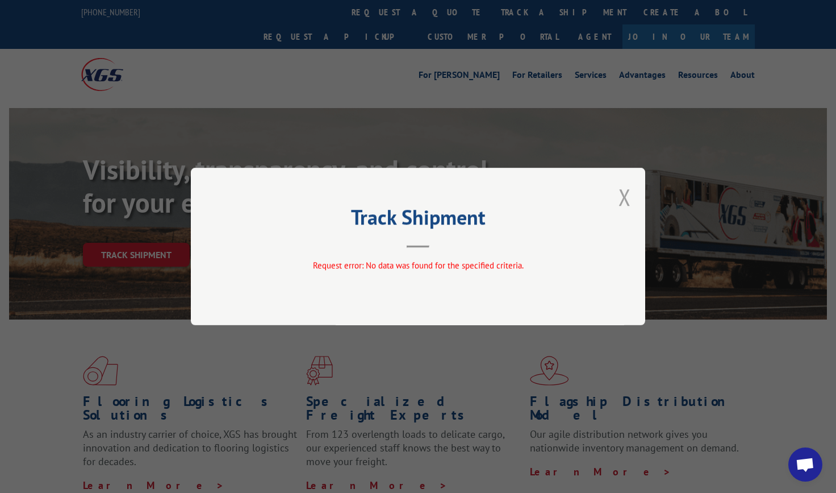
click at [627, 198] on button "Close modal" at bounding box center [625, 197] width 12 height 30
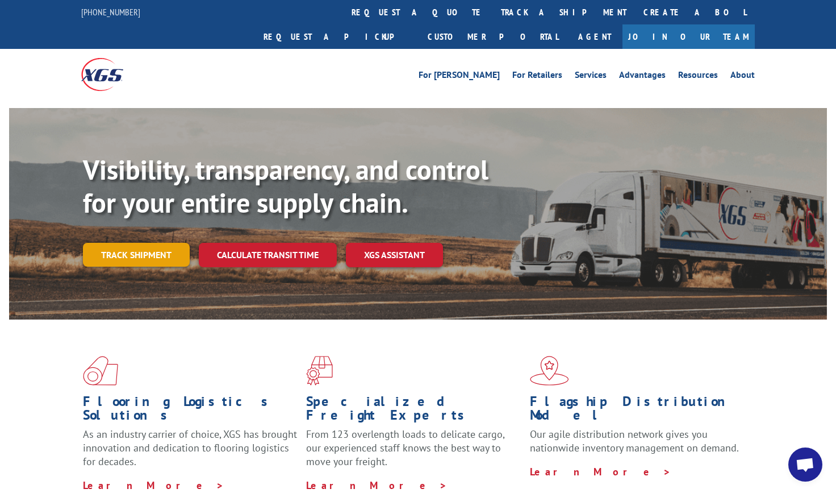
click at [94, 243] on link "Track shipment" at bounding box center [136, 255] width 107 height 24
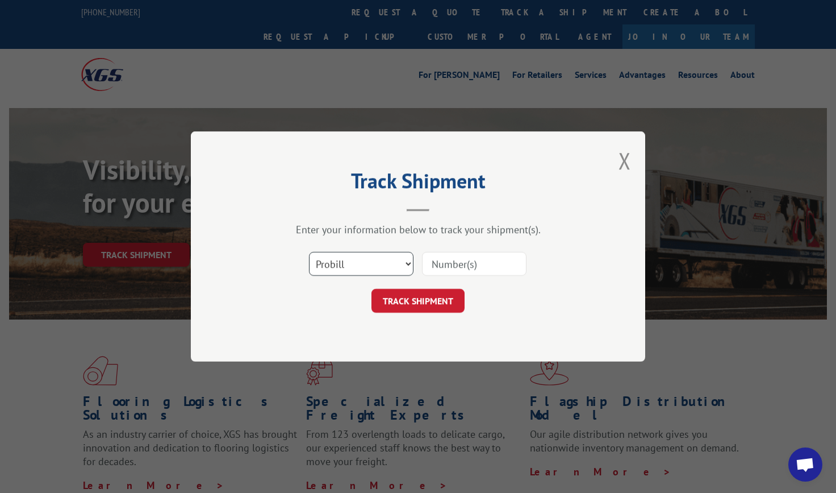
click at [406, 258] on select "Select category... Probill BOL PO" at bounding box center [361, 264] width 105 height 24
select select "bol"
click at [309, 252] on select "Select category... Probill BOL PO" at bounding box center [361, 264] width 105 height 24
click at [498, 268] on input at bounding box center [474, 264] width 105 height 24
type input "8638451"
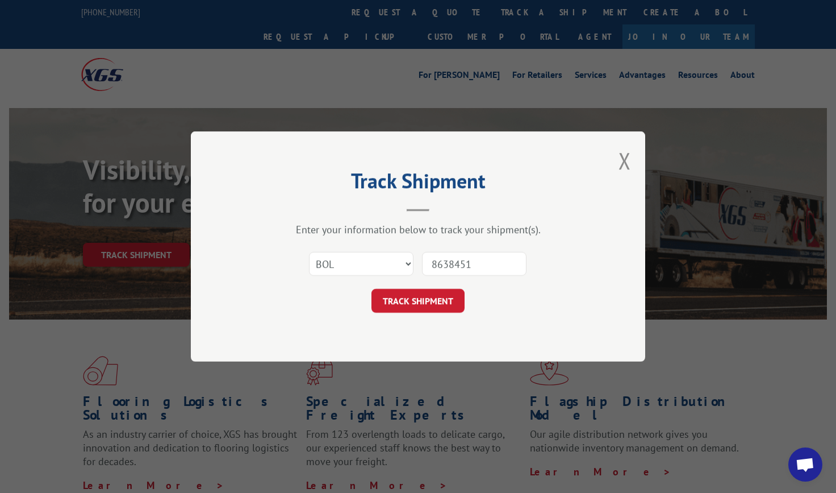
click button "TRACK SHIPMENT" at bounding box center [418, 301] width 93 height 24
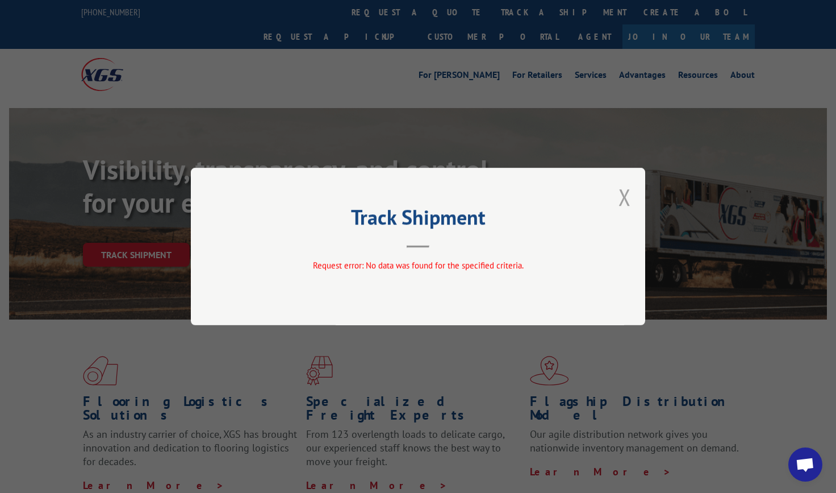
click at [626, 198] on button "Close modal" at bounding box center [625, 197] width 12 height 30
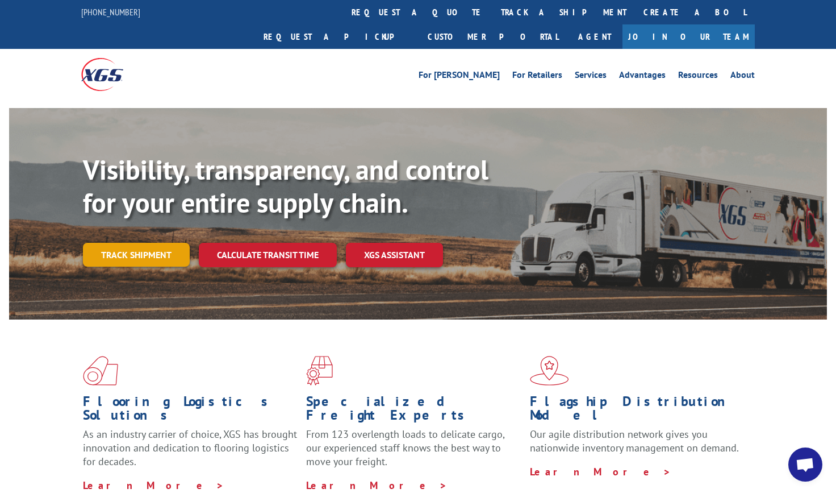
click at [151, 243] on link "Track shipment" at bounding box center [136, 255] width 107 height 24
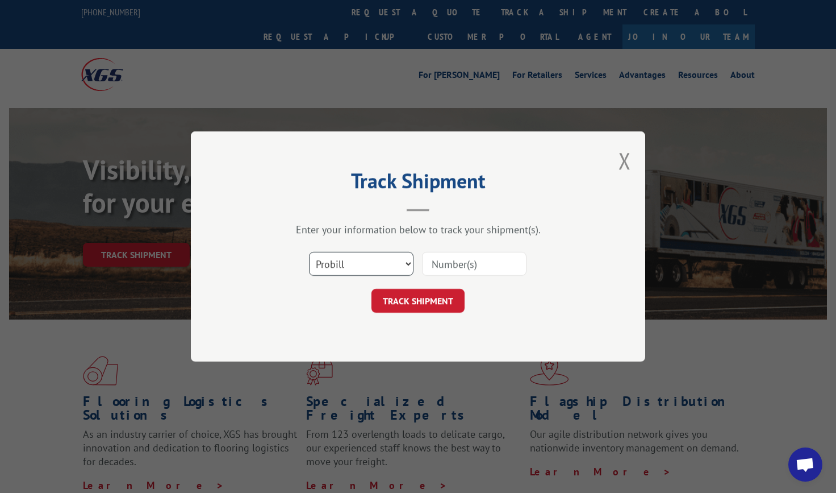
click at [351, 265] on select "Select category... Probill BOL PO" at bounding box center [361, 264] width 105 height 24
select select "bol"
click at [309, 252] on select "Select category... Probill BOL PO" at bounding box center [361, 264] width 105 height 24
click at [507, 268] on input at bounding box center [474, 264] width 105 height 24
type input "8638479"
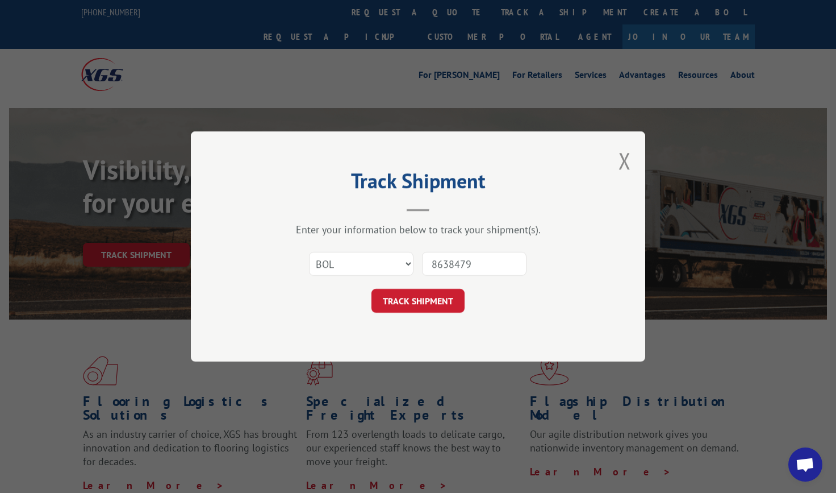
click button "TRACK SHIPMENT" at bounding box center [418, 301] width 93 height 24
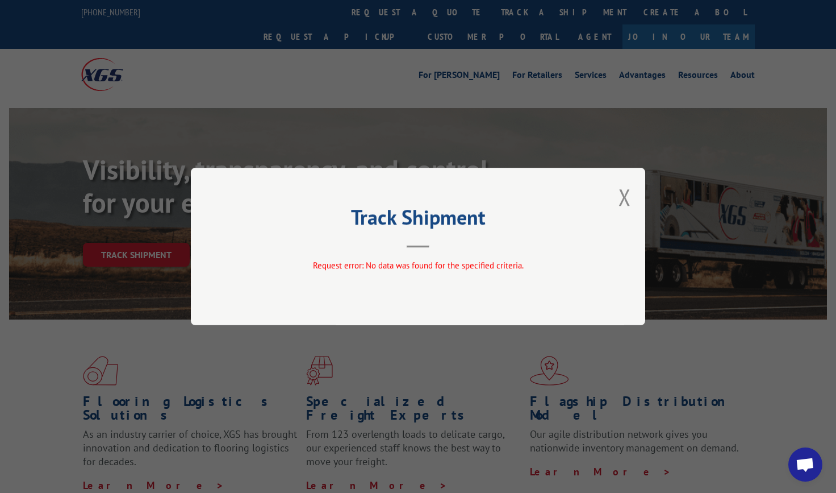
click at [634, 195] on div "Track Shipment Request error: No data was found for the specified criteria." at bounding box center [418, 246] width 454 height 157
click at [627, 194] on button "Close modal" at bounding box center [625, 197] width 12 height 30
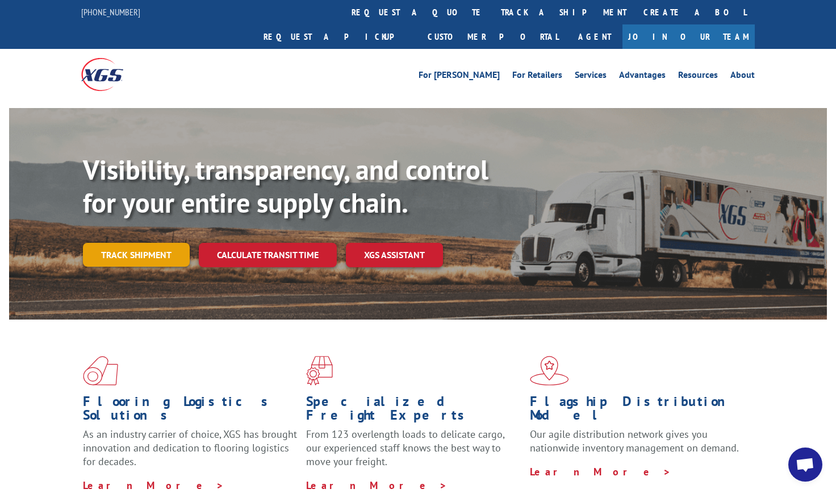
click at [162, 243] on link "Track shipment" at bounding box center [136, 255] width 107 height 24
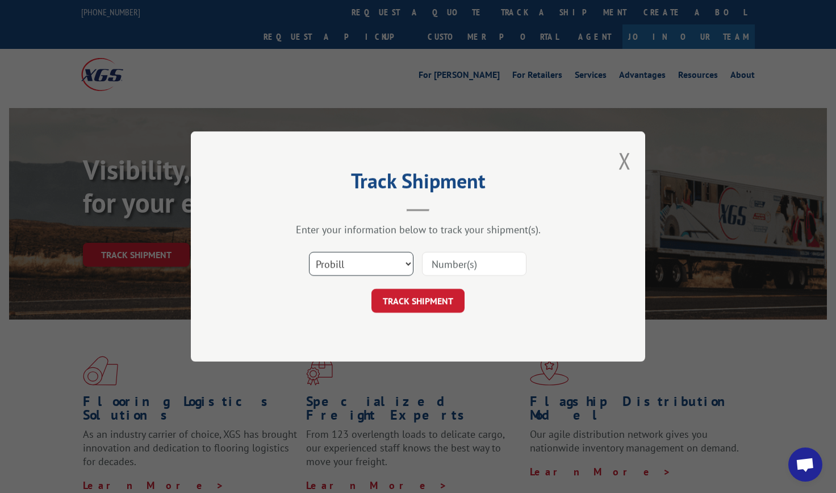
click at [352, 274] on select "Select category... Probill BOL PO" at bounding box center [361, 264] width 105 height 24
select select "bol"
click at [309, 252] on select "Select category... Probill BOL PO" at bounding box center [361, 264] width 105 height 24
click at [502, 264] on input at bounding box center [474, 264] width 105 height 24
type input "8638481"
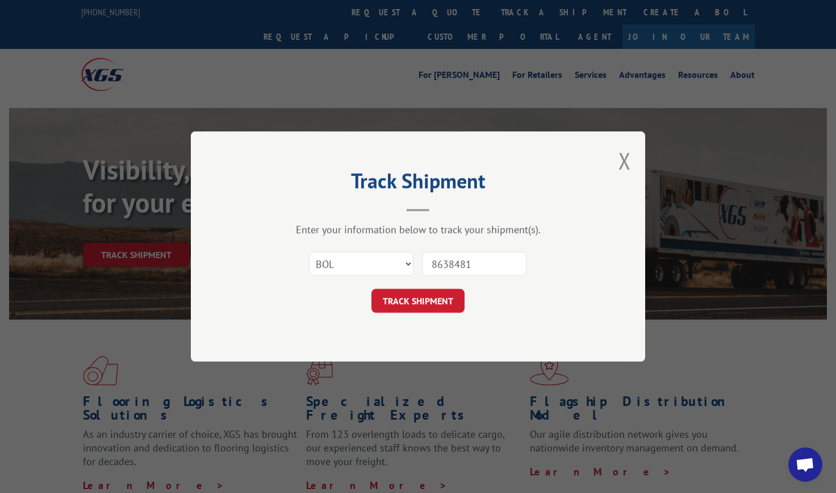
click button "TRACK SHIPMENT" at bounding box center [418, 301] width 93 height 24
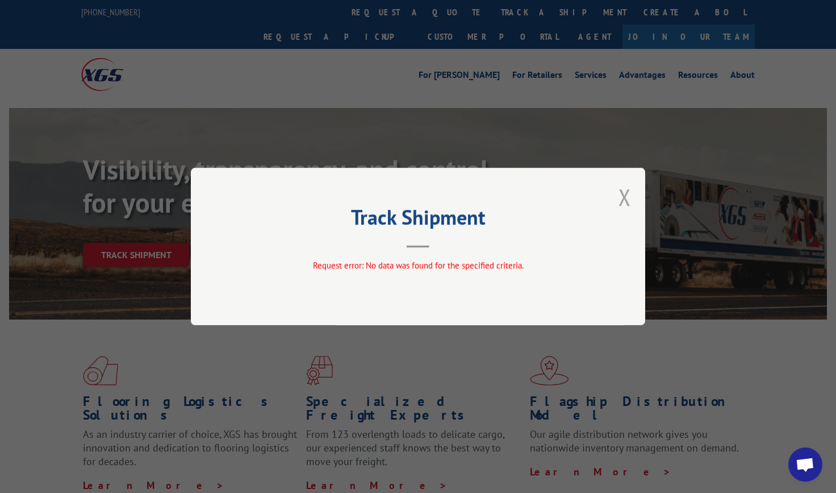
click at [624, 198] on button "Close modal" at bounding box center [625, 197] width 12 height 30
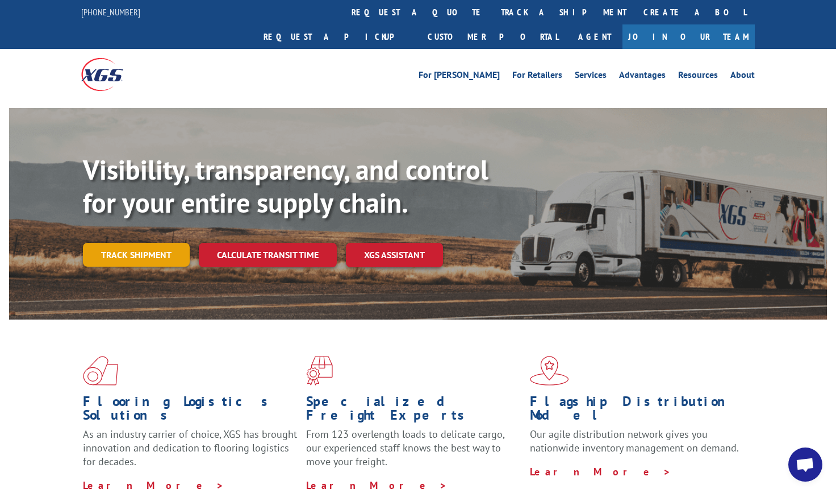
click at [105, 243] on link "Track shipment" at bounding box center [136, 255] width 107 height 24
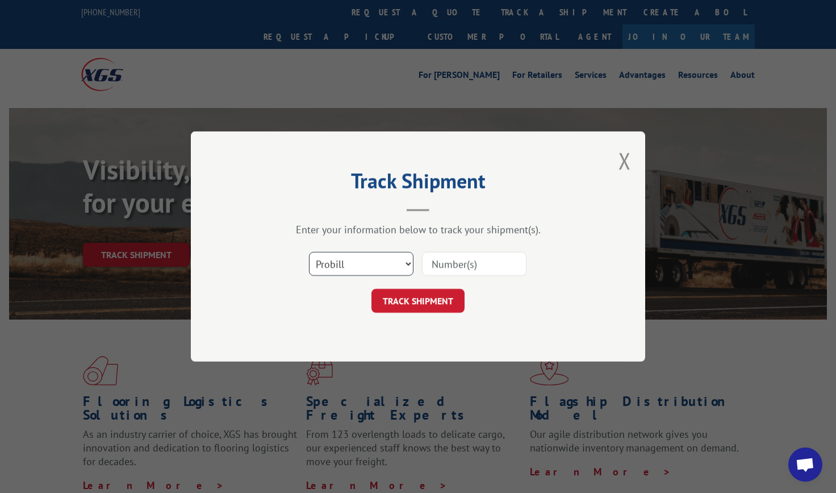
click at [394, 256] on select "Select category... Probill BOL PO" at bounding box center [361, 264] width 105 height 24
select select "bol"
click at [309, 252] on select "Select category... Probill BOL PO" at bounding box center [361, 264] width 105 height 24
click at [493, 266] on input at bounding box center [474, 264] width 105 height 24
type input "8638456"
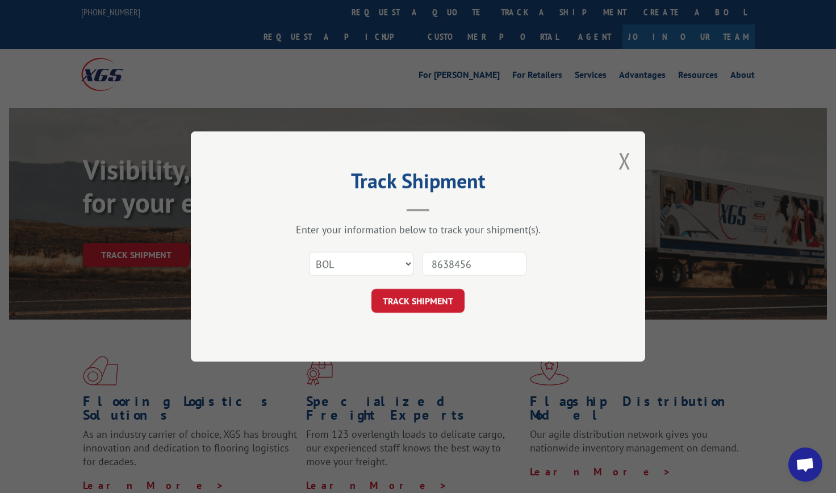
click button "TRACK SHIPMENT" at bounding box center [418, 301] width 93 height 24
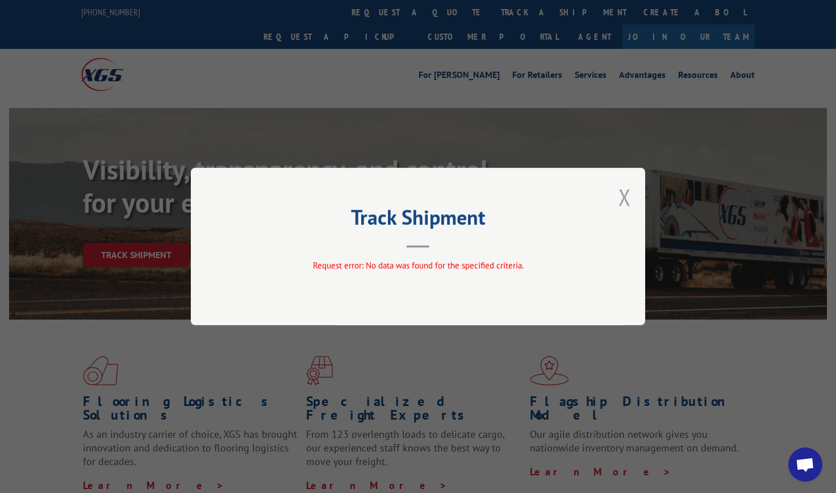
click at [627, 202] on button "Close modal" at bounding box center [625, 197] width 12 height 30
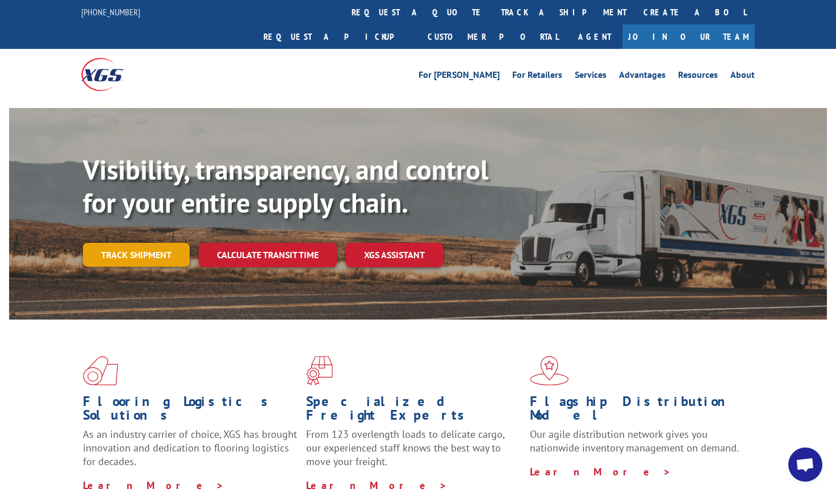
click at [134, 243] on link "Track shipment" at bounding box center [136, 255] width 107 height 24
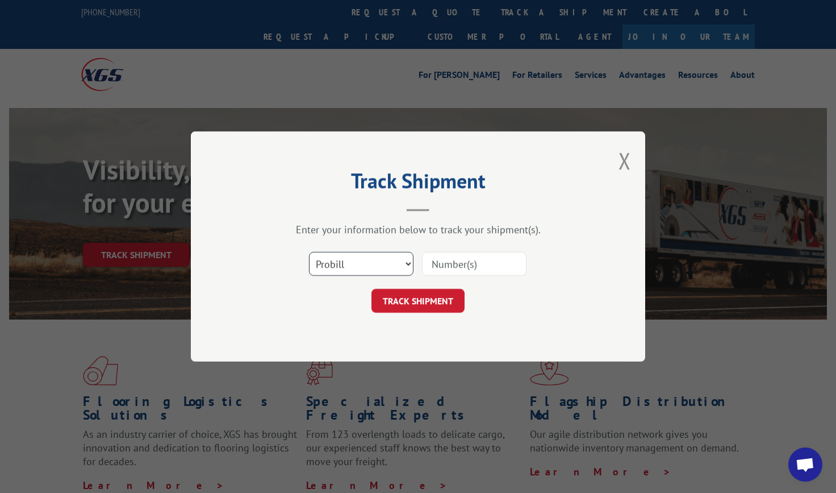
click at [331, 260] on select "Select category... Probill BOL PO" at bounding box center [361, 264] width 105 height 24
select select "bol"
click at [309, 252] on select "Select category... Probill BOL PO" at bounding box center [361, 264] width 105 height 24
click at [479, 262] on input at bounding box center [474, 264] width 105 height 24
type input "8638423"
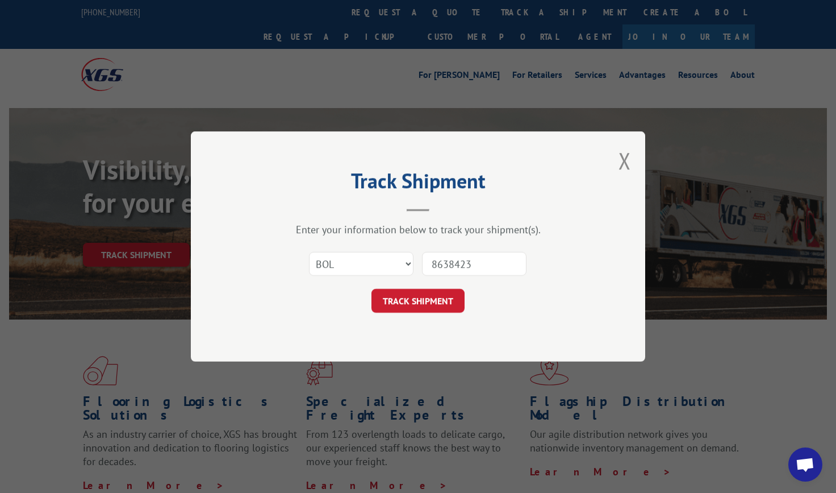
click button "TRACK SHIPMENT" at bounding box center [418, 301] width 93 height 24
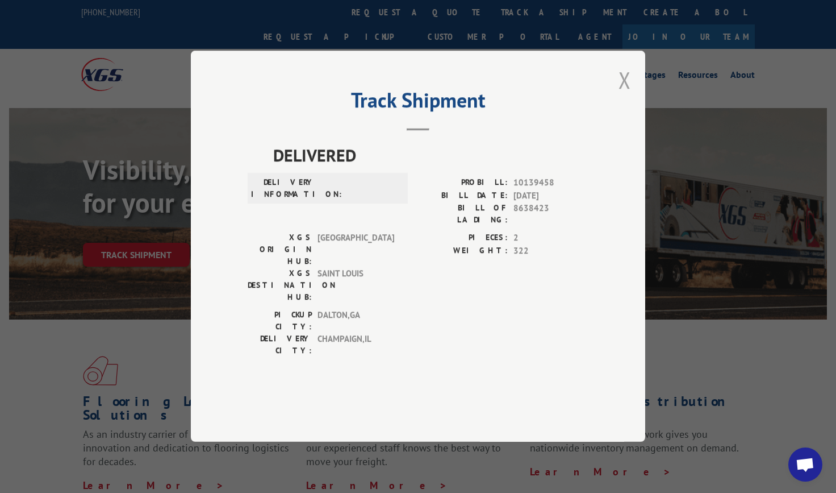
click at [628, 95] on button "Close modal" at bounding box center [625, 80] width 12 height 30
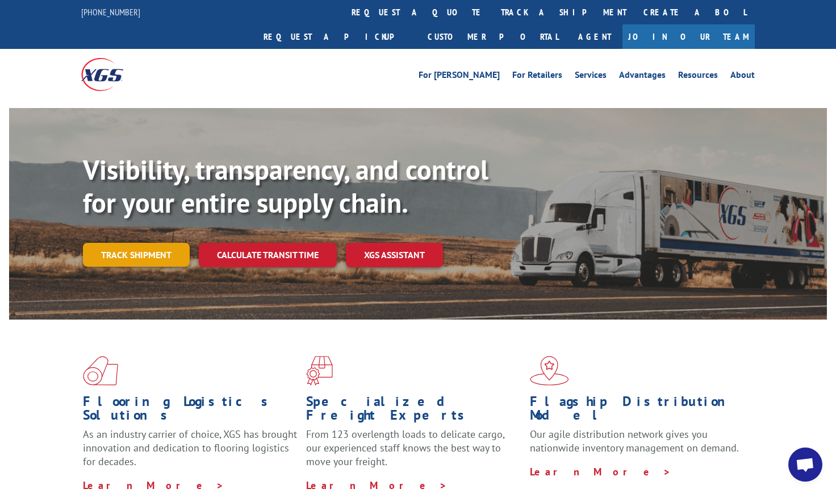
click at [127, 243] on link "Track shipment" at bounding box center [136, 255] width 107 height 24
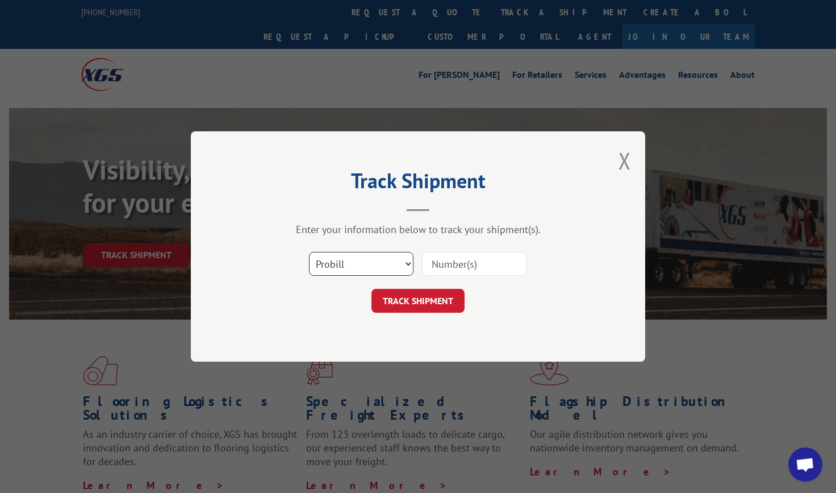
click at [391, 264] on select "Select category... Probill BOL PO" at bounding box center [361, 264] width 105 height 24
select select "bol"
click at [309, 252] on select "Select category... Probill BOL PO" at bounding box center [361, 264] width 105 height 24
click at [502, 265] on input at bounding box center [474, 264] width 105 height 24
type input "8638627"
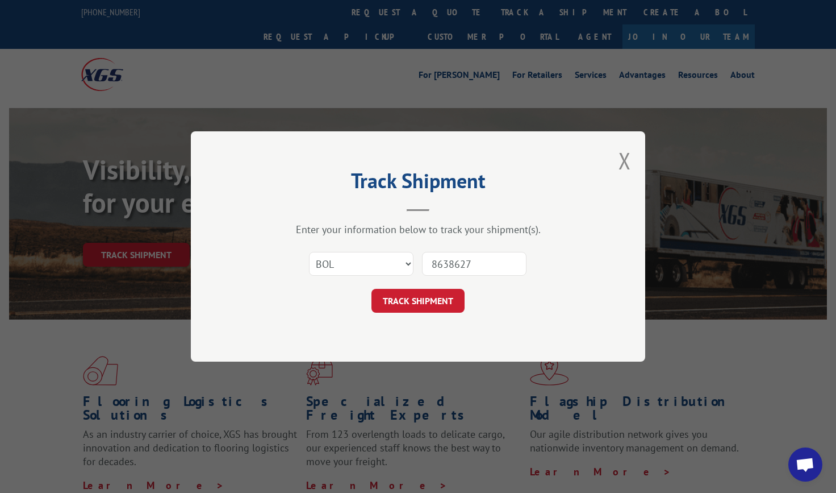
click button "TRACK SHIPMENT" at bounding box center [418, 301] width 93 height 24
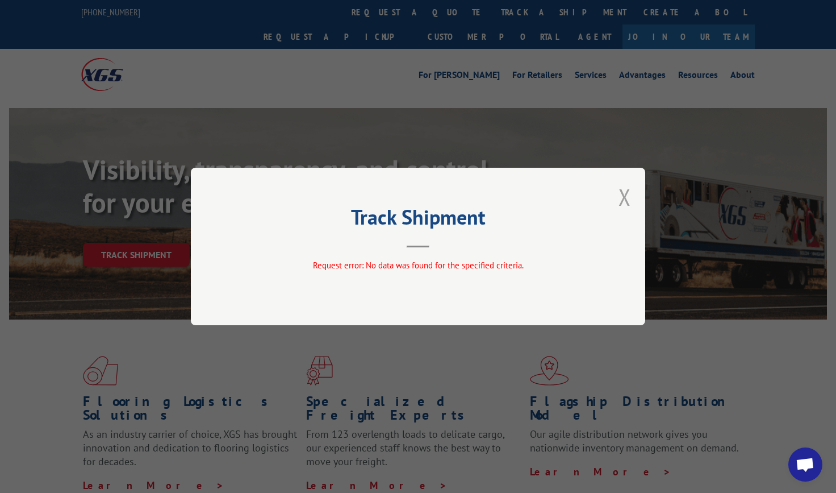
click at [623, 196] on button "Close modal" at bounding box center [625, 197] width 12 height 30
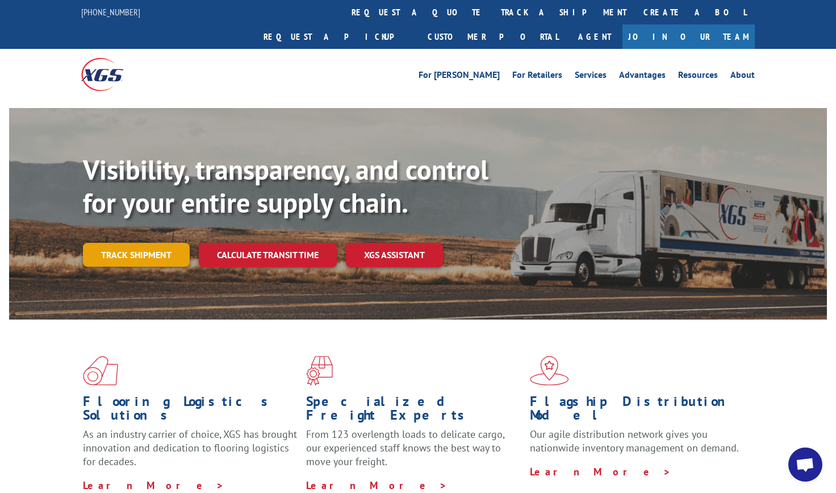
click at [151, 243] on link "Track shipment" at bounding box center [136, 255] width 107 height 24
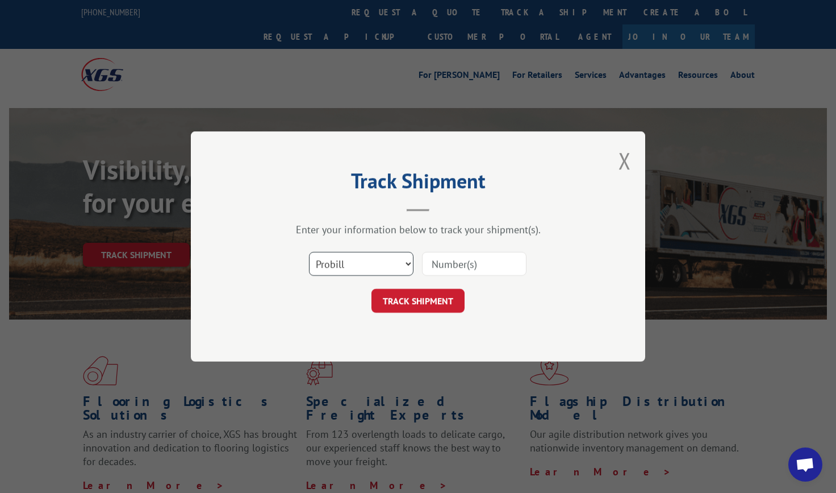
click at [391, 273] on select "Select category... Probill BOL PO" at bounding box center [361, 264] width 105 height 24
select select "bol"
click at [309, 252] on select "Select category... Probill BOL PO" at bounding box center [361, 264] width 105 height 24
click at [482, 266] on input at bounding box center [474, 264] width 105 height 24
type input "8638642"
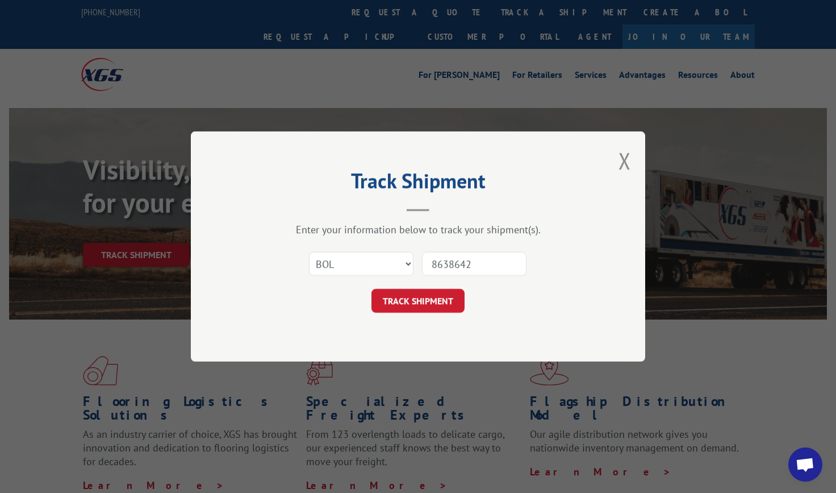
click button "TRACK SHIPMENT" at bounding box center [418, 301] width 93 height 24
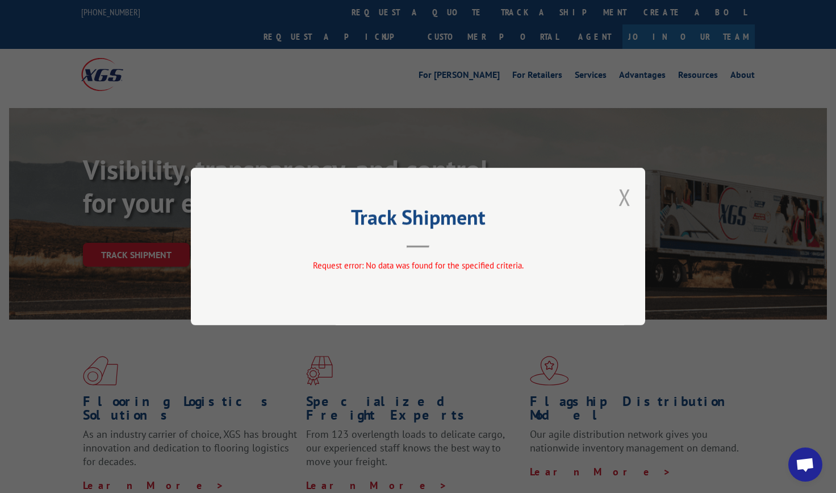
click at [625, 197] on button "Close modal" at bounding box center [625, 197] width 12 height 30
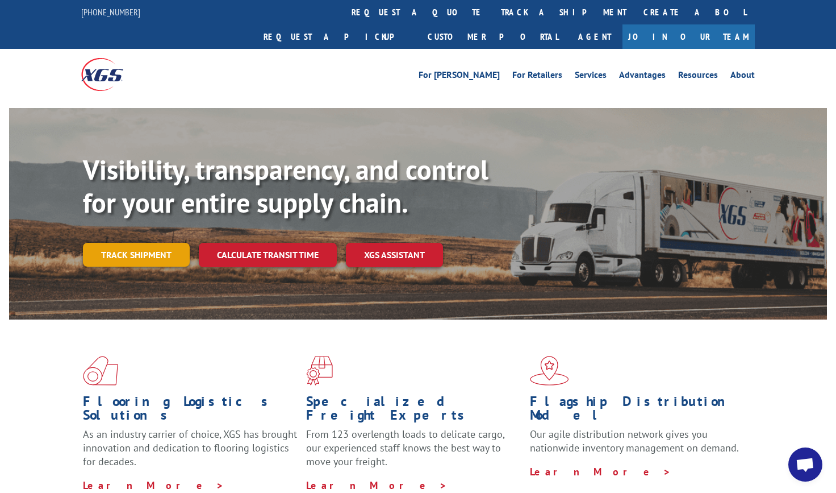
click at [106, 243] on link "Track shipment" at bounding box center [136, 255] width 107 height 24
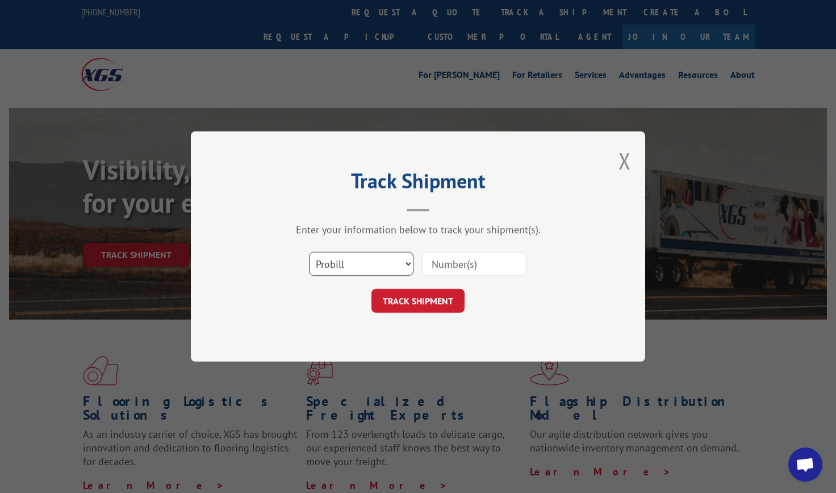
click at [405, 266] on select "Select category... Probill BOL PO" at bounding box center [361, 264] width 105 height 24
select select "bol"
click at [309, 252] on select "Select category... Probill BOL PO" at bounding box center [361, 264] width 105 height 24
click at [497, 261] on input at bounding box center [474, 264] width 105 height 24
type input "8639031"
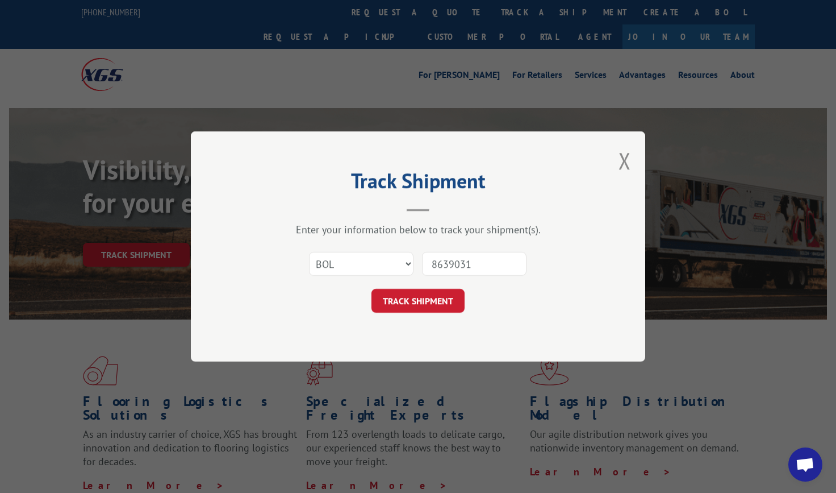
click button "TRACK SHIPMENT" at bounding box center [418, 301] width 93 height 24
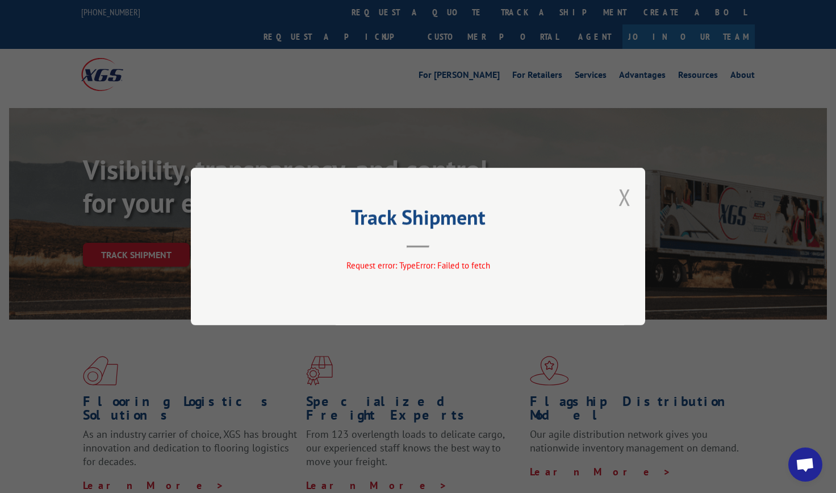
click at [628, 194] on button "Close modal" at bounding box center [625, 197] width 12 height 30
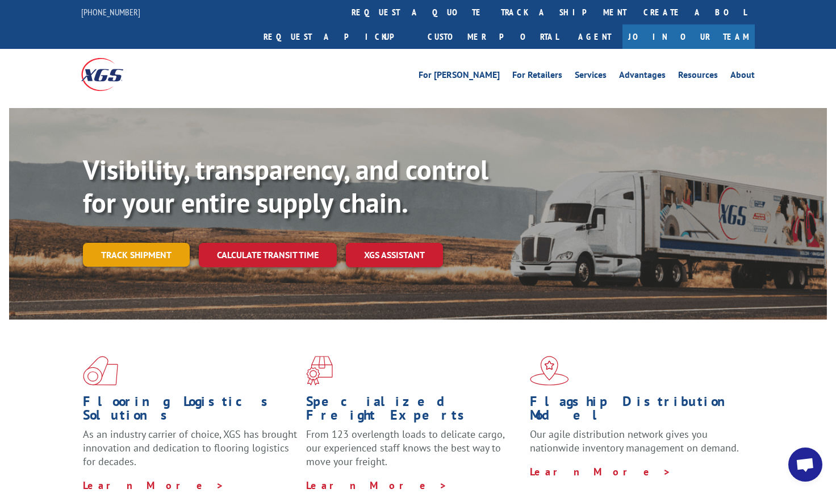
click at [143, 243] on link "Track shipment" at bounding box center [136, 255] width 107 height 24
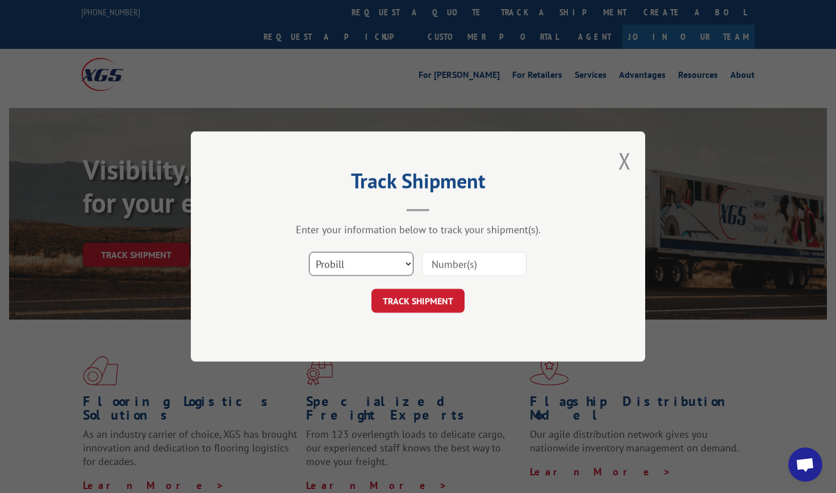
click at [330, 264] on select "Select category... Probill BOL PO" at bounding box center [361, 264] width 105 height 24
select select "bol"
click at [309, 252] on select "Select category... Probill BOL PO" at bounding box center [361, 264] width 105 height 24
click at [481, 264] on input at bounding box center [474, 264] width 105 height 24
type input "8638969"
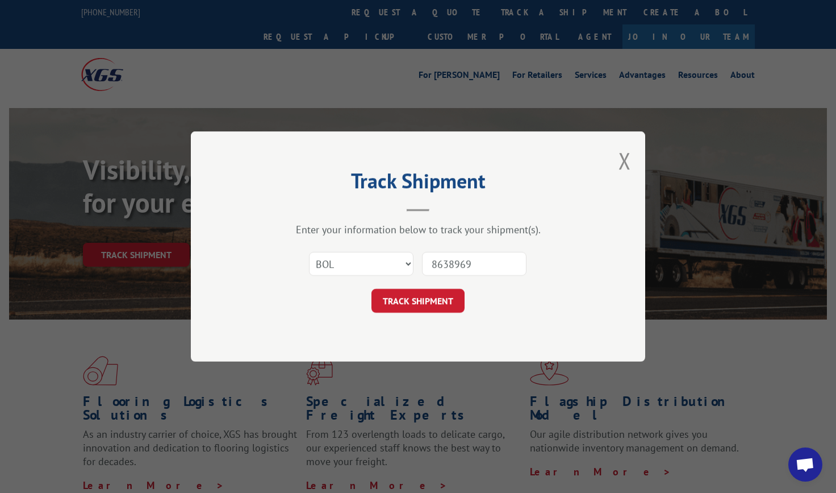
click button "TRACK SHIPMENT" at bounding box center [418, 301] width 93 height 24
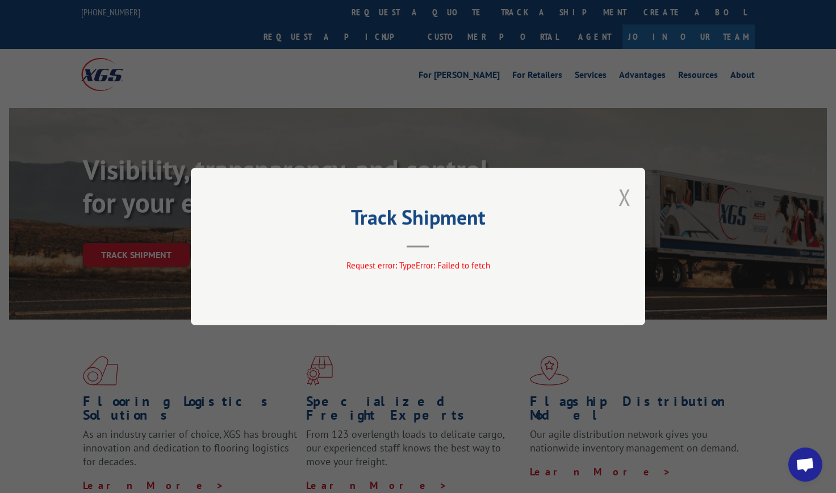
click at [626, 196] on button "Close modal" at bounding box center [625, 197] width 12 height 30
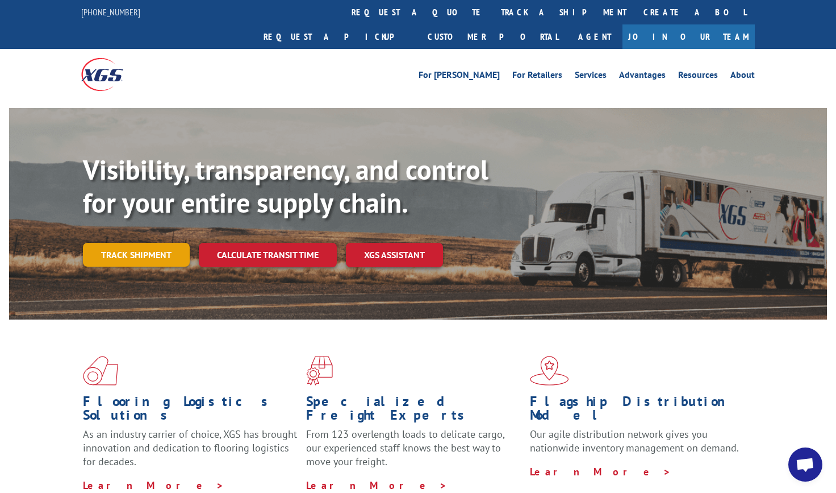
click at [149, 243] on link "Track shipment" at bounding box center [136, 255] width 107 height 24
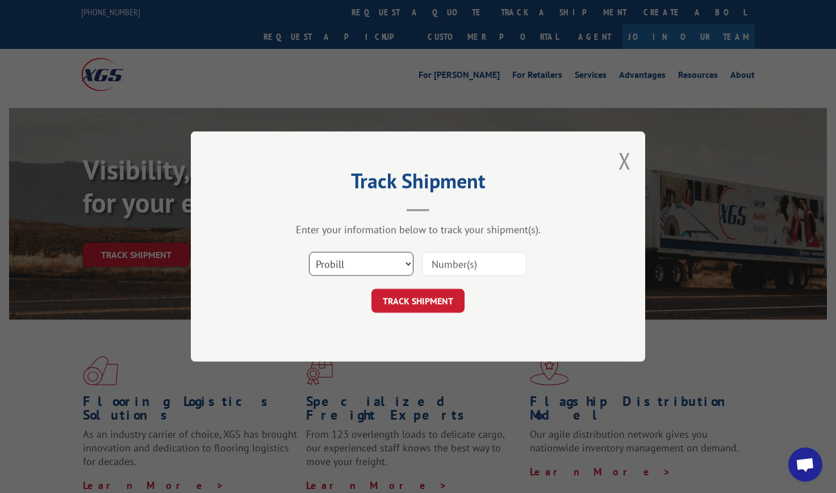
click at [361, 262] on select "Select category... Probill BOL PO" at bounding box center [361, 264] width 105 height 24
select select "bol"
click at [309, 252] on select "Select category... Probill BOL PO" at bounding box center [361, 264] width 105 height 24
click at [503, 269] on input at bounding box center [474, 264] width 105 height 24
type input "8639099"
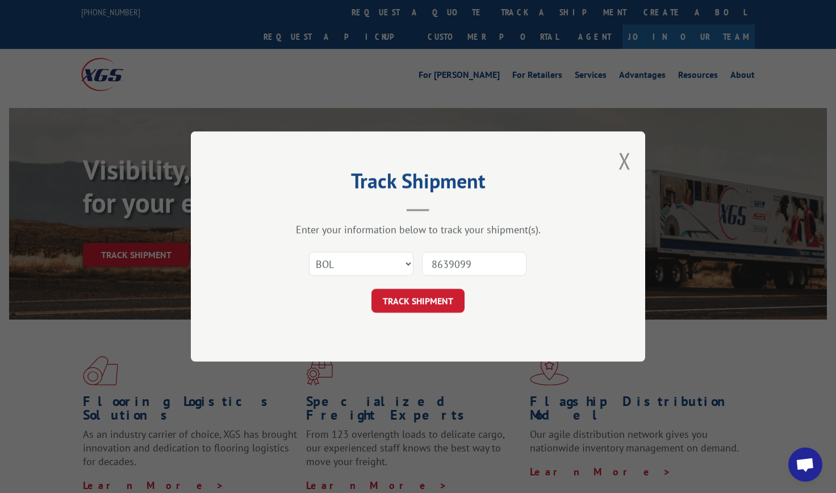
click button "TRACK SHIPMENT" at bounding box center [418, 301] width 93 height 24
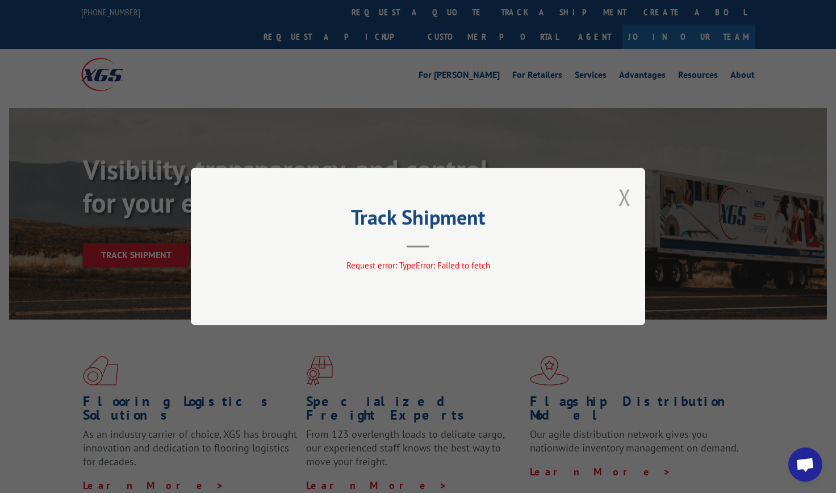
click at [627, 197] on button "Close modal" at bounding box center [625, 197] width 12 height 30
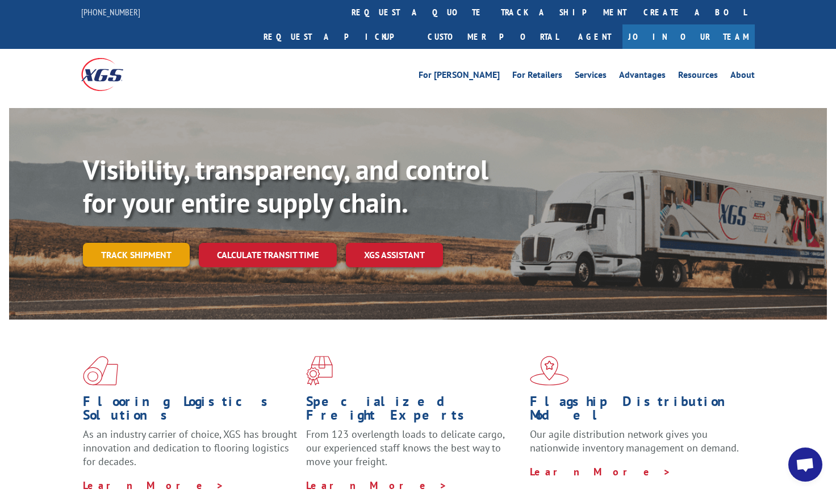
click at [144, 243] on link "Track shipment" at bounding box center [136, 255] width 107 height 24
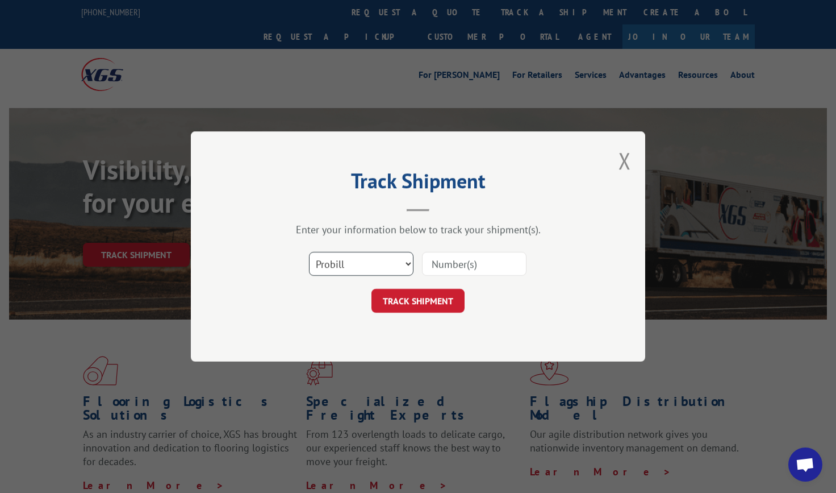
click at [398, 264] on select "Select category... Probill BOL PO" at bounding box center [361, 264] width 105 height 24
click at [309, 252] on select "Select category... Probill BOL PO" at bounding box center [361, 264] width 105 height 24
click at [503, 268] on input at bounding box center [474, 264] width 105 height 24
type input "17534445"
click button "TRACK SHIPMENT" at bounding box center [418, 301] width 93 height 24
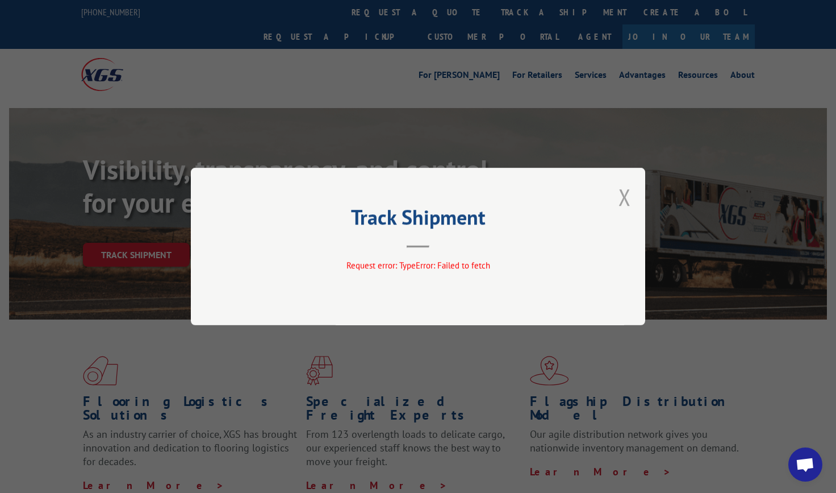
click at [624, 195] on button "Close modal" at bounding box center [625, 197] width 12 height 30
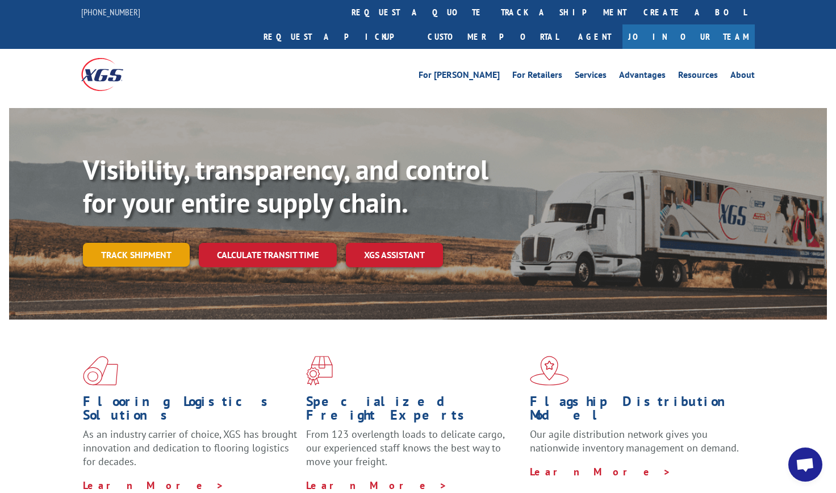
click at [155, 243] on link "Track shipment" at bounding box center [136, 255] width 107 height 24
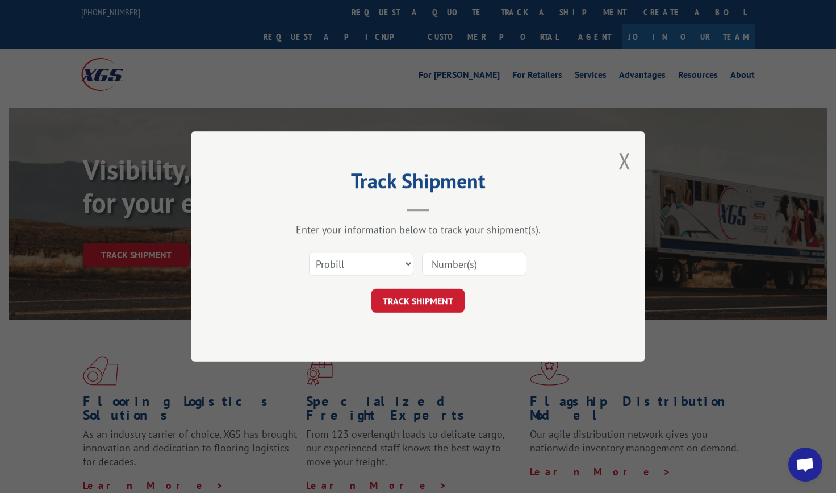
click at [512, 266] on input at bounding box center [474, 264] width 105 height 24
type input "17536943"
click button "TRACK SHIPMENT" at bounding box center [418, 301] width 93 height 24
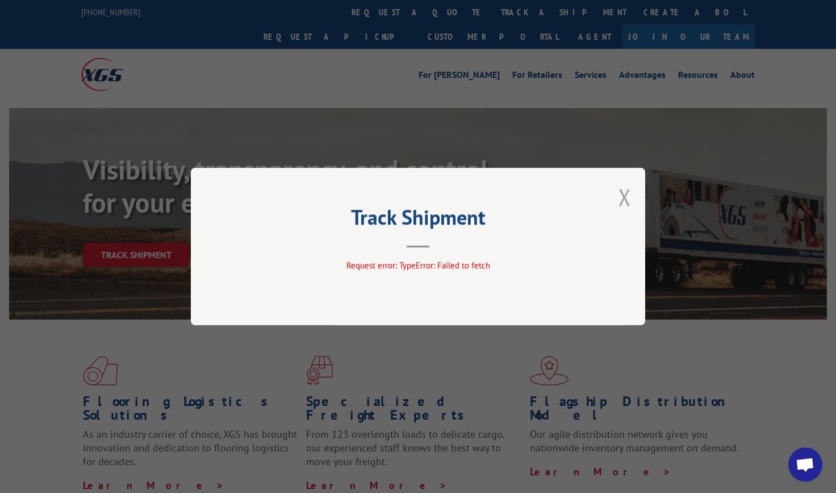
click at [627, 195] on button "Close modal" at bounding box center [625, 197] width 12 height 30
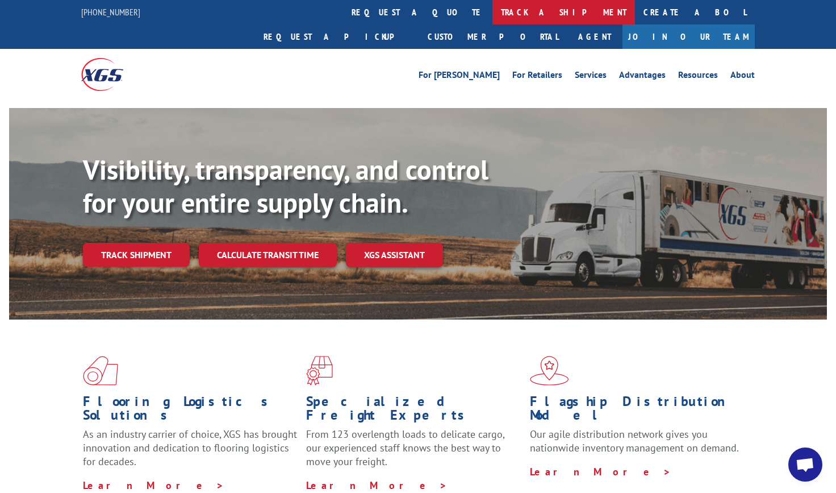
click at [493, 11] on link "track a shipment" at bounding box center [564, 12] width 143 height 24
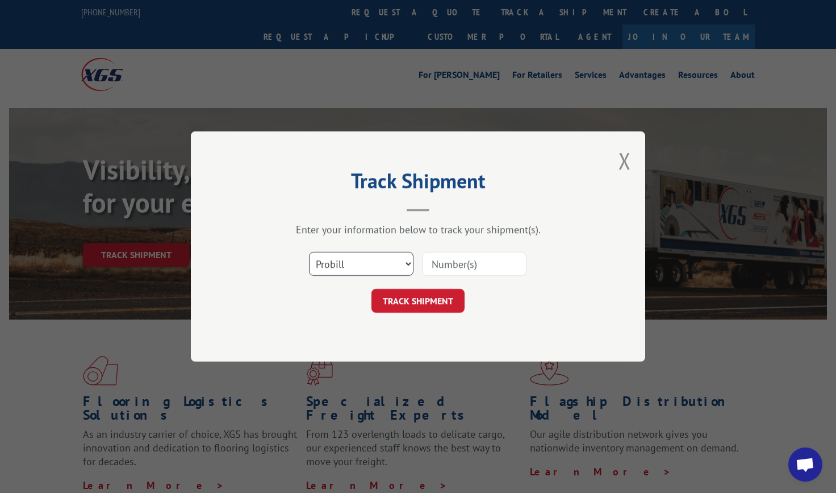
click at [408, 264] on select "Select category... Probill BOL PO" at bounding box center [361, 264] width 105 height 24
select select "bol"
click at [309, 252] on select "Select category... Probill BOL PO" at bounding box center [361, 264] width 105 height 24
click at [500, 265] on input at bounding box center [474, 264] width 105 height 24
type input "8068908"
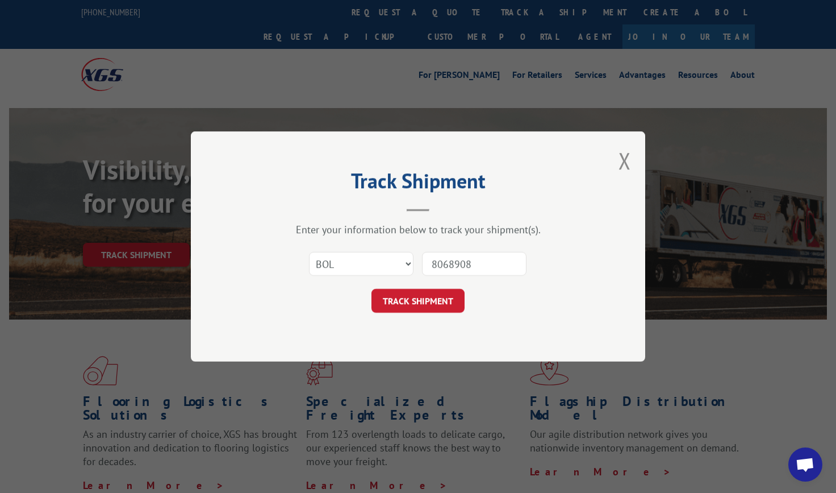
click button "TRACK SHIPMENT" at bounding box center [418, 301] width 93 height 24
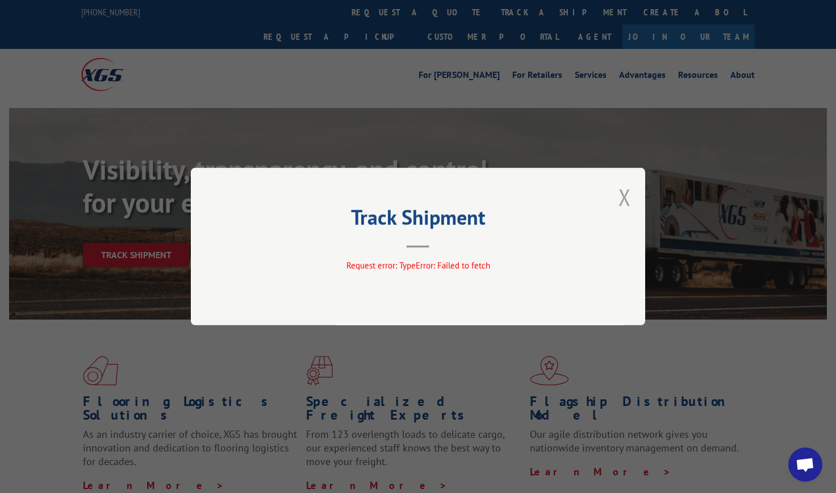
click at [627, 199] on button "Close modal" at bounding box center [625, 197] width 12 height 30
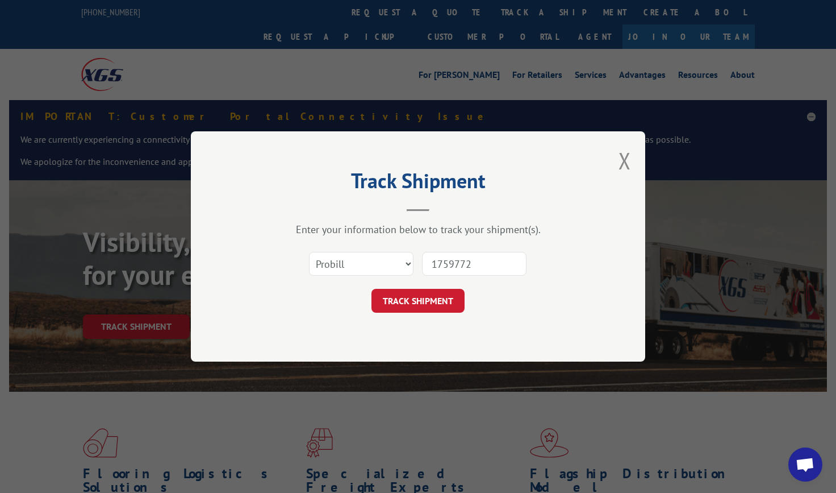
type input "17597727"
click at [435, 308] on button "TRACK SHIPMENT" at bounding box center [418, 301] width 93 height 24
